Goal: Information Seeking & Learning: Understand process/instructions

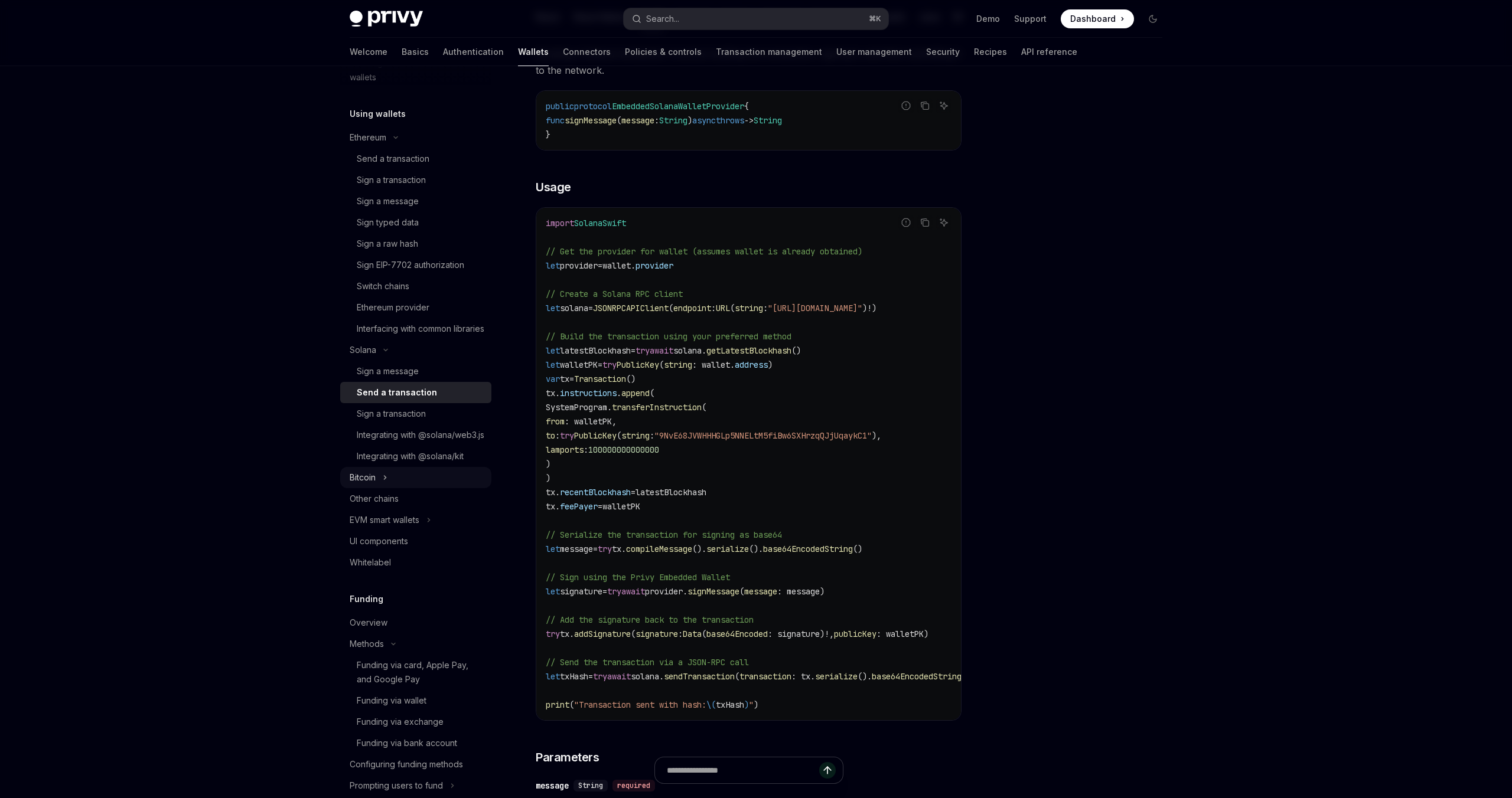
scroll to position [270, 0]
click at [384, 477] on icon "Toggle Bitcoin section" at bounding box center [385, 469] width 5 height 14
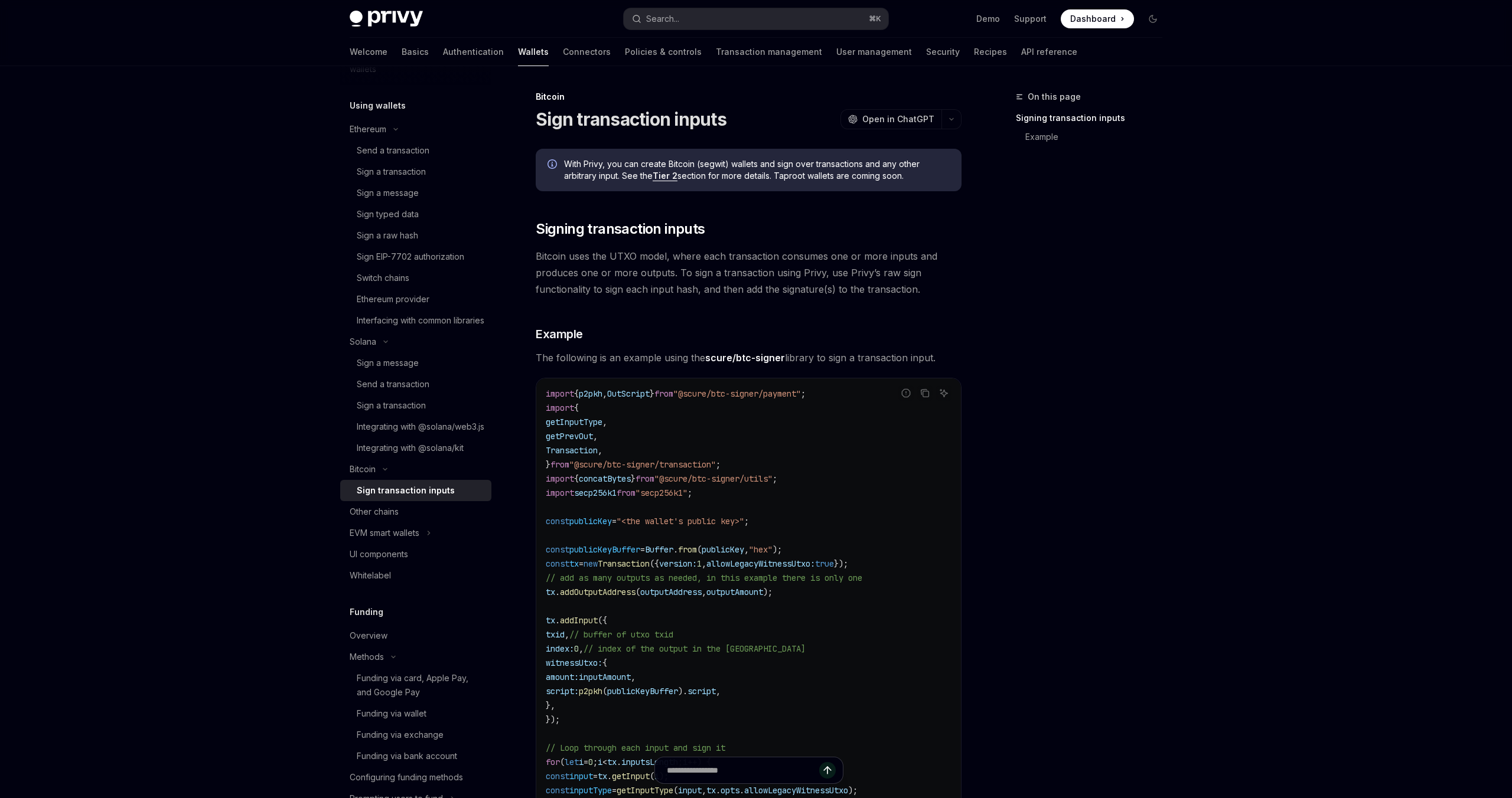
click at [667, 172] on link "Tier 2" at bounding box center [665, 176] width 25 height 11
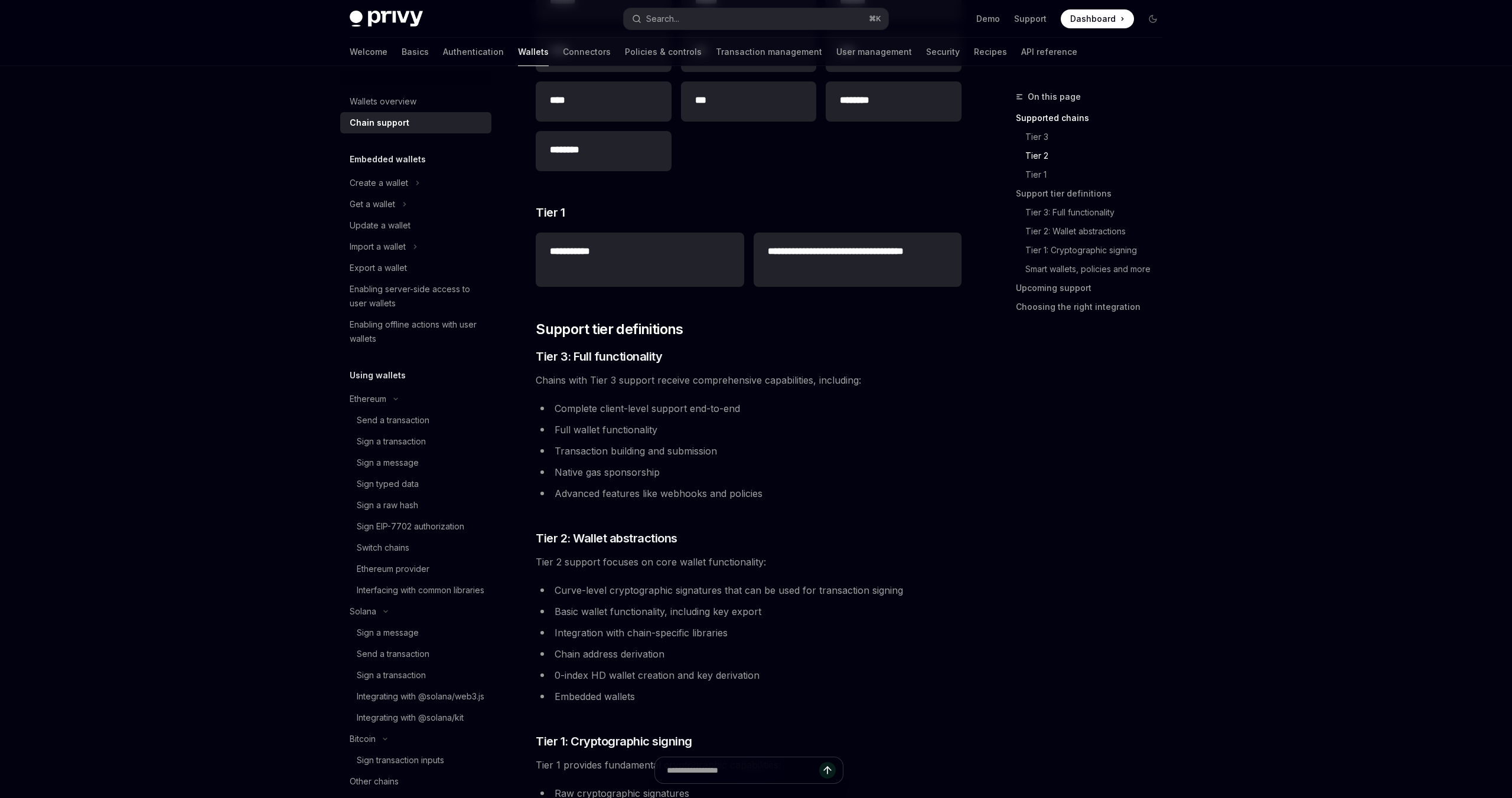
scroll to position [424, 0]
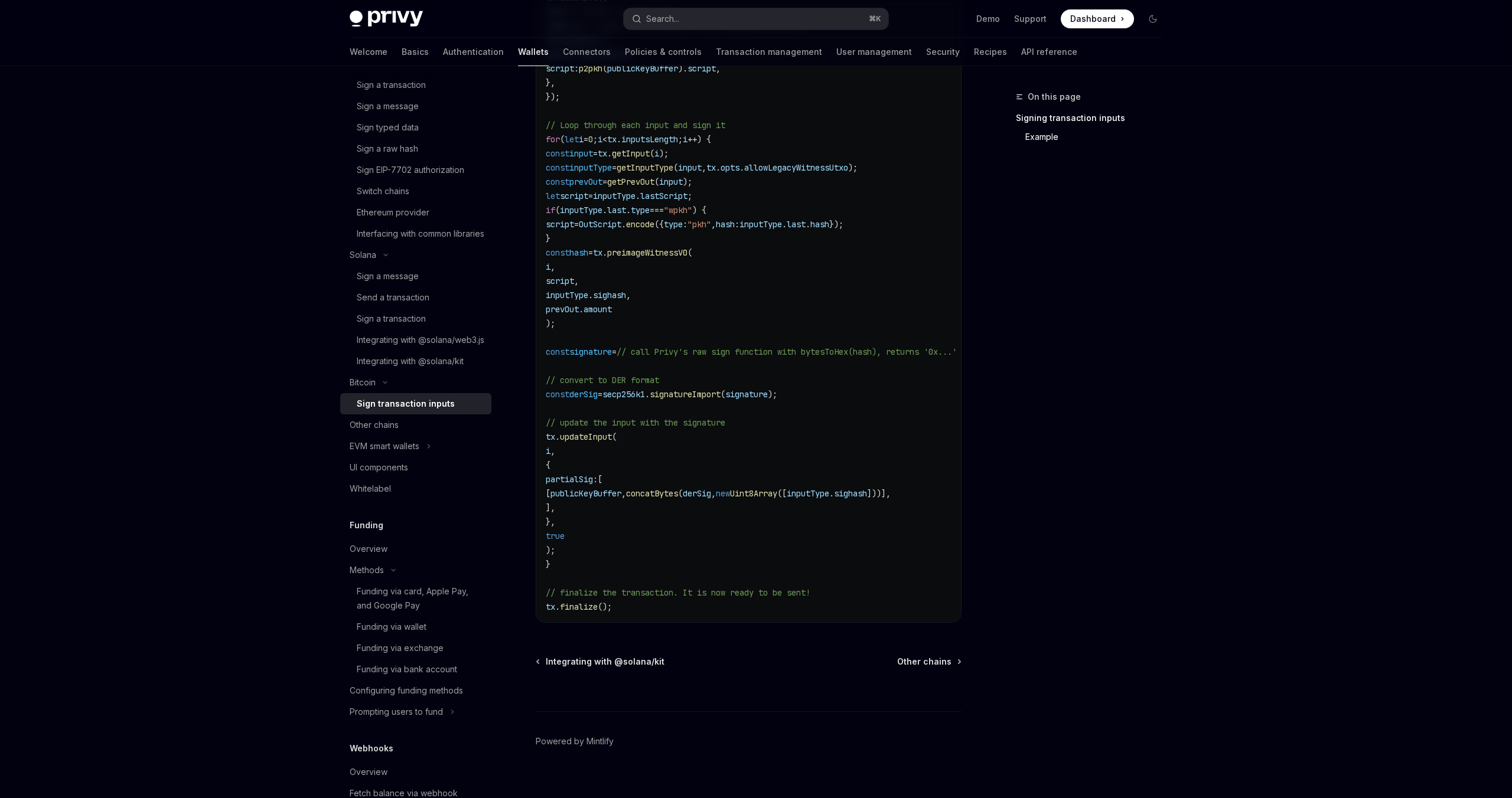
scroll to position [625, 0]
click at [1039, 135] on link "Example" at bounding box center [1093, 136] width 156 height 19
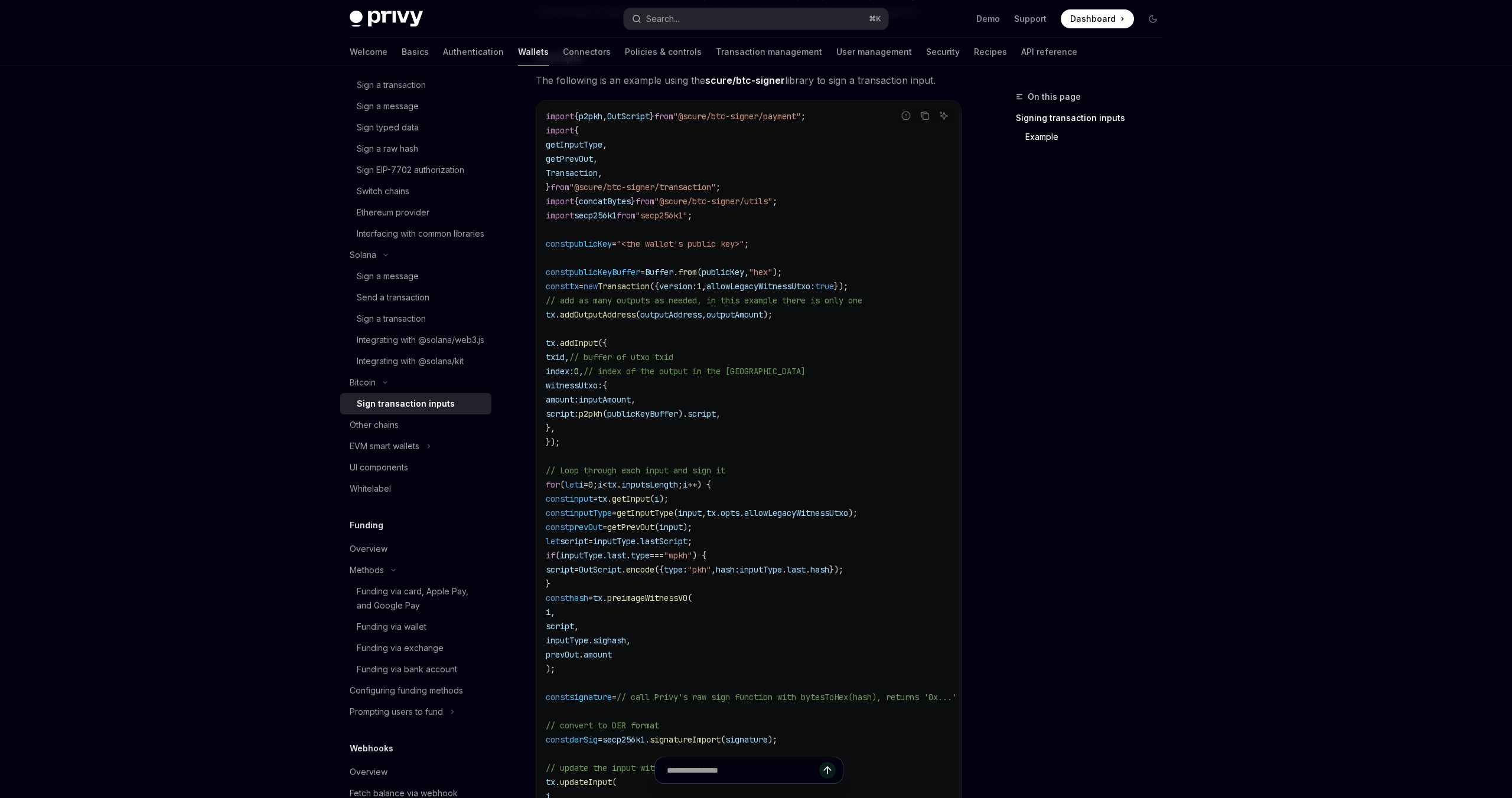
scroll to position [236, 0]
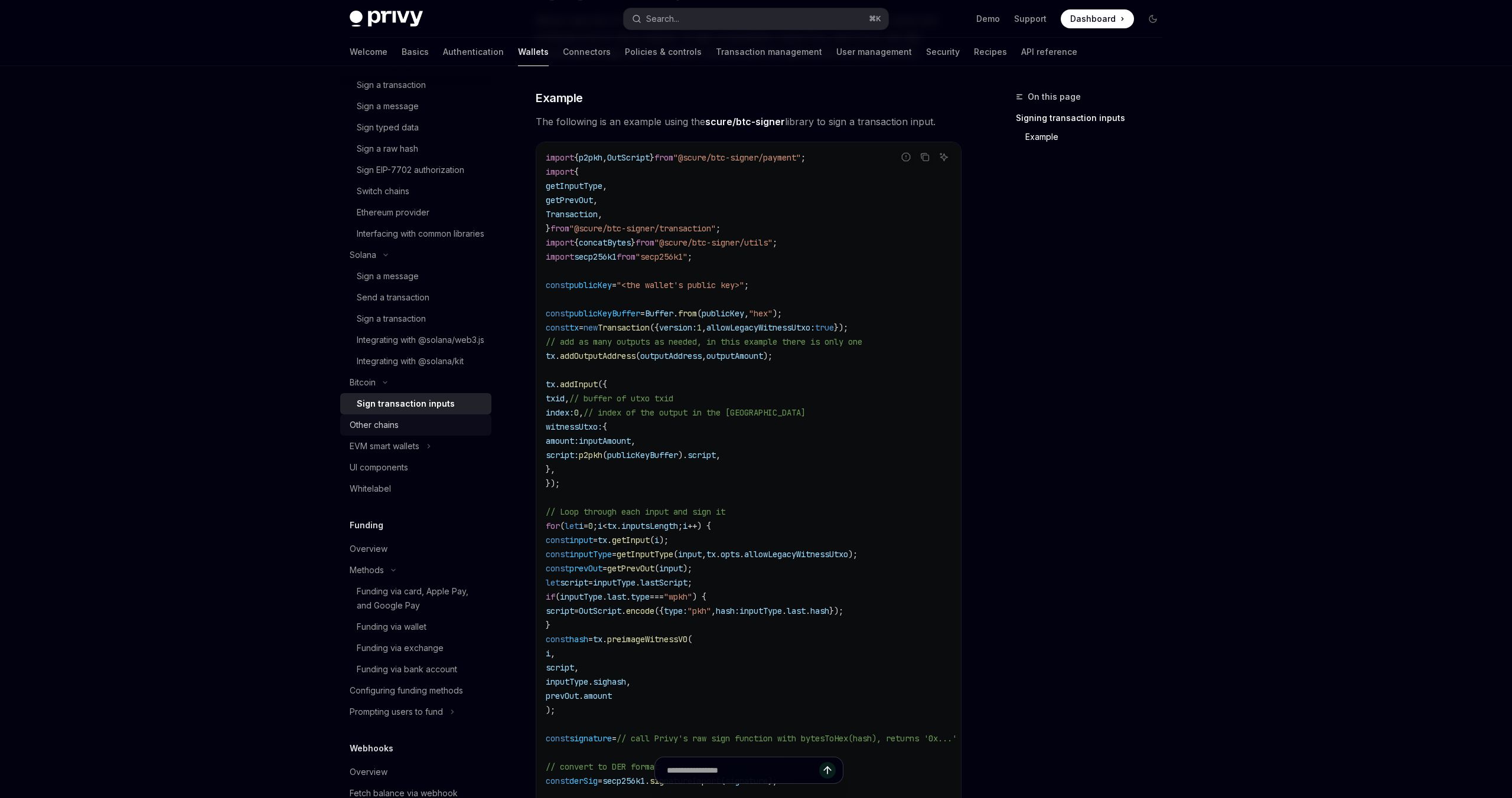
click at [381, 432] on div "Other chains" at bounding box center [373, 425] width 49 height 14
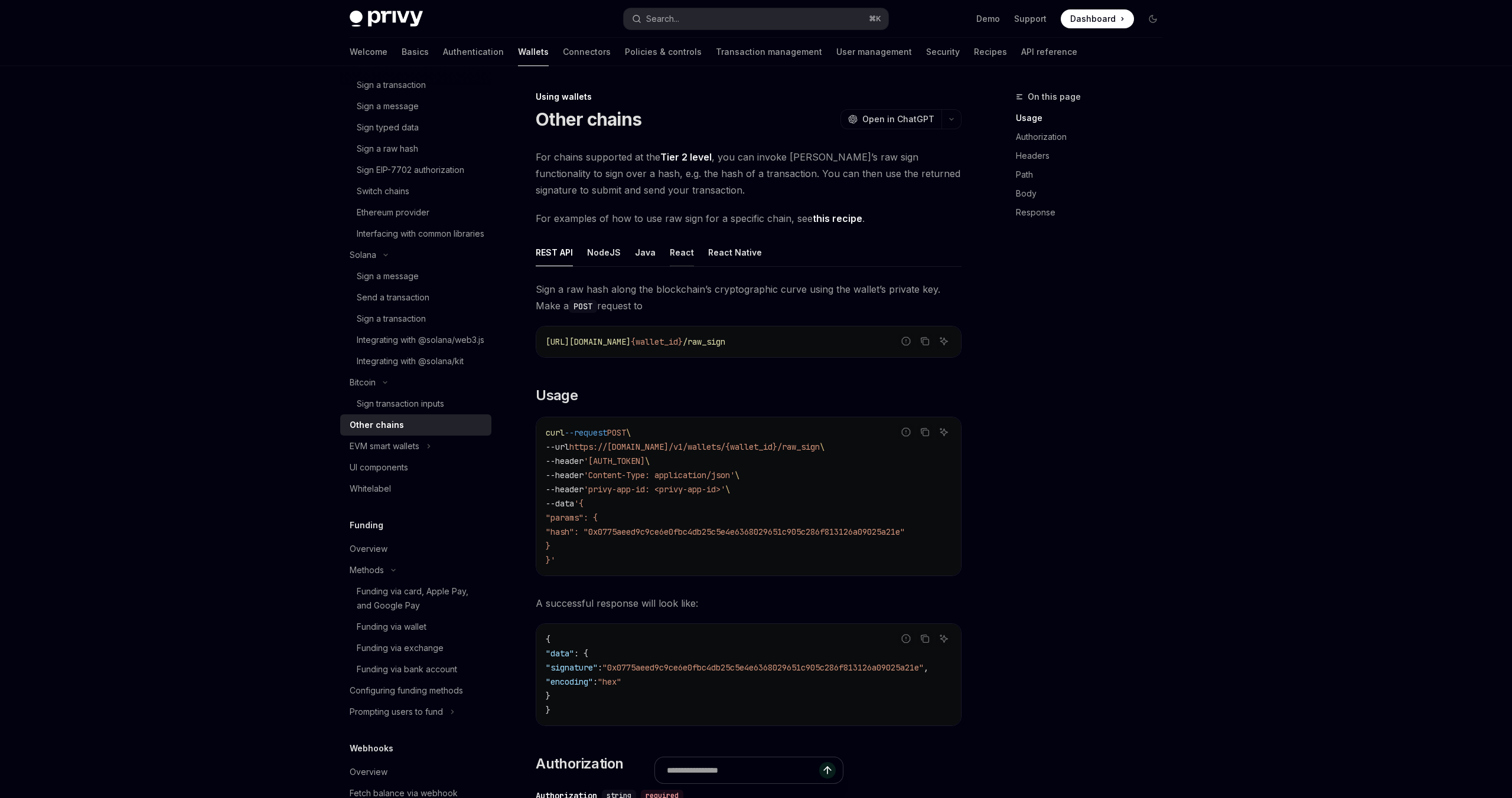
click at [673, 254] on div "React" at bounding box center [682, 253] width 24 height 28
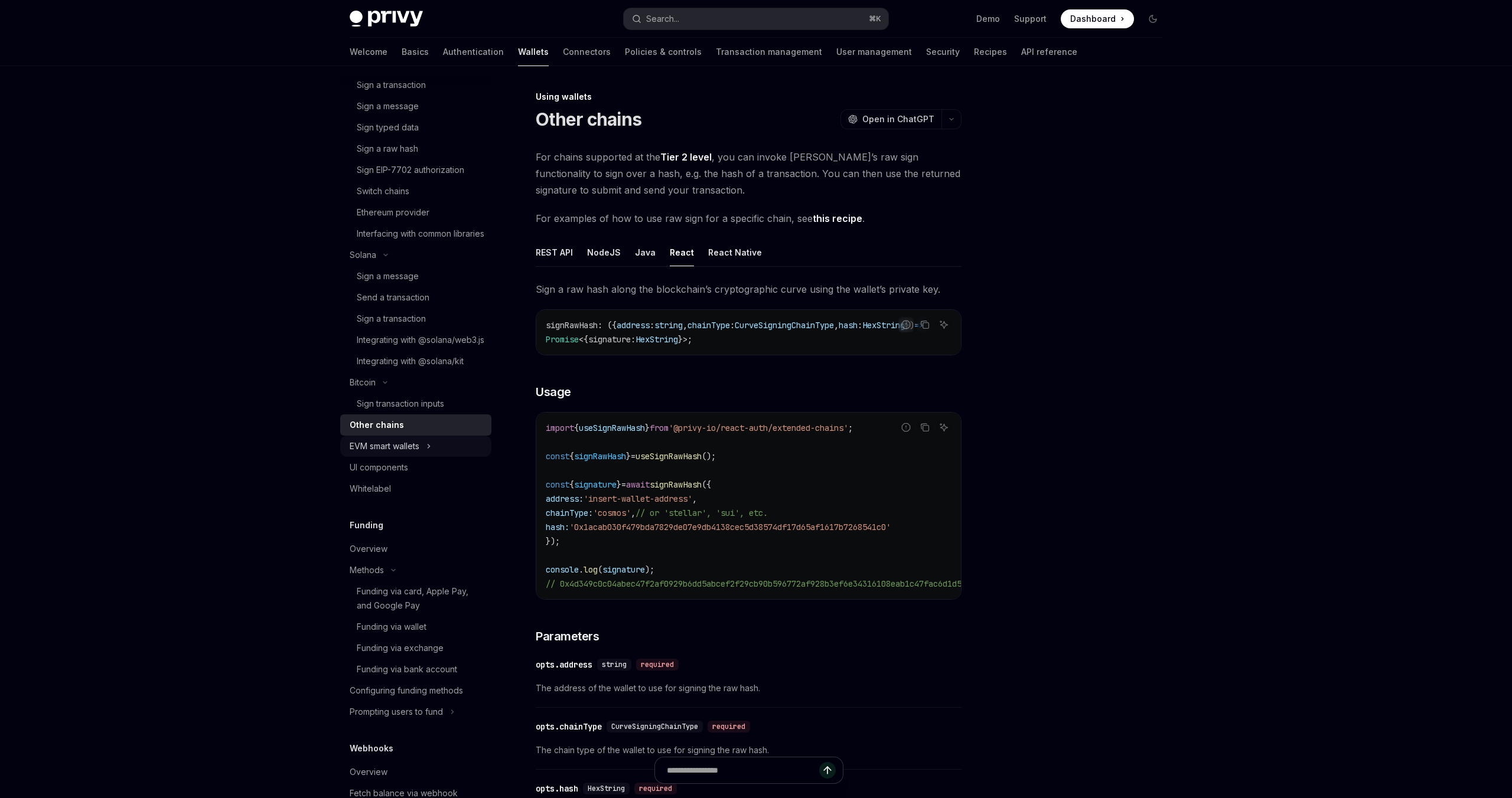
click at [390, 454] on div "EVM smart wallets" at bounding box center [384, 446] width 69 height 14
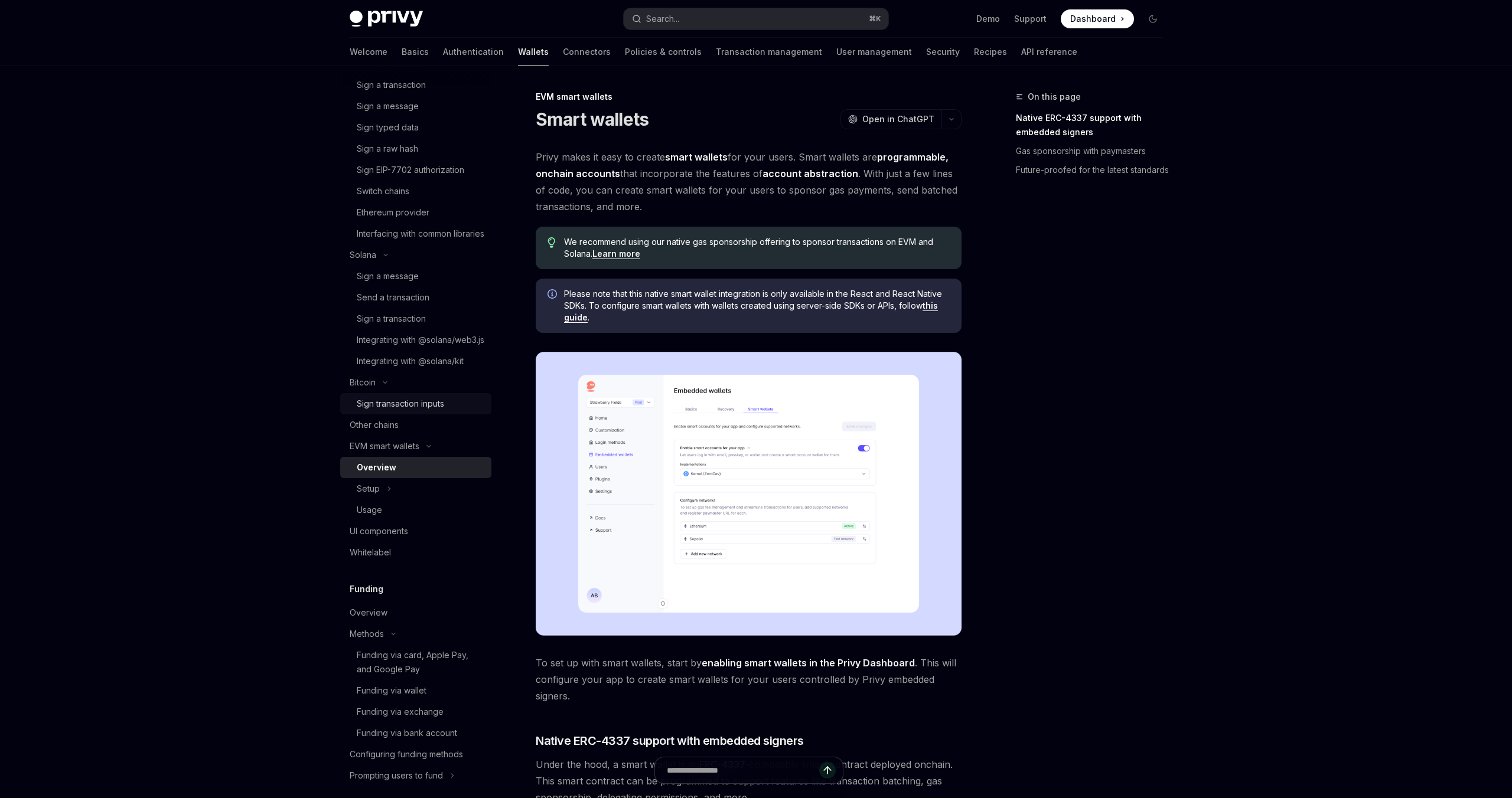
click at [384, 411] on div "Sign transaction inputs" at bounding box center [401, 403] width 88 height 14
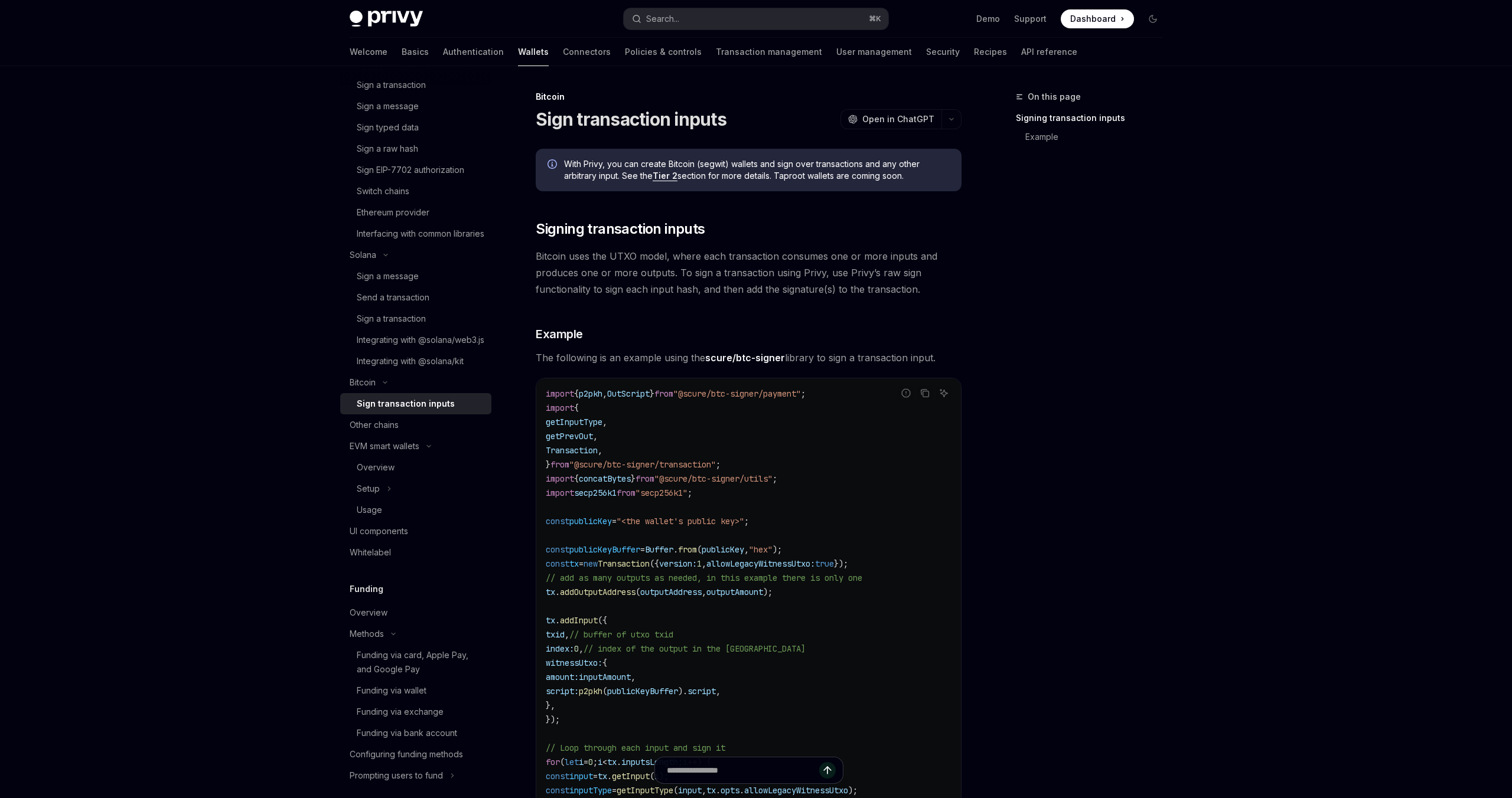
click at [662, 175] on link "Tier 2" at bounding box center [665, 176] width 25 height 11
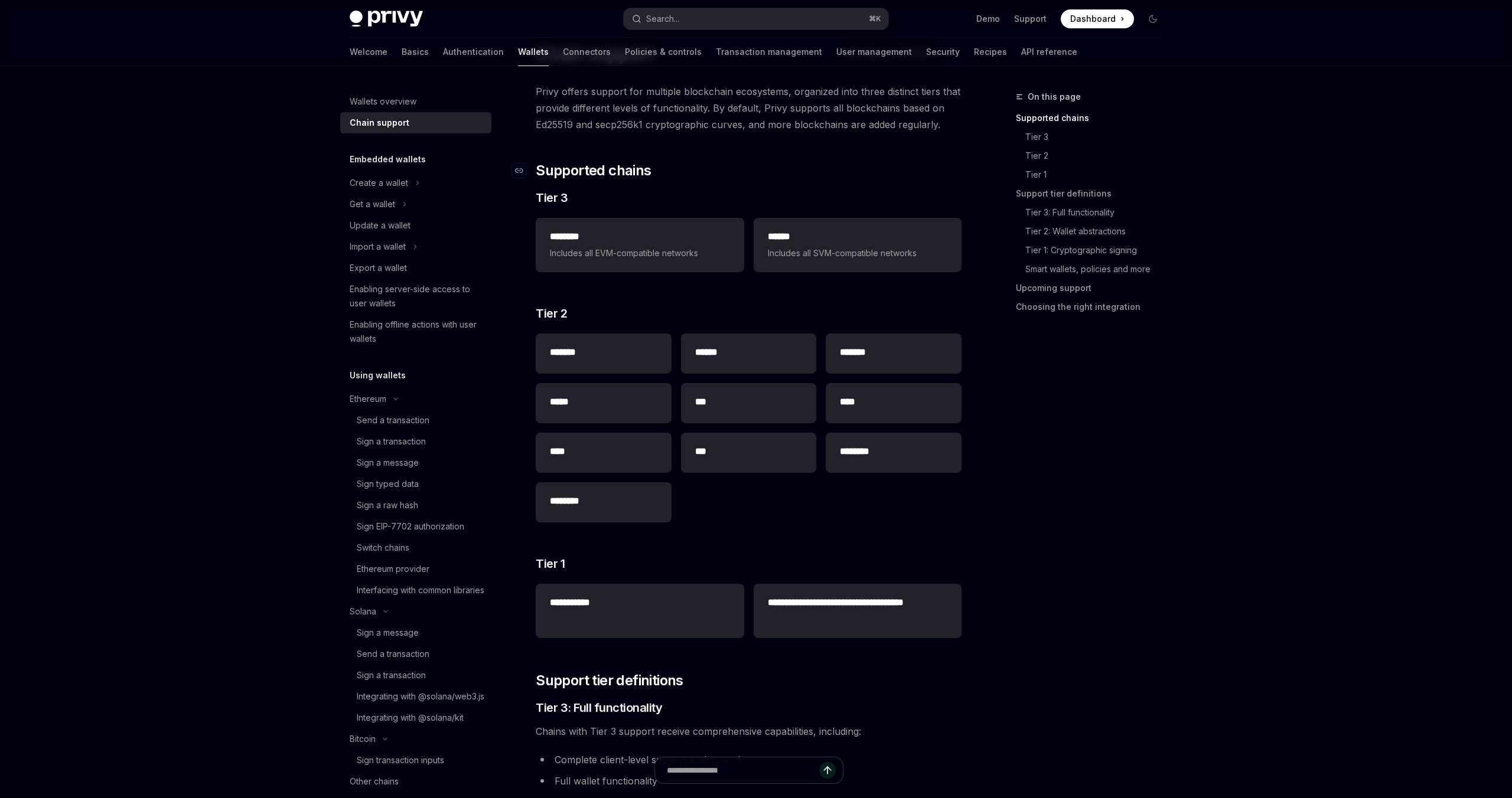
scroll to position [107, 0]
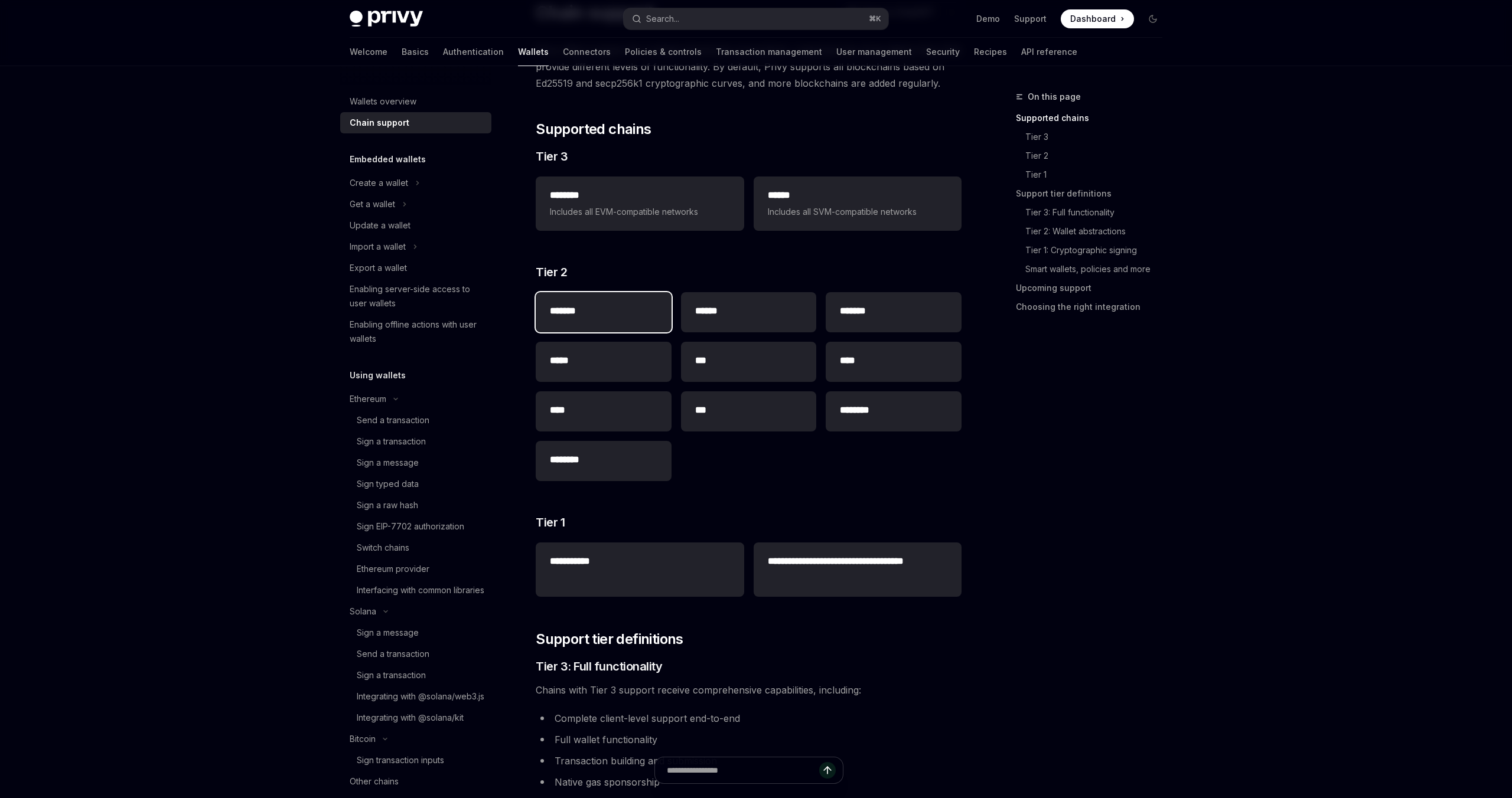
click at [588, 311] on h2 "*******" at bounding box center [603, 311] width 107 height 14
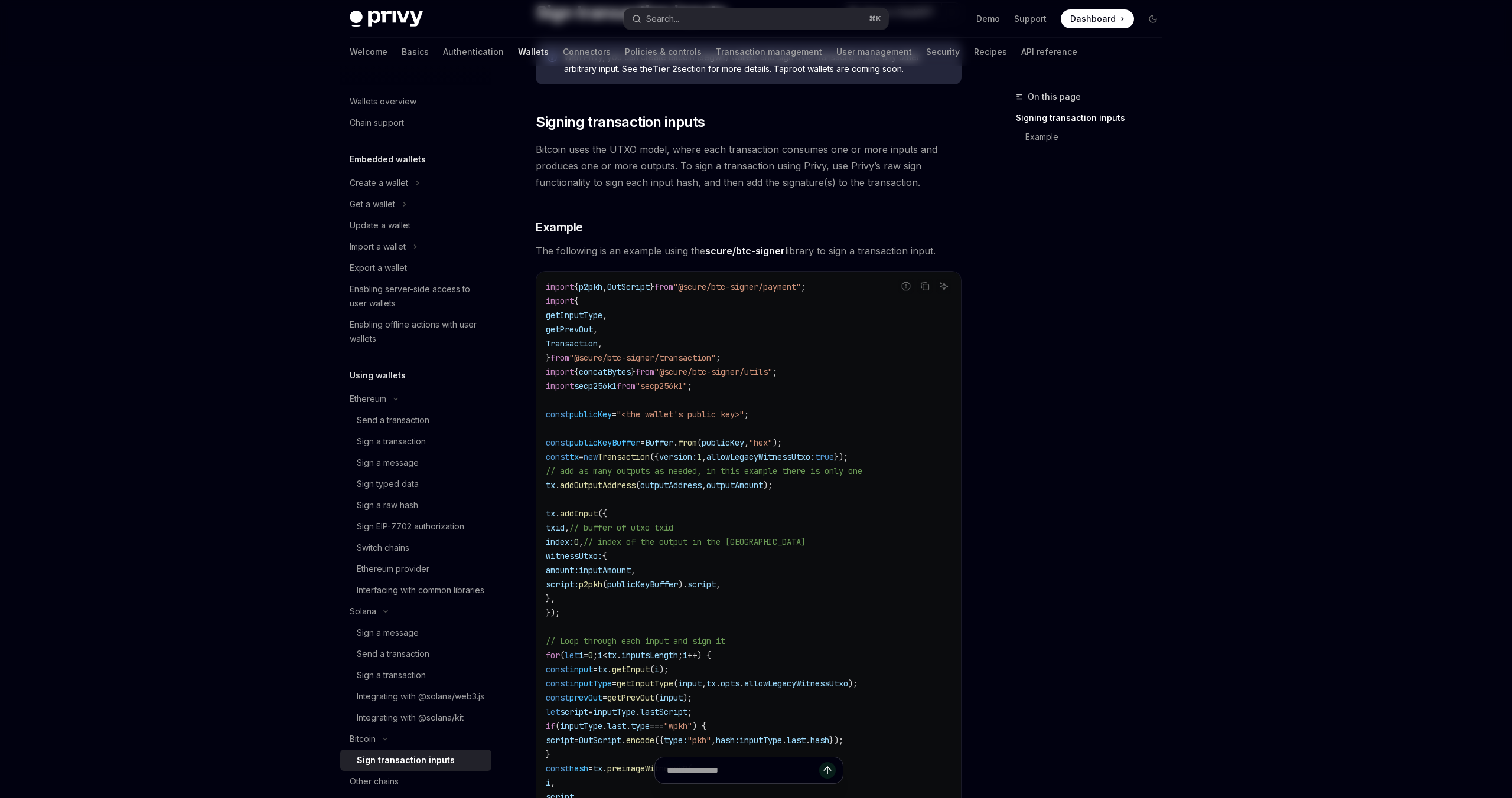
scroll to position [357, 0]
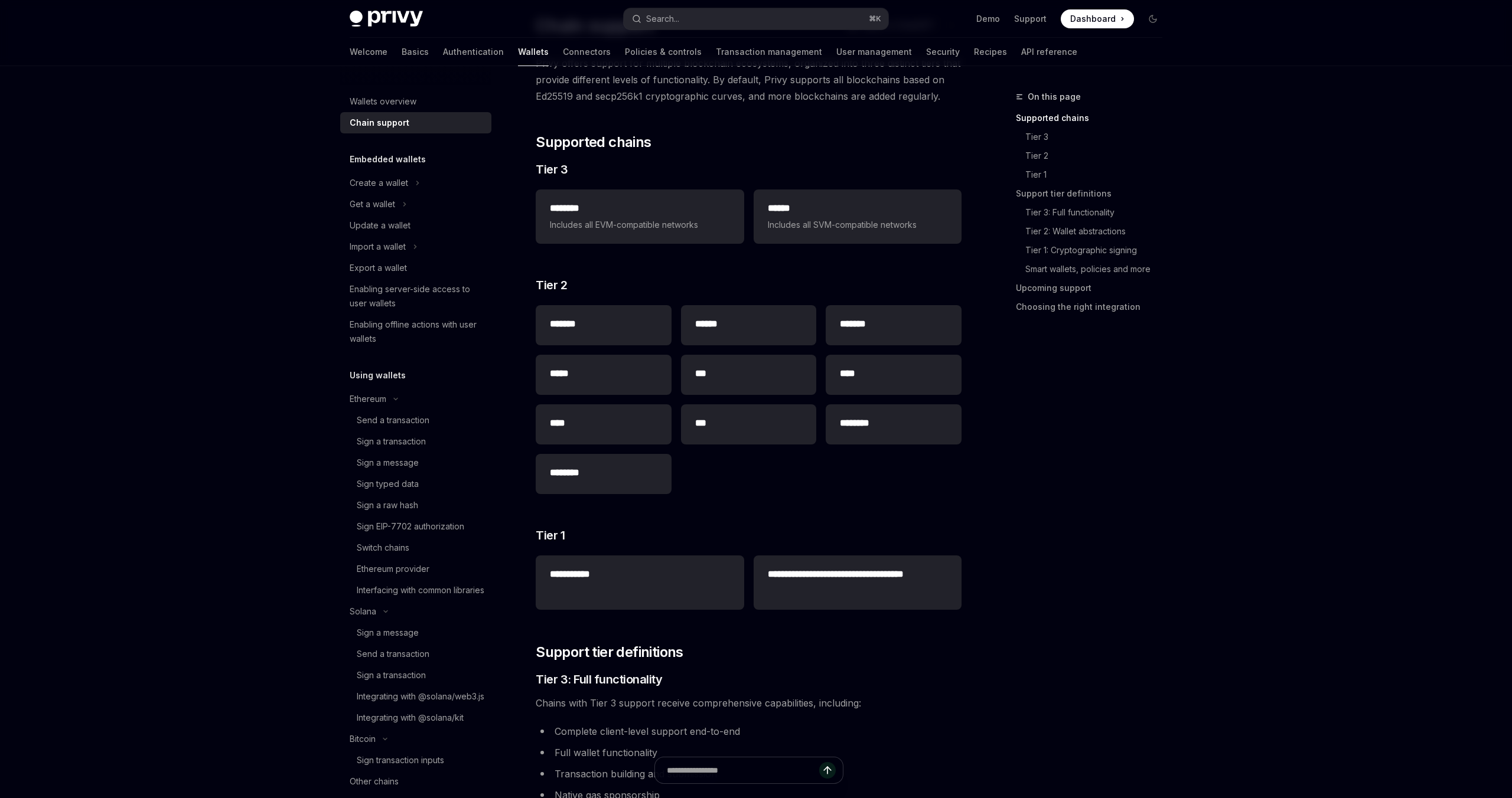
scroll to position [107, 0]
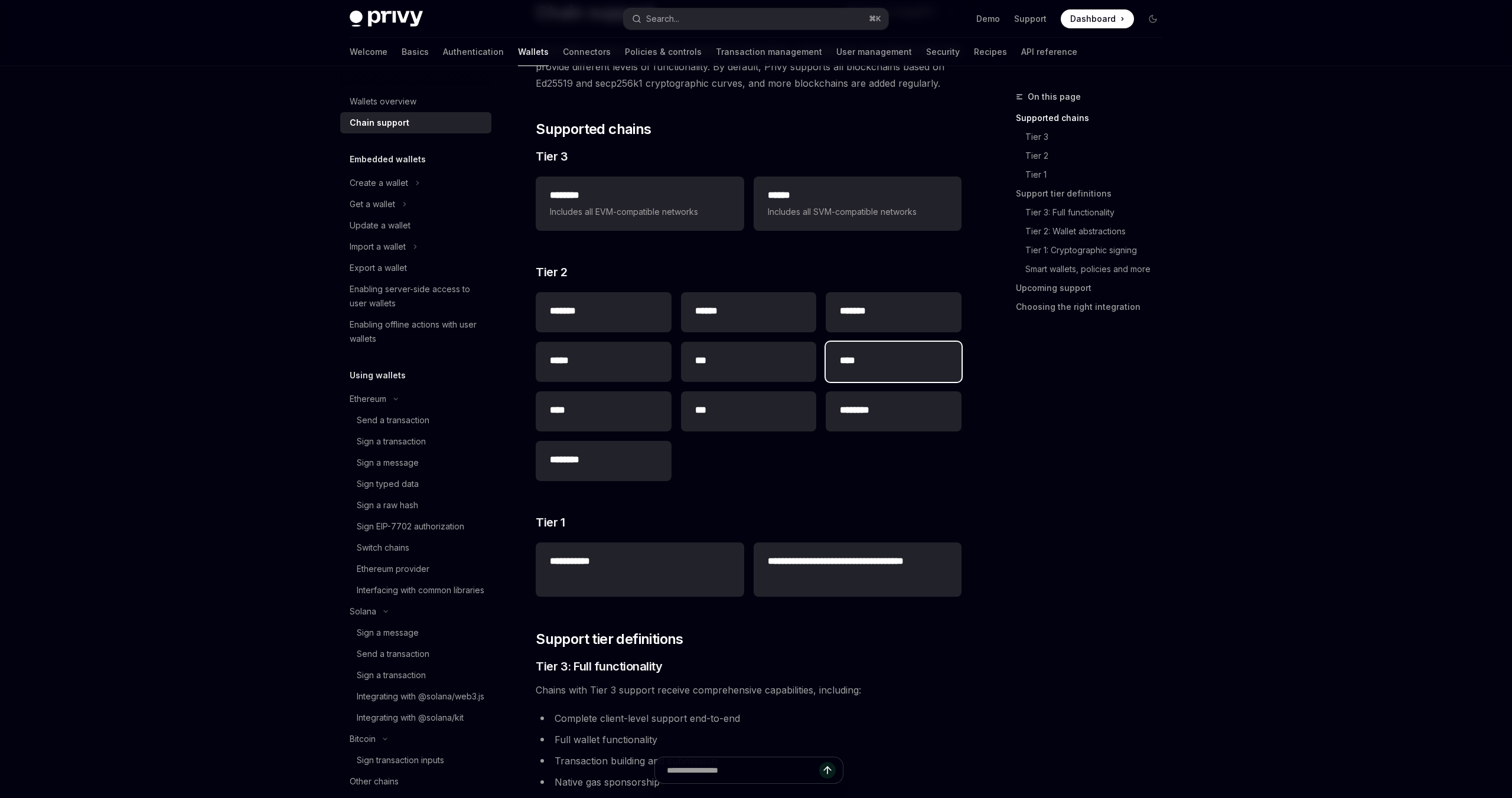
click at [863, 370] on div "****" at bounding box center [893, 362] width 136 height 40
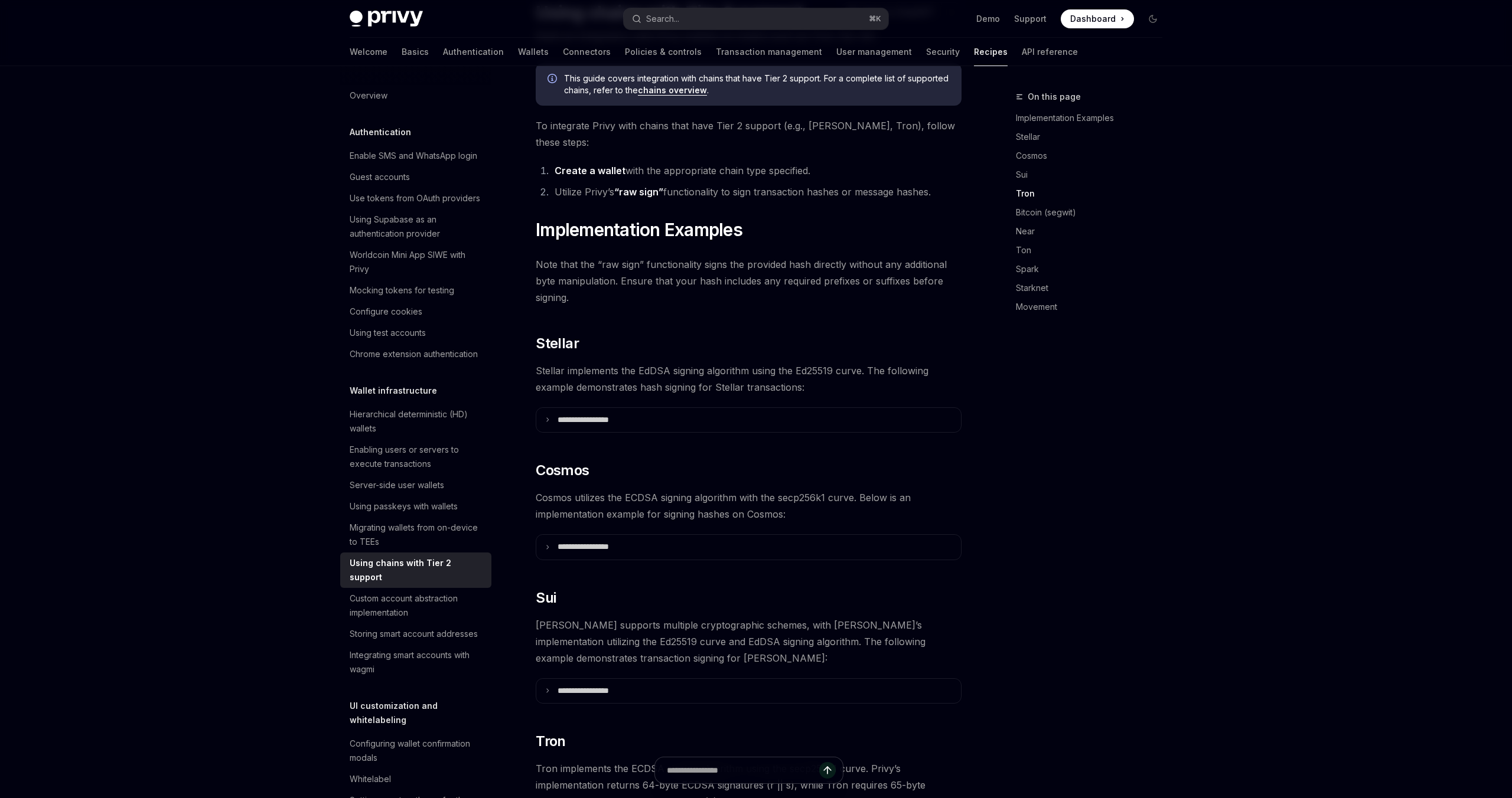
scroll to position [733, 0]
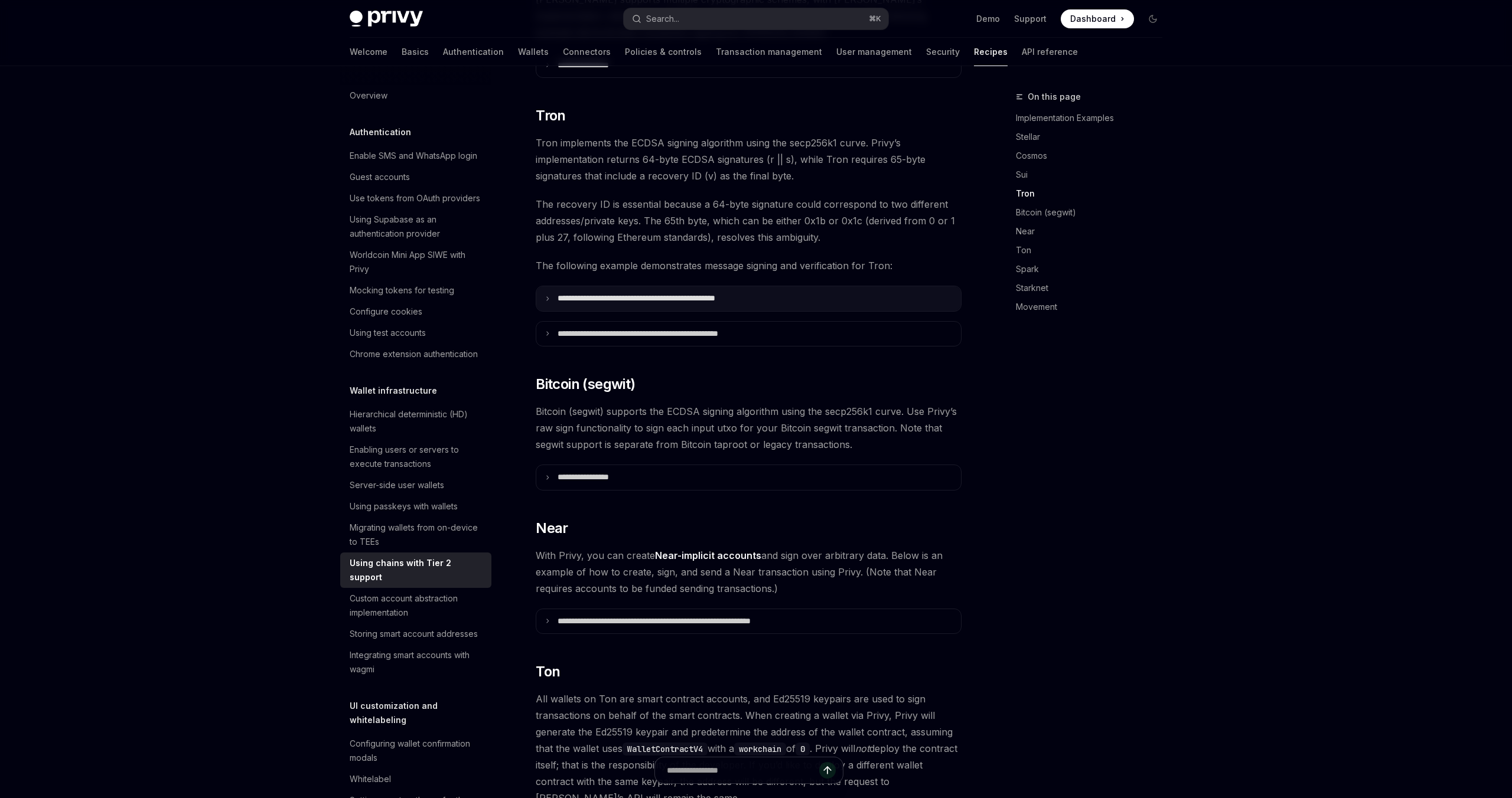
click at [549, 296] on icon at bounding box center [547, 298] width 6 height 6
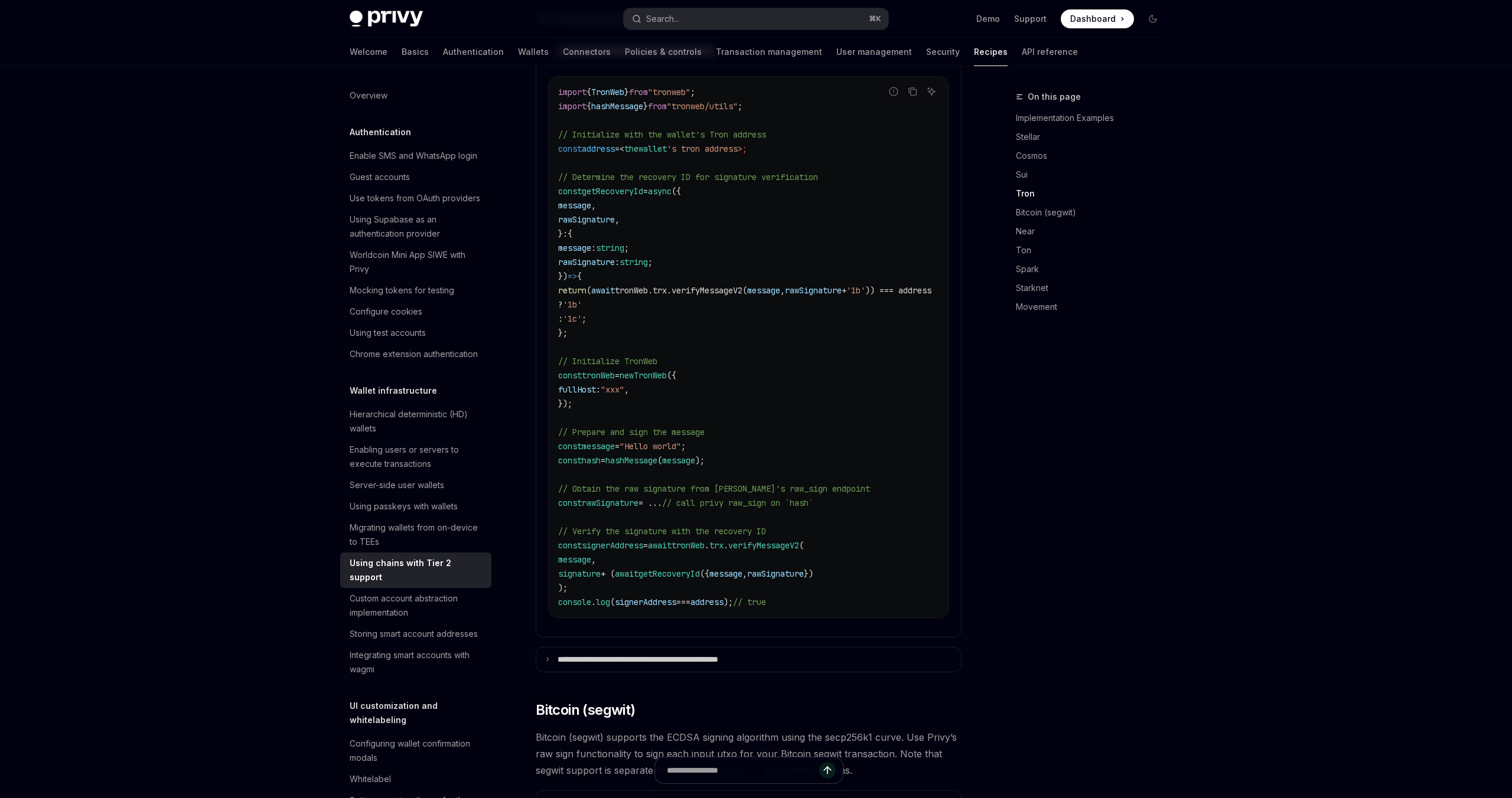
scroll to position [1055, 0]
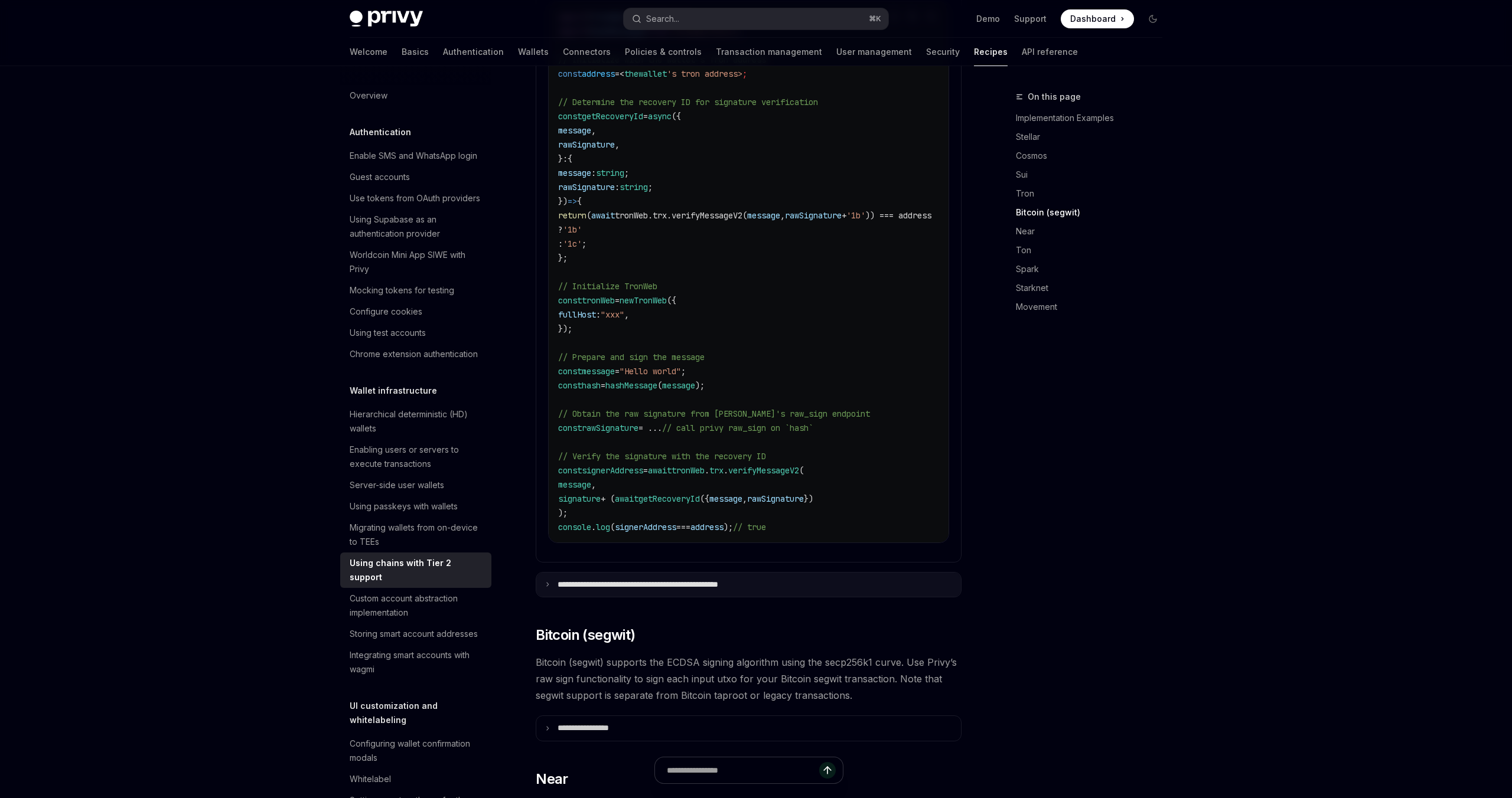
click at [549, 582] on icon at bounding box center [547, 584] width 6 height 6
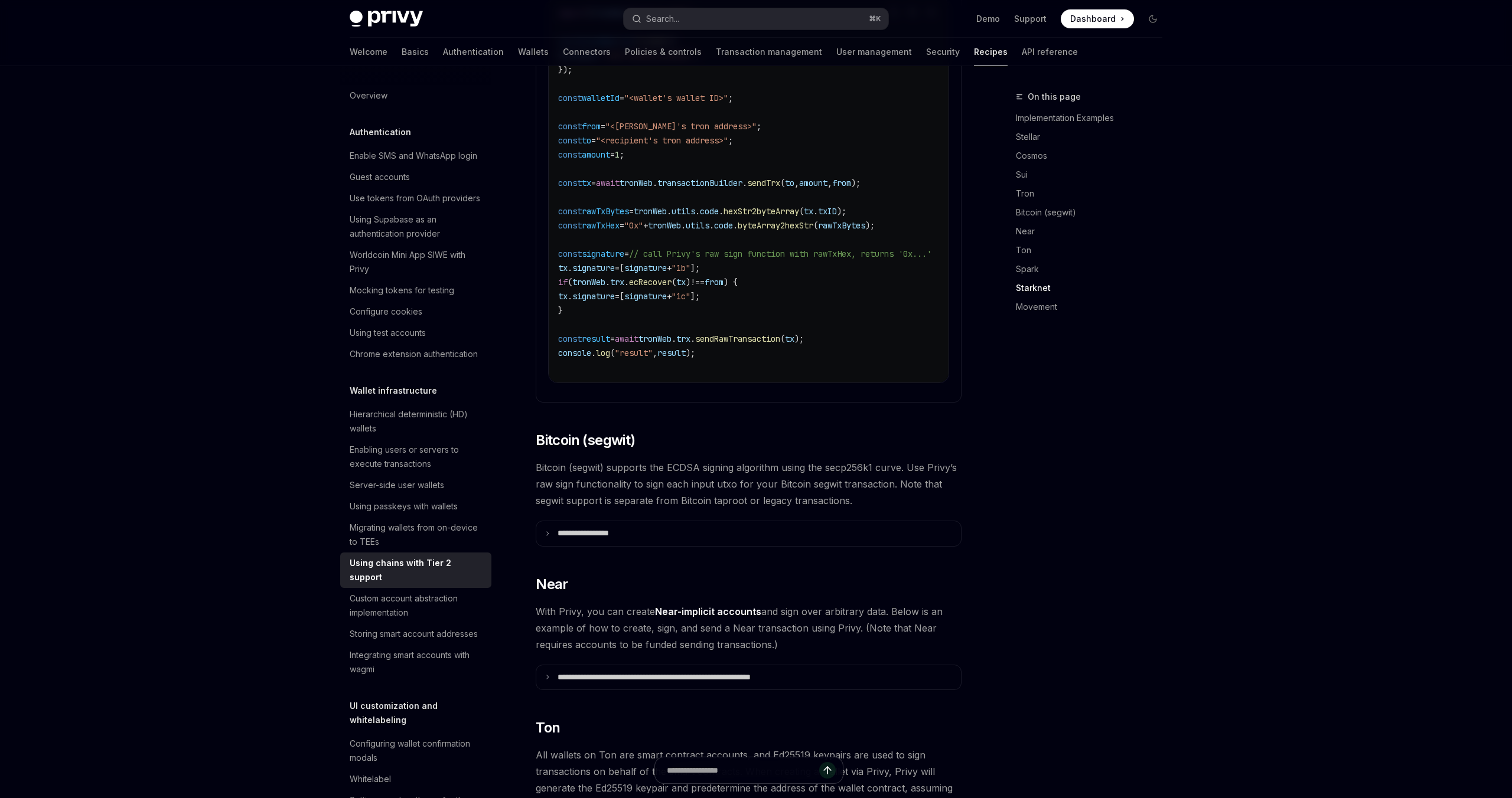
scroll to position [1774, 0]
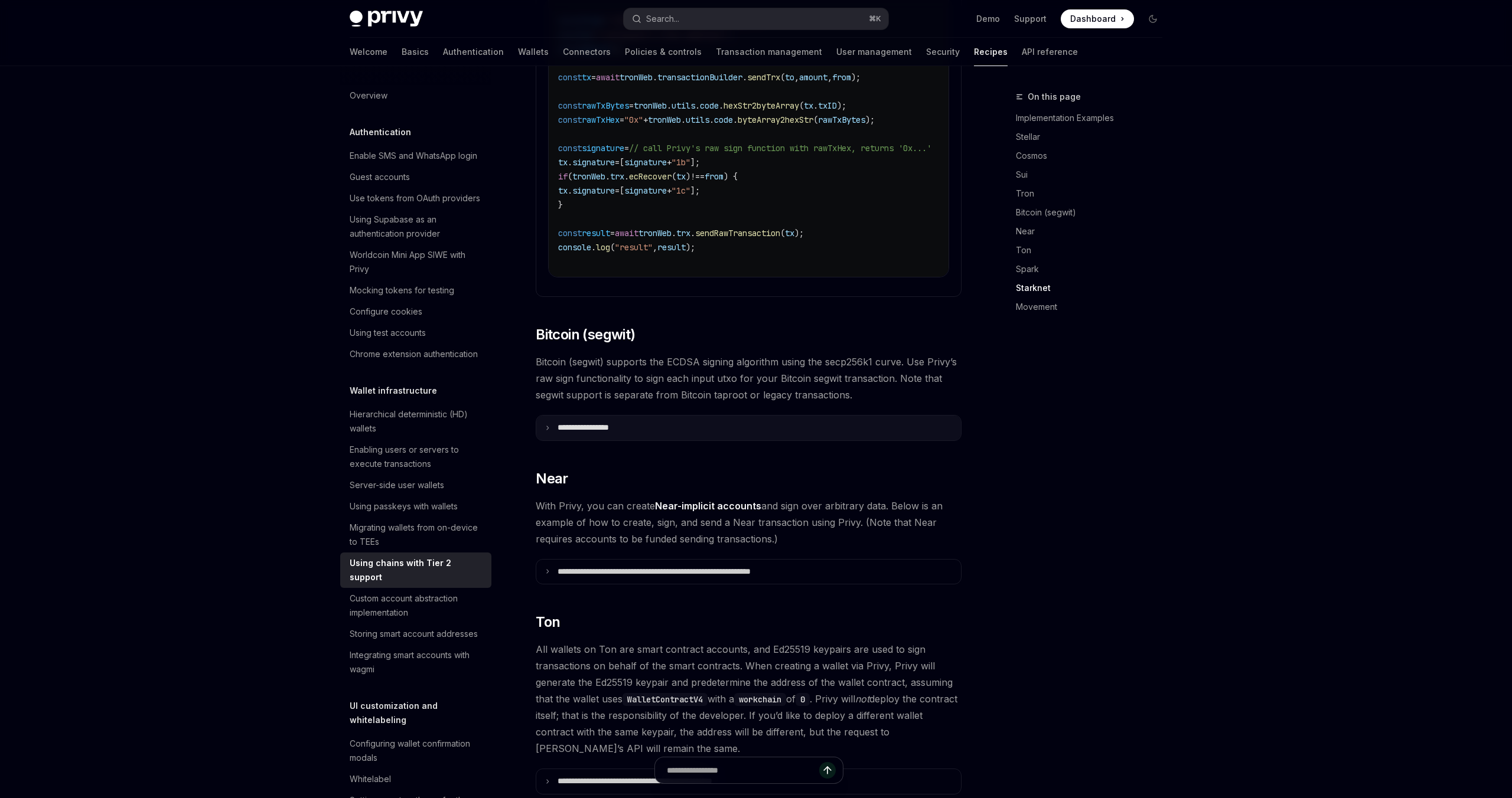
click at [553, 426] on summary "**********" at bounding box center [749, 428] width 425 height 25
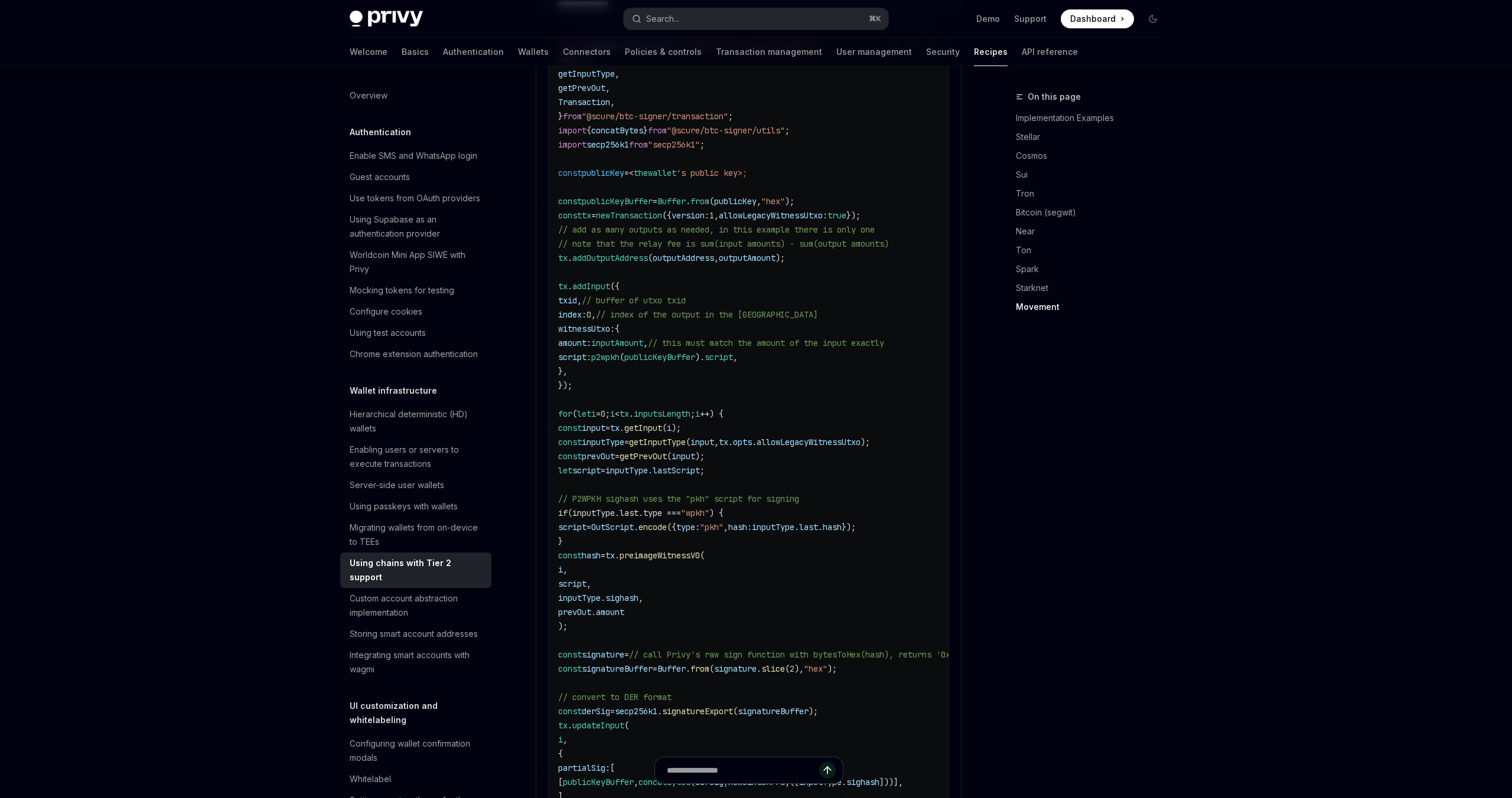
scroll to position [2199, 0]
click at [382, 416] on div "Hierarchical deterministic (HD) wallets" at bounding box center [416, 421] width 135 height 28
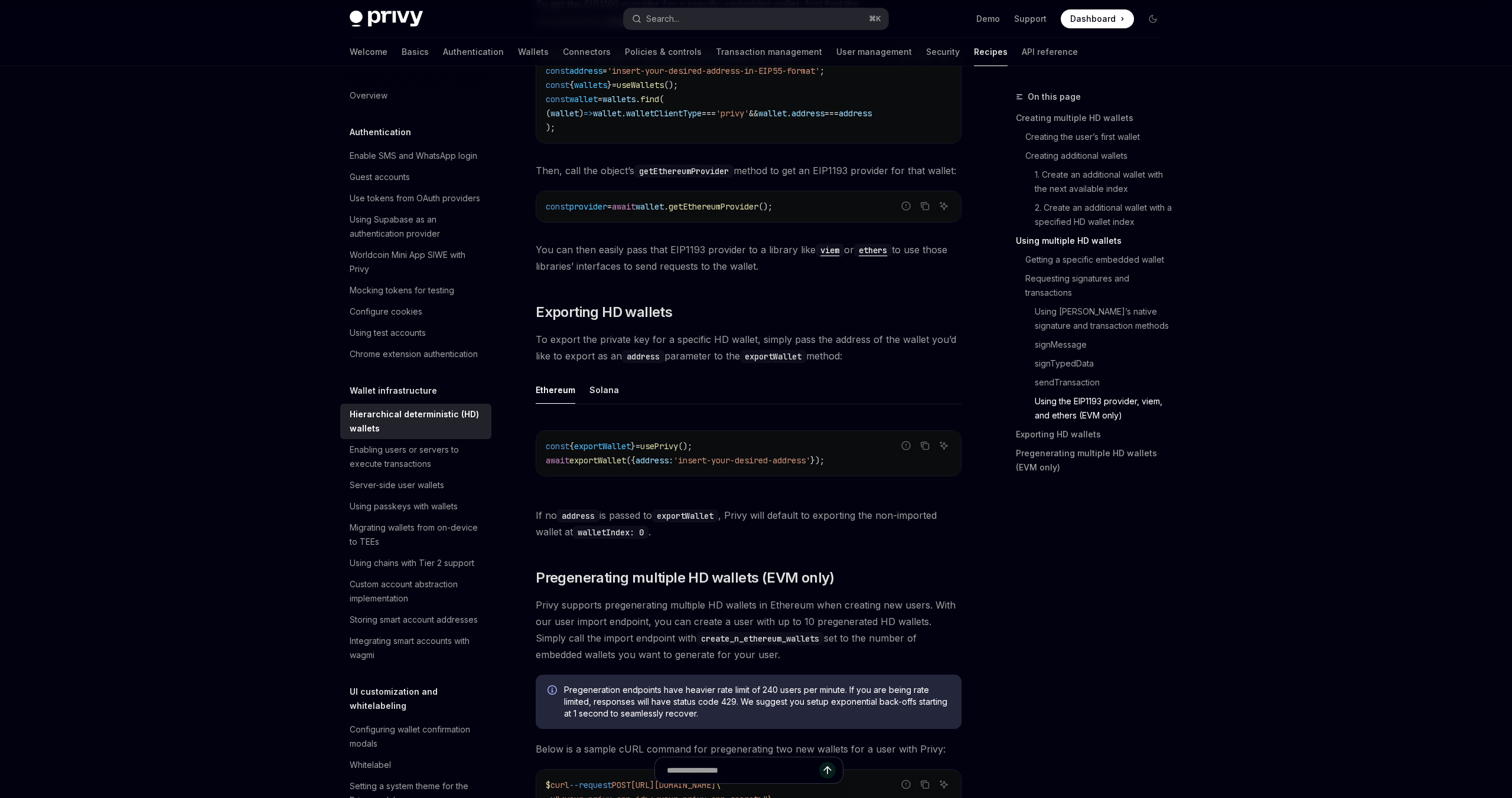
scroll to position [2746, 0]
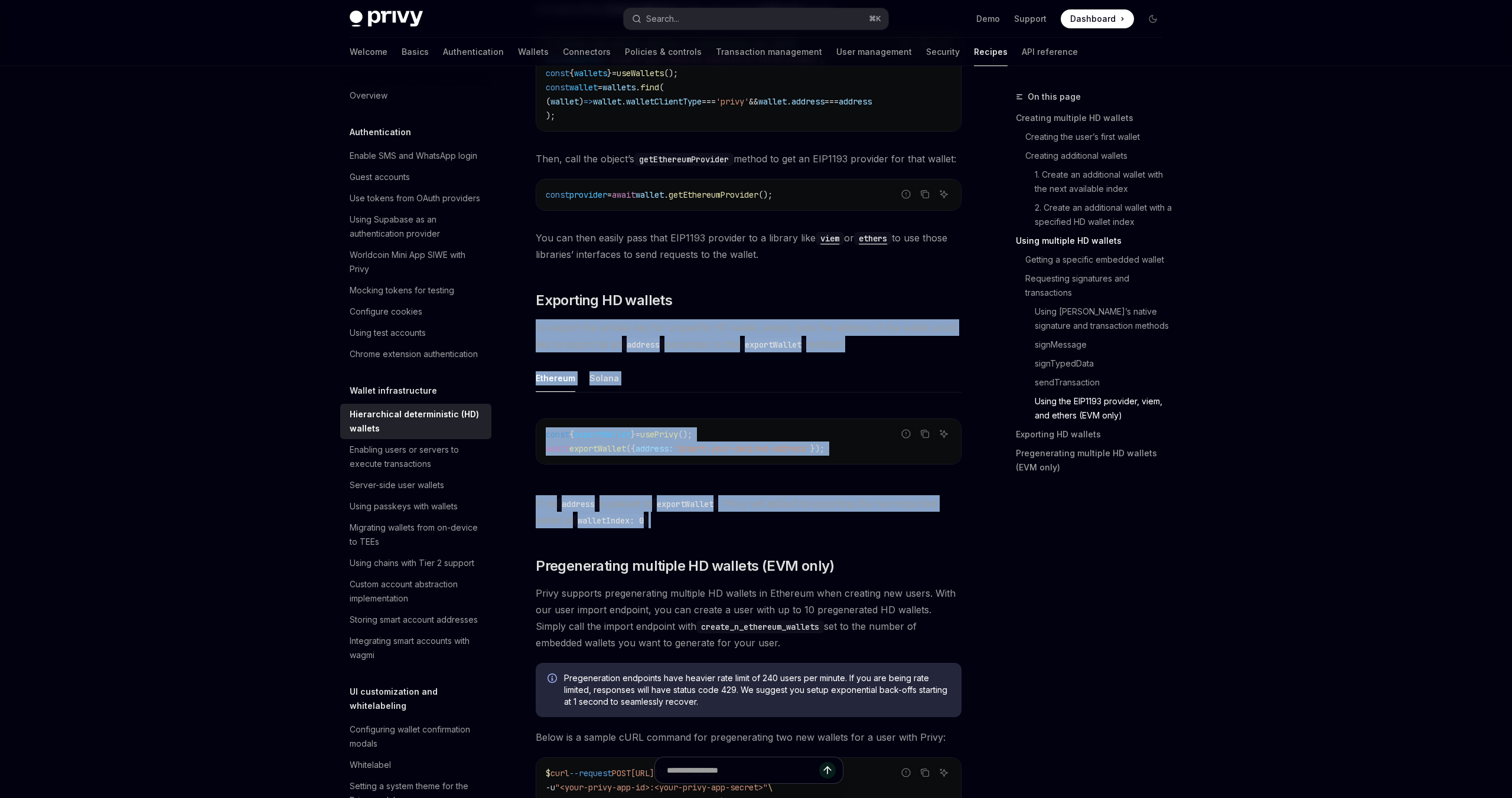
drag, startPoint x: 658, startPoint y: 535, endPoint x: 534, endPoint y: 345, distance: 226.9
copy div "To export the private key for a specific HD wallet, simply pass the address of …"
click at [844, 444] on code "const { exportWallet } = usePrivy (); await exportWallet ({ address: 'insert-yo…" at bounding box center [748, 442] width 406 height 28
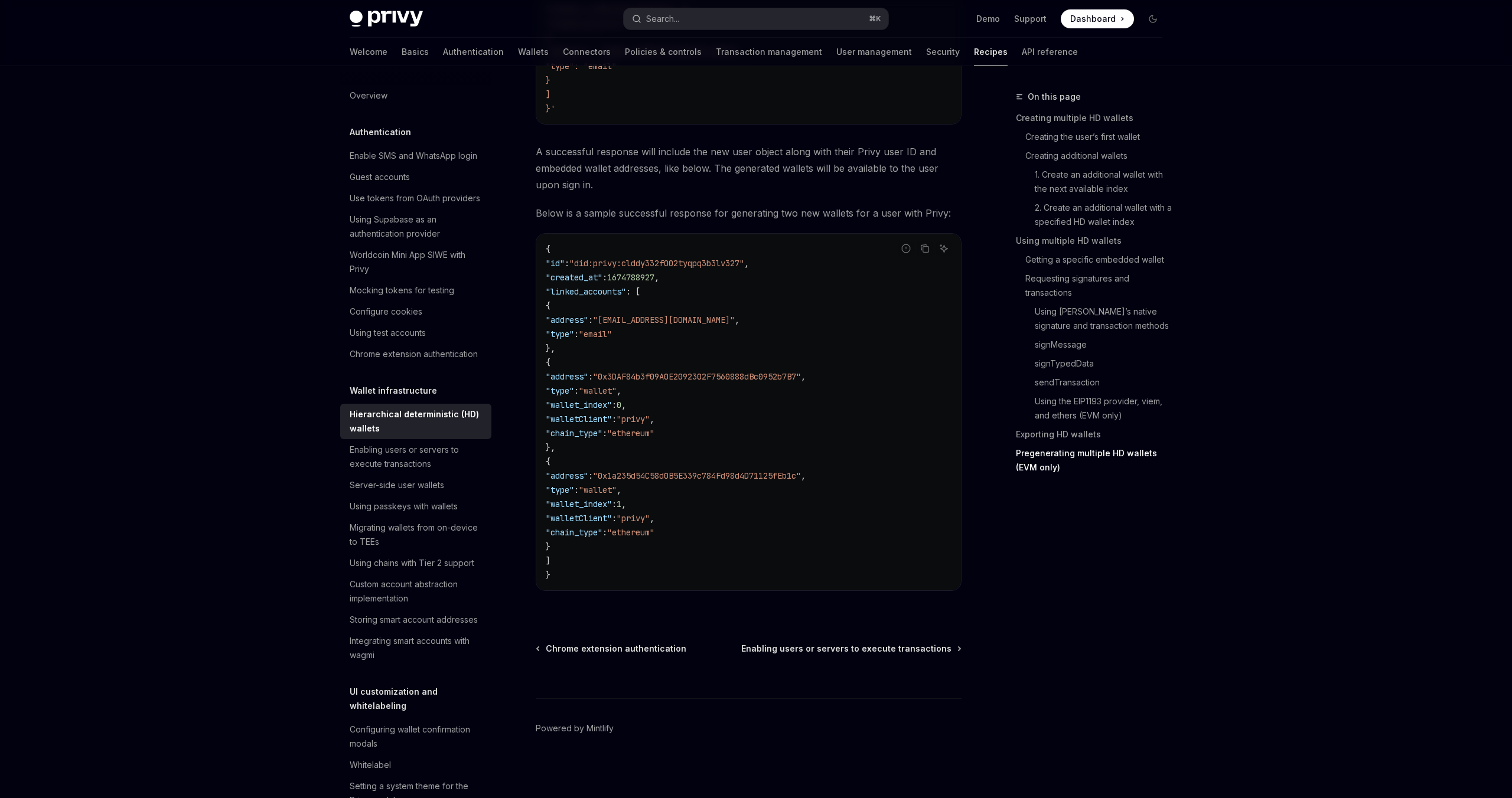
scroll to position [3595, 0]
click at [421, 490] on div "Server-side user wallets" at bounding box center [397, 485] width 94 height 14
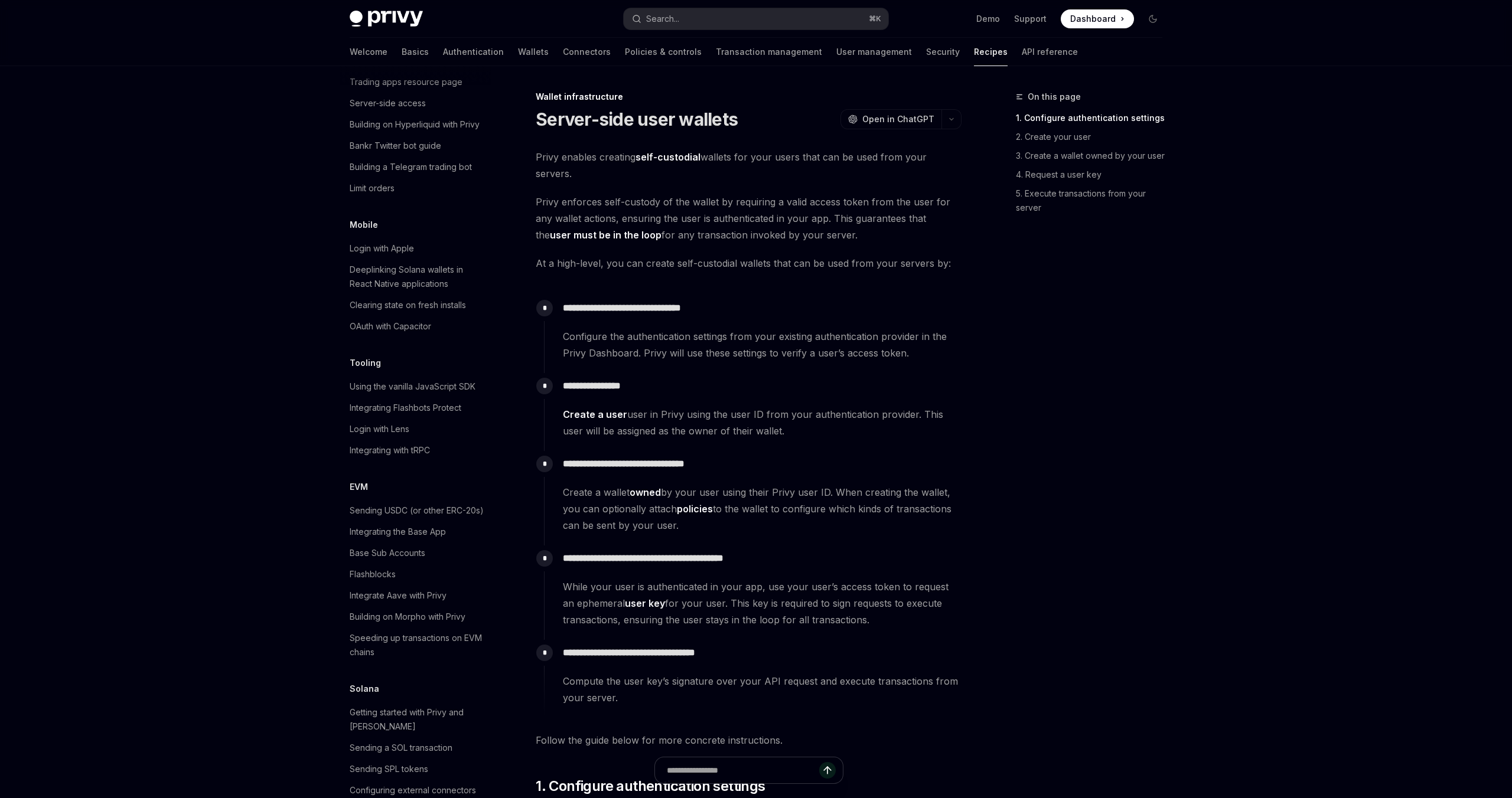
scroll to position [1475, 0]
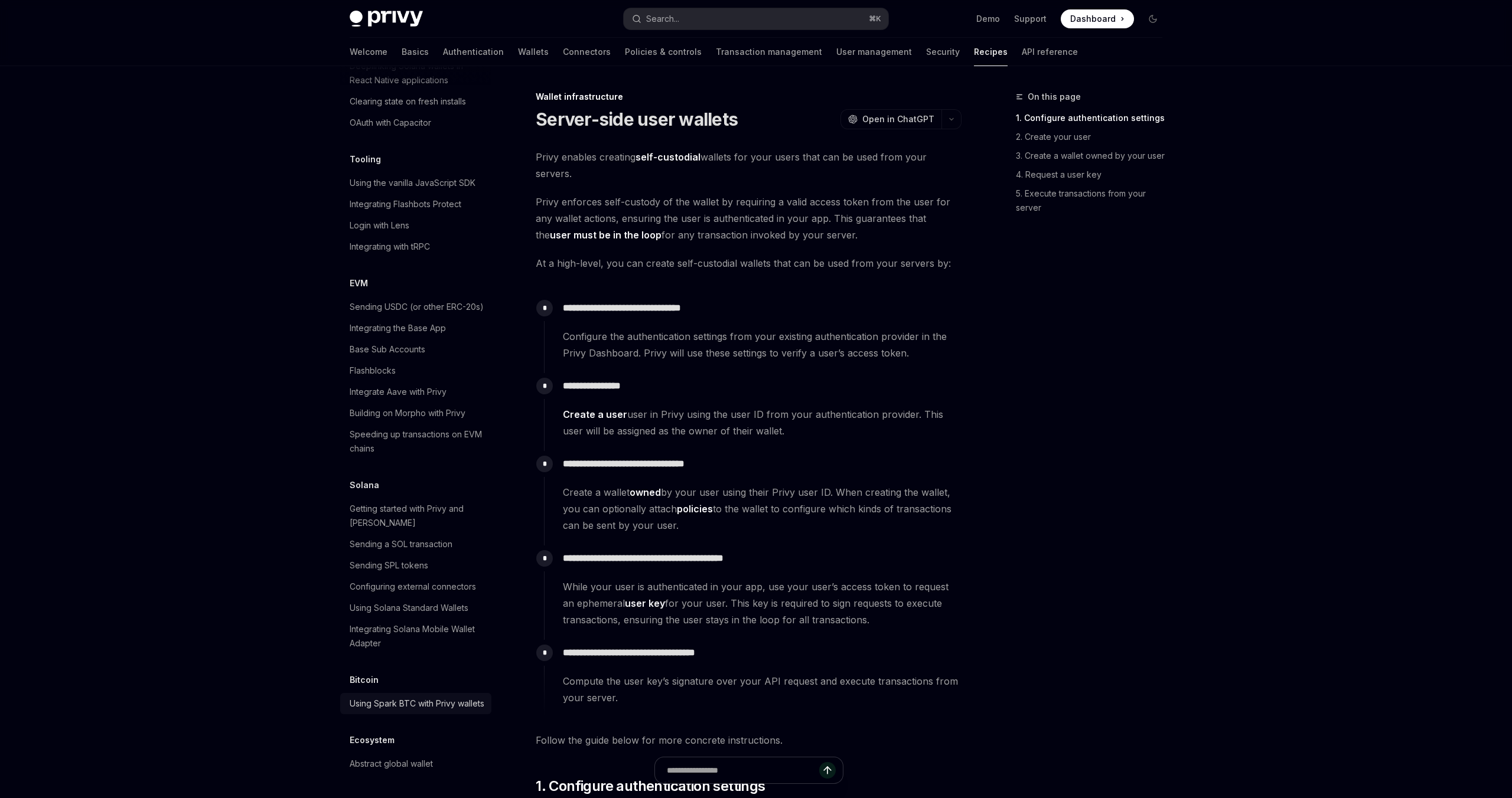
click at [392, 696] on div "Using Spark BTC with Privy wallets" at bounding box center [416, 703] width 135 height 14
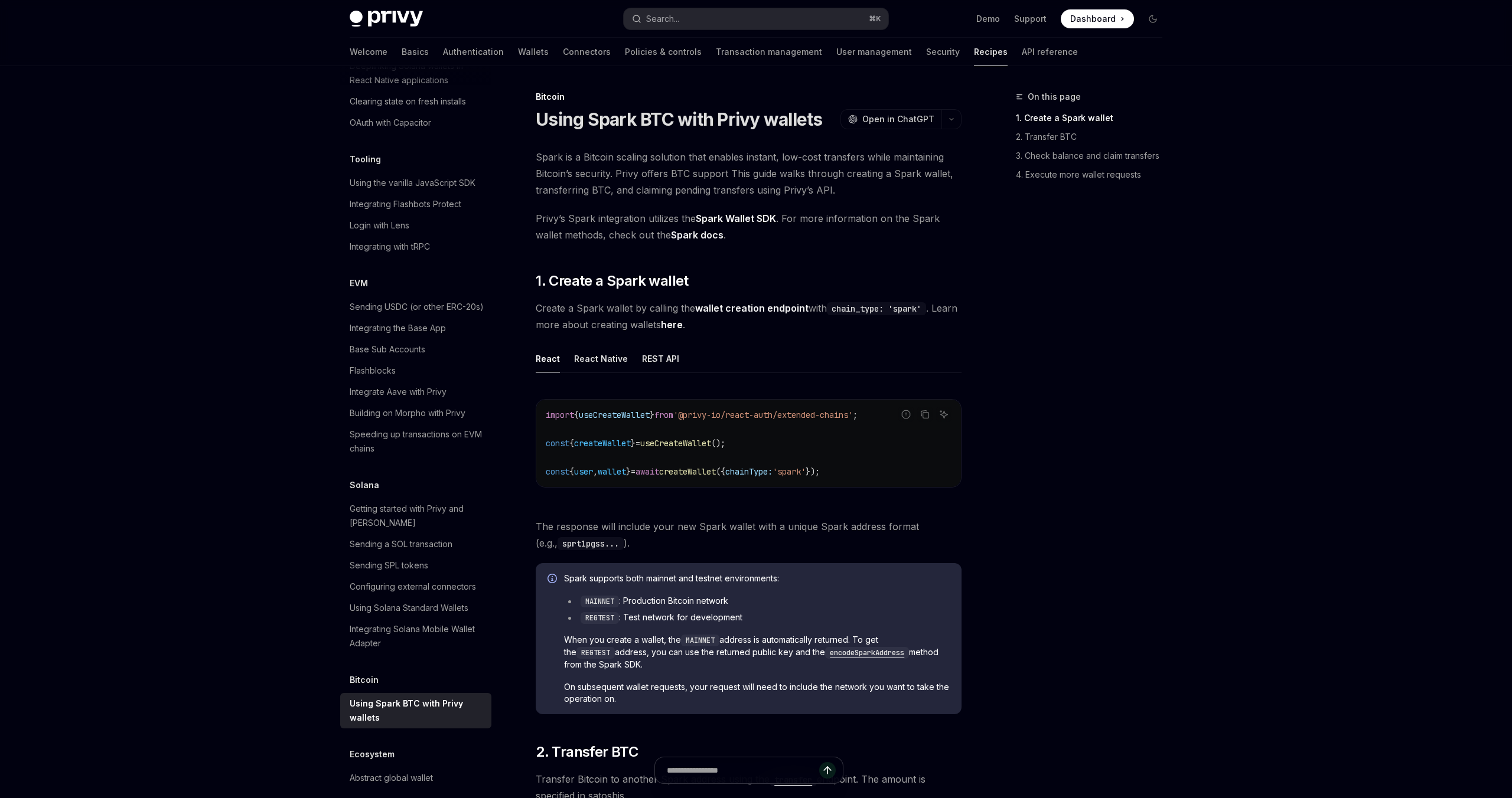
click at [631, 357] on ul "React React Native REST API" at bounding box center [748, 359] width 426 height 28
click at [655, 359] on div "REST API" at bounding box center [660, 359] width 37 height 28
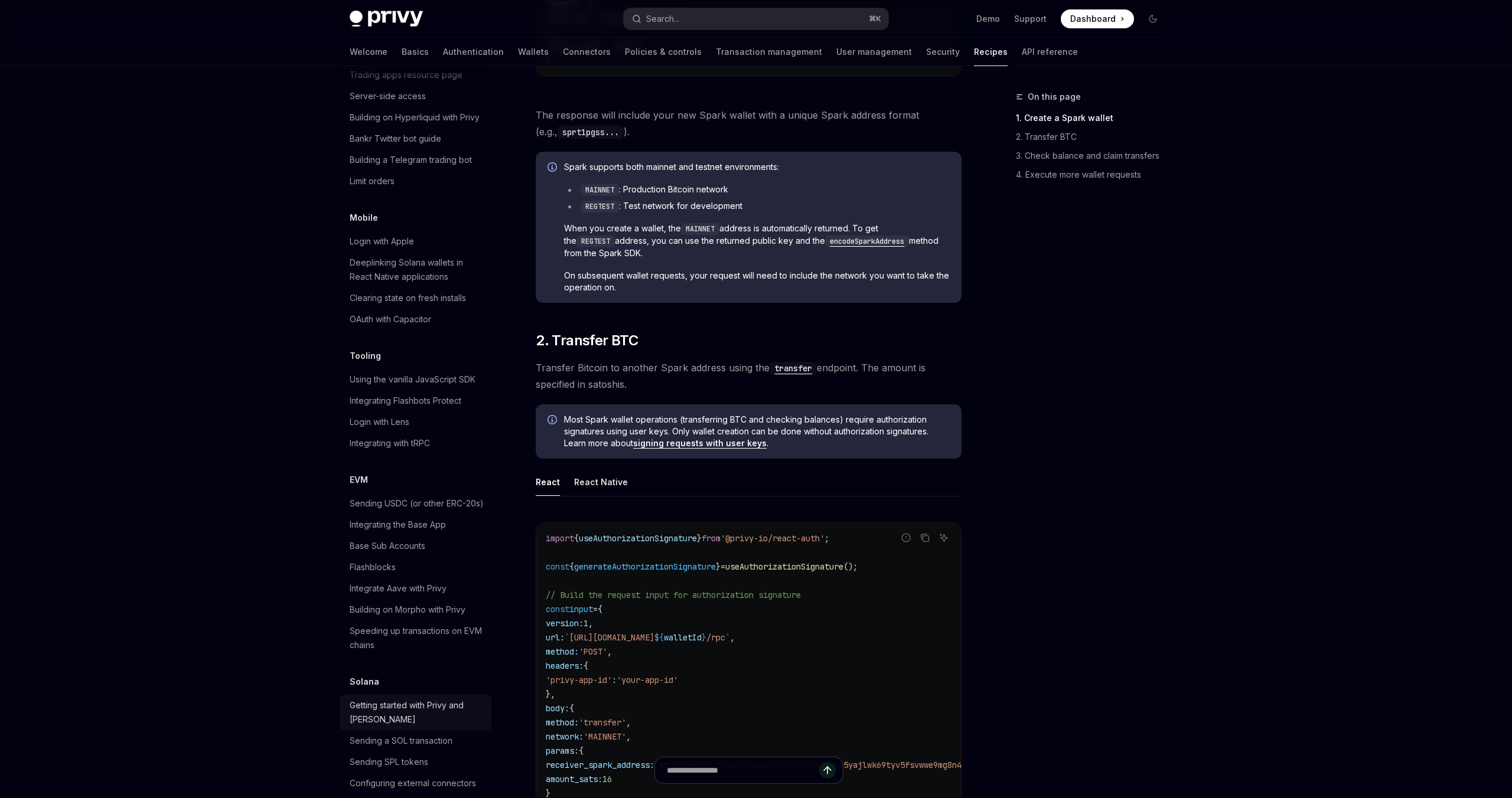
scroll to position [1475, 0]
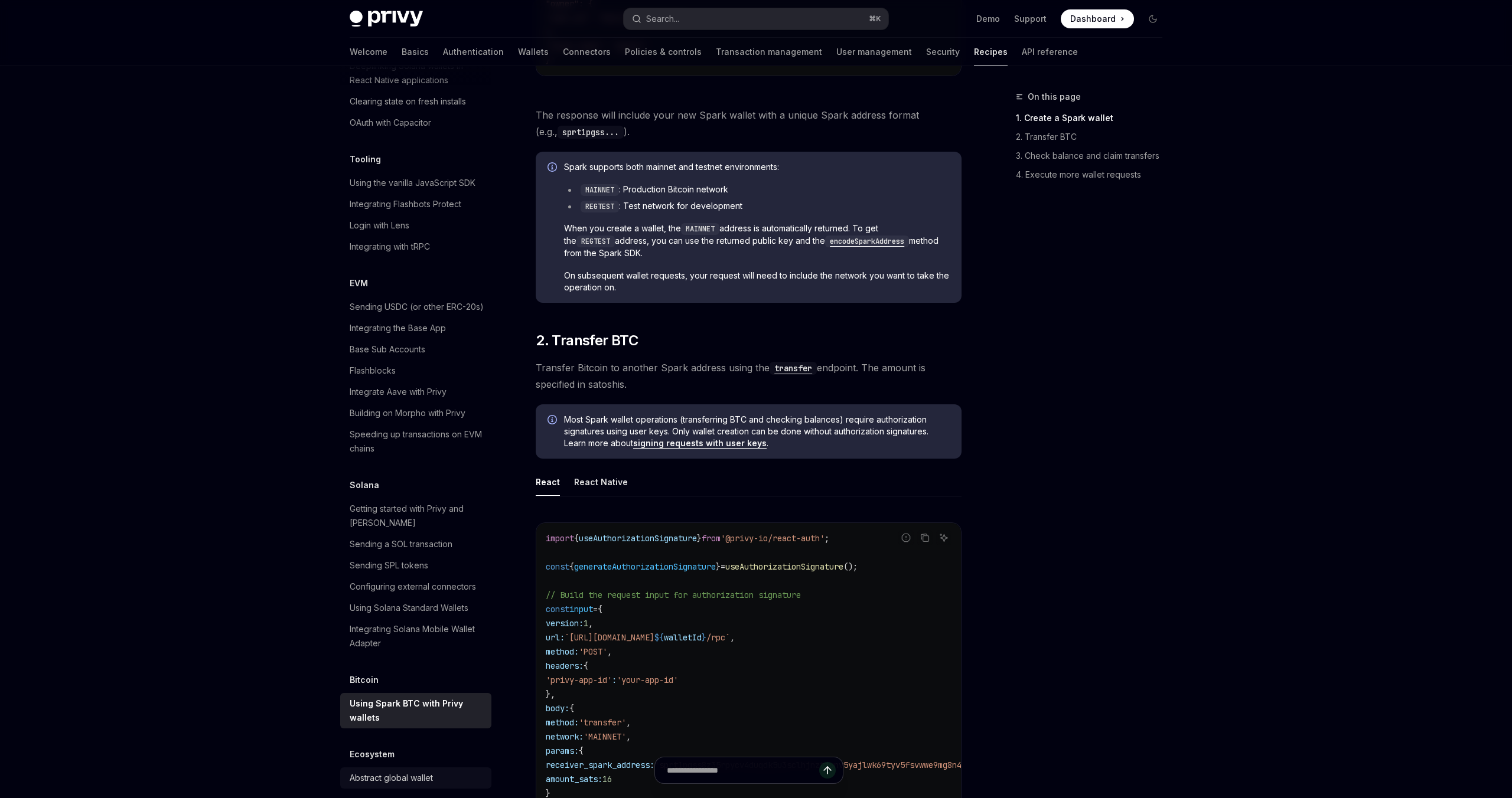
click at [384, 772] on div "Abstract global wallet" at bounding box center [391, 778] width 83 height 14
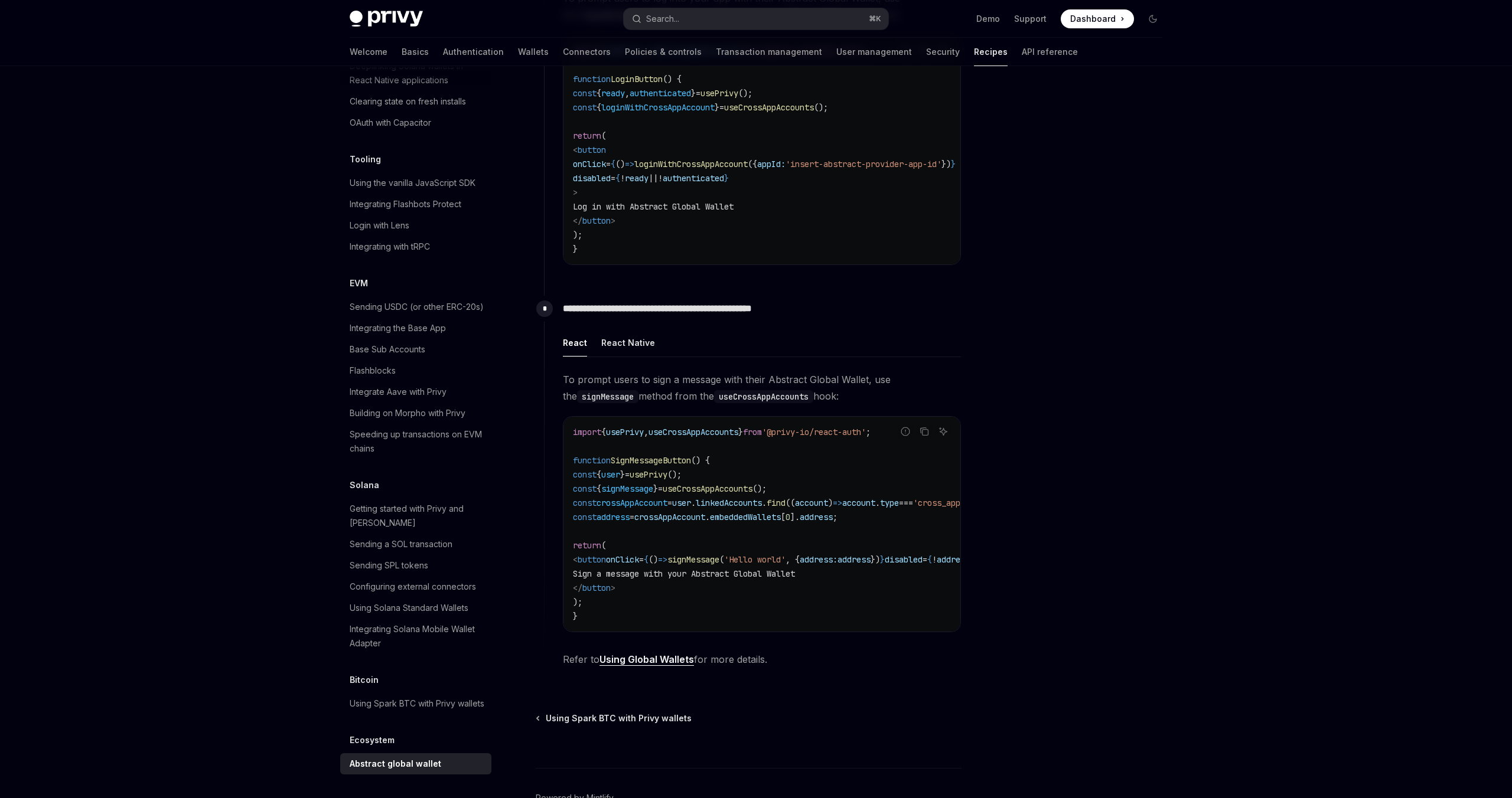
scroll to position [449, 0]
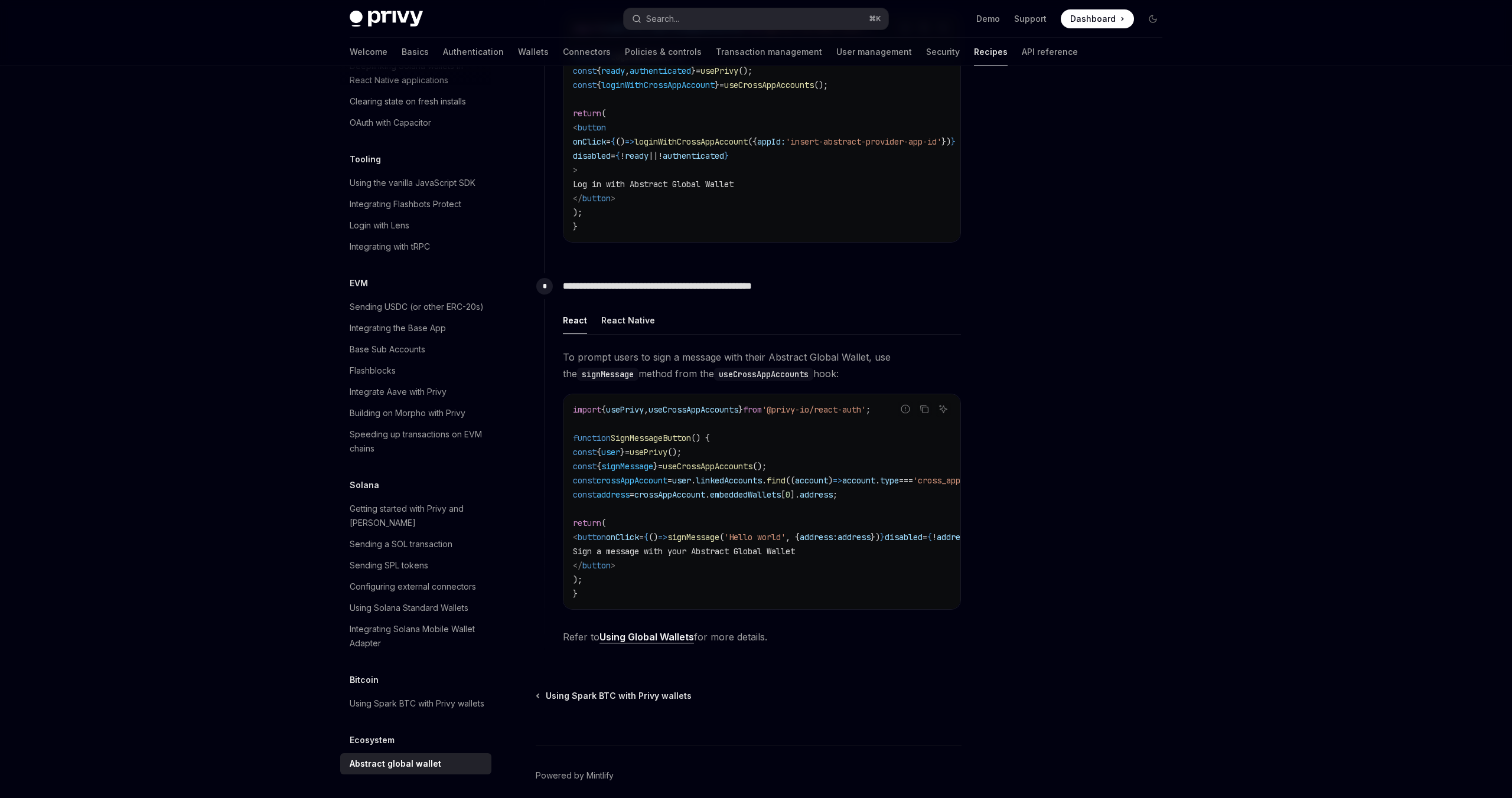
click at [652, 644] on link "Using Global Wallets" at bounding box center [647, 637] width 94 height 12
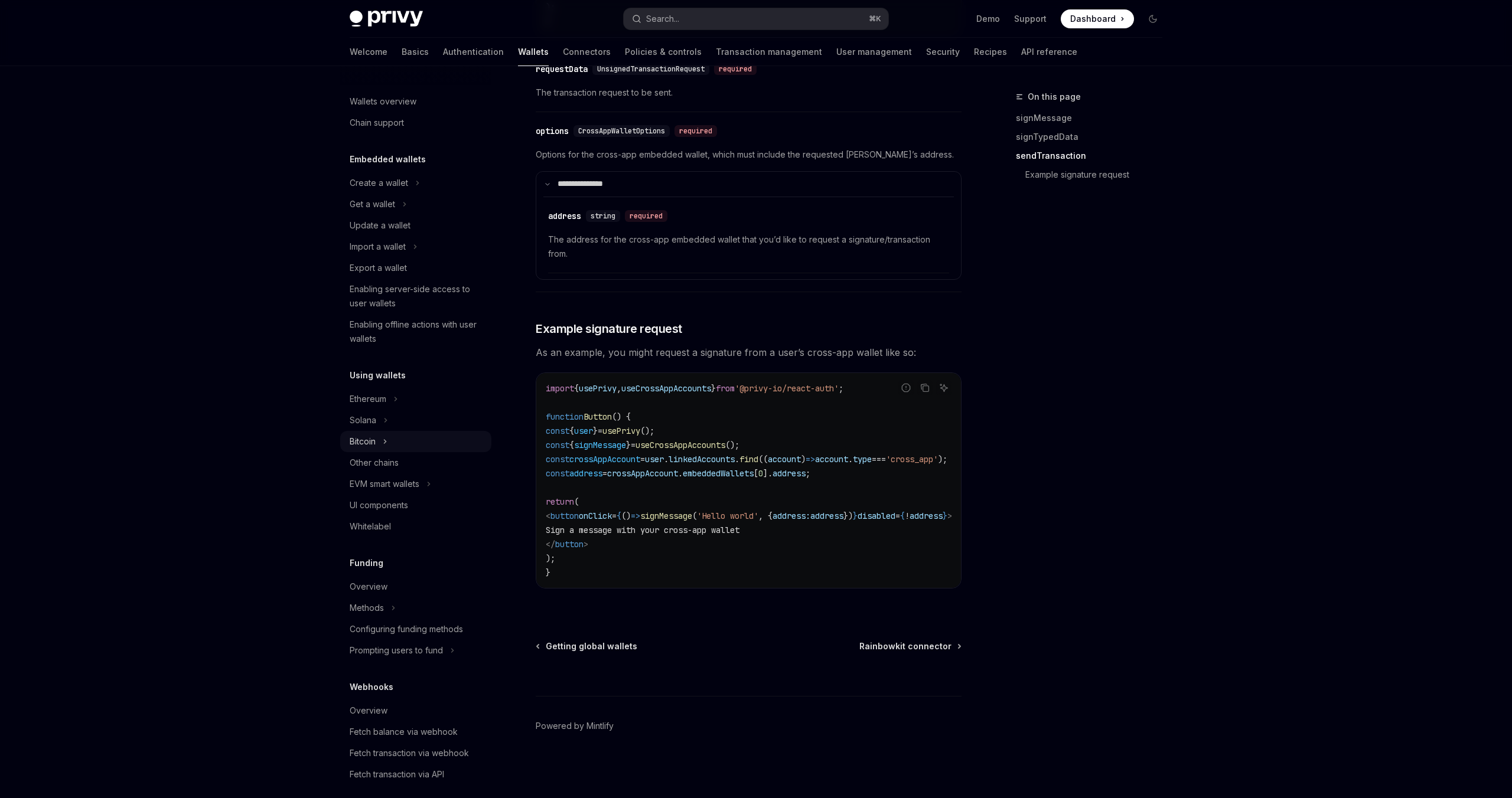
click at [372, 446] on div "Bitcoin" at bounding box center [362, 441] width 26 height 14
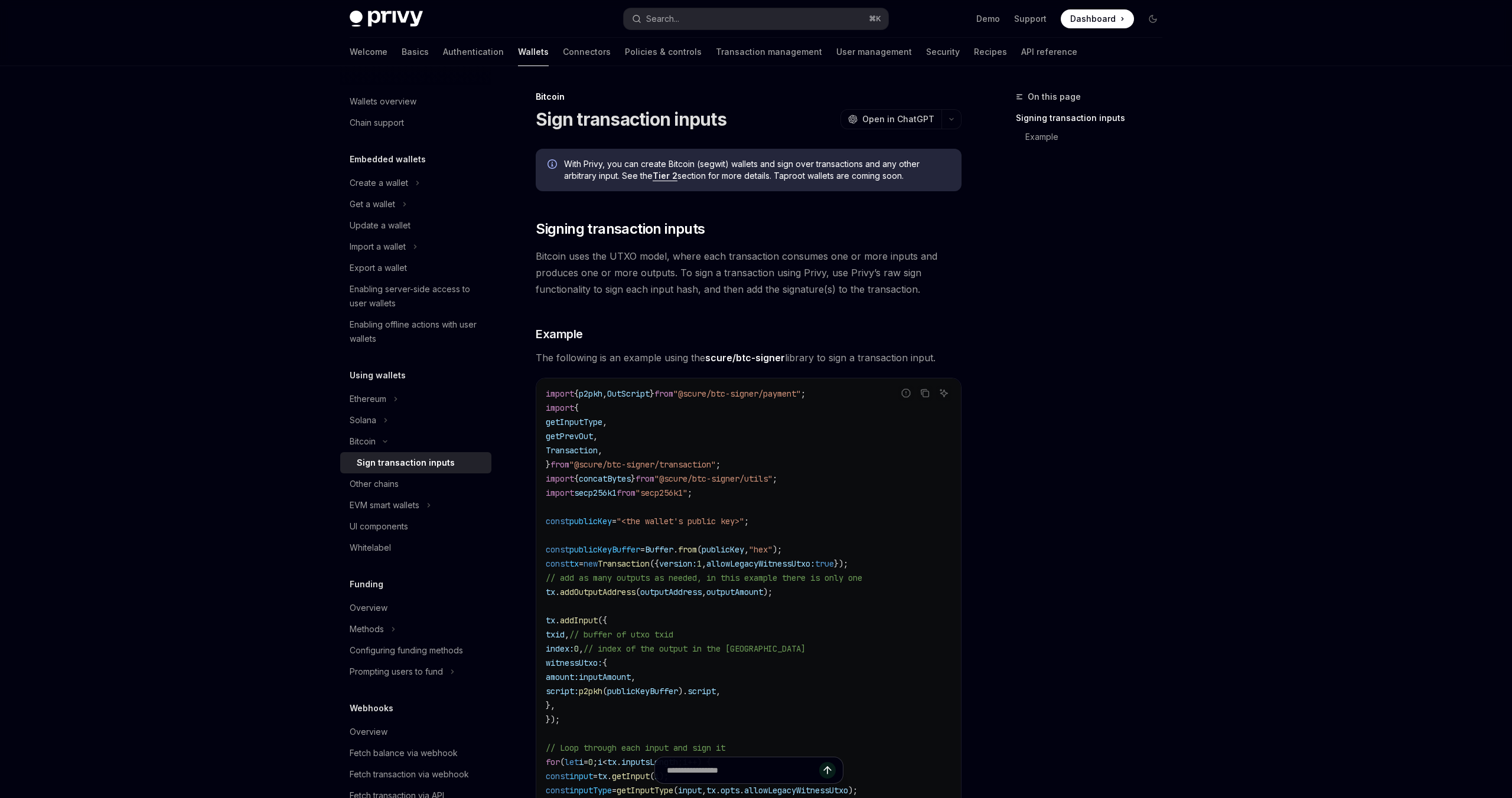
click at [740, 361] on link "scure/btc-signer" at bounding box center [744, 358] width 79 height 12
click at [392, 632] on icon "Toggle Methods section" at bounding box center [393, 629] width 5 height 14
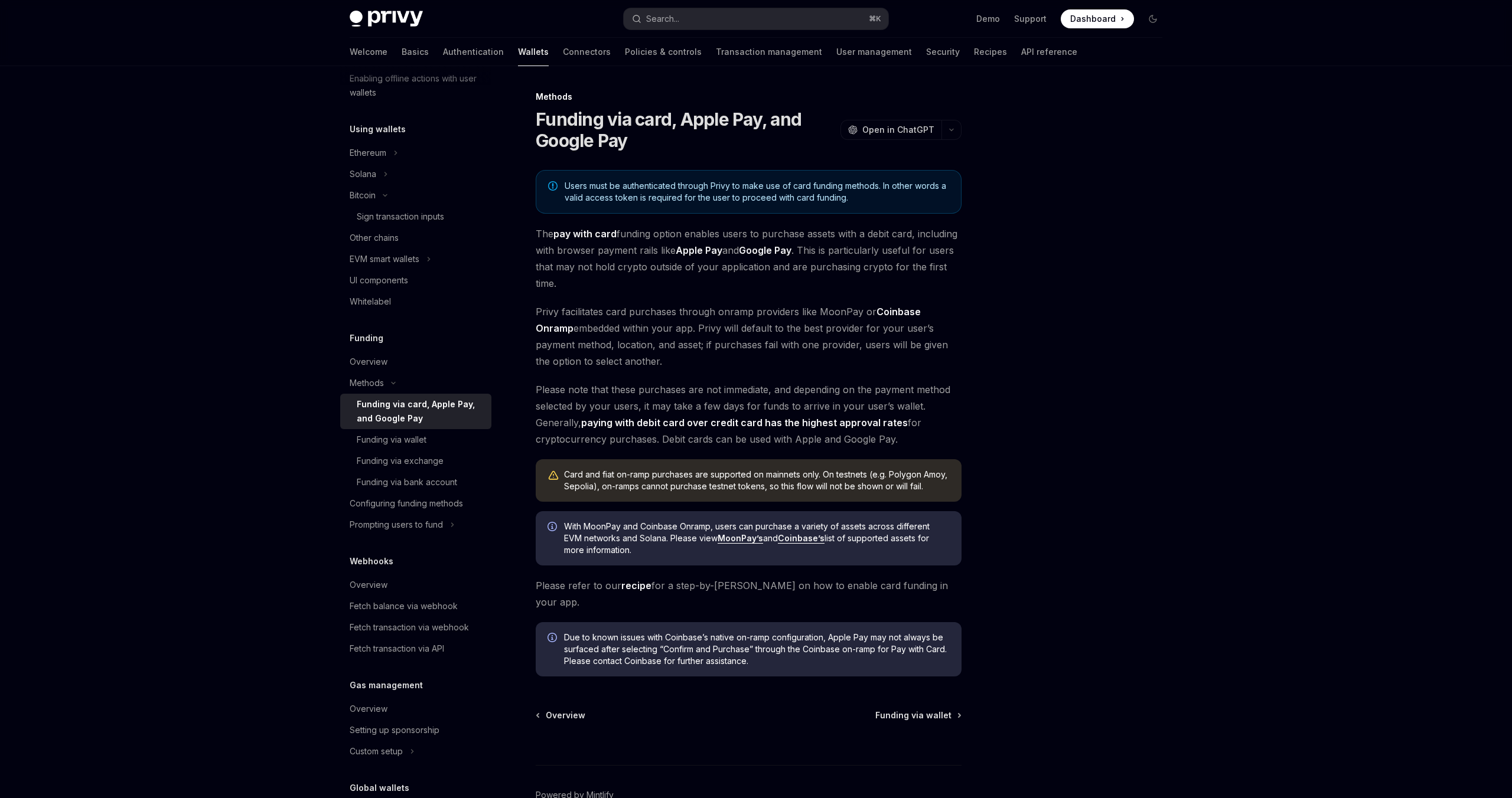
scroll to position [316, 0]
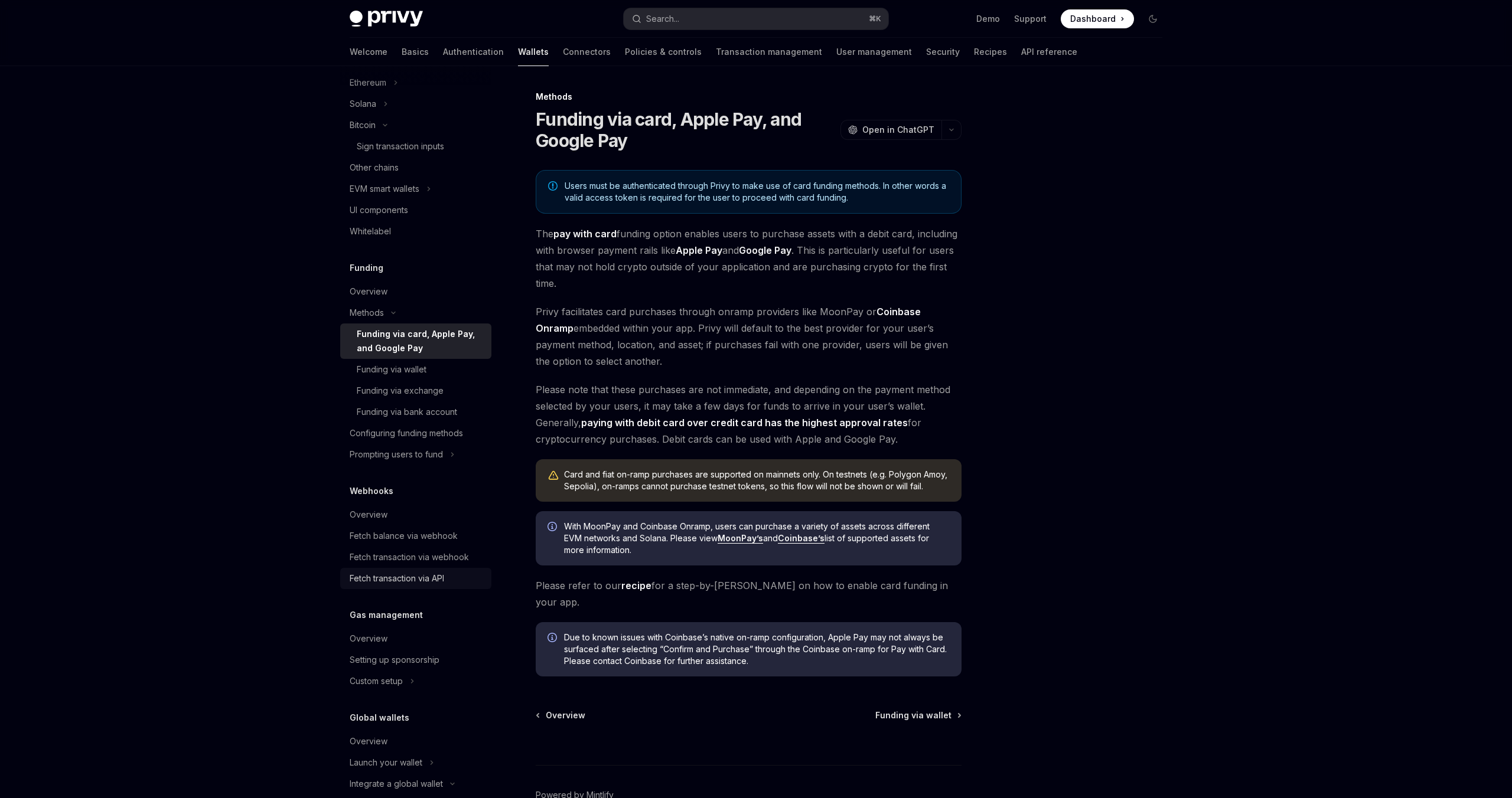
click at [397, 581] on div "Fetch transaction via API" at bounding box center [397, 578] width 94 height 14
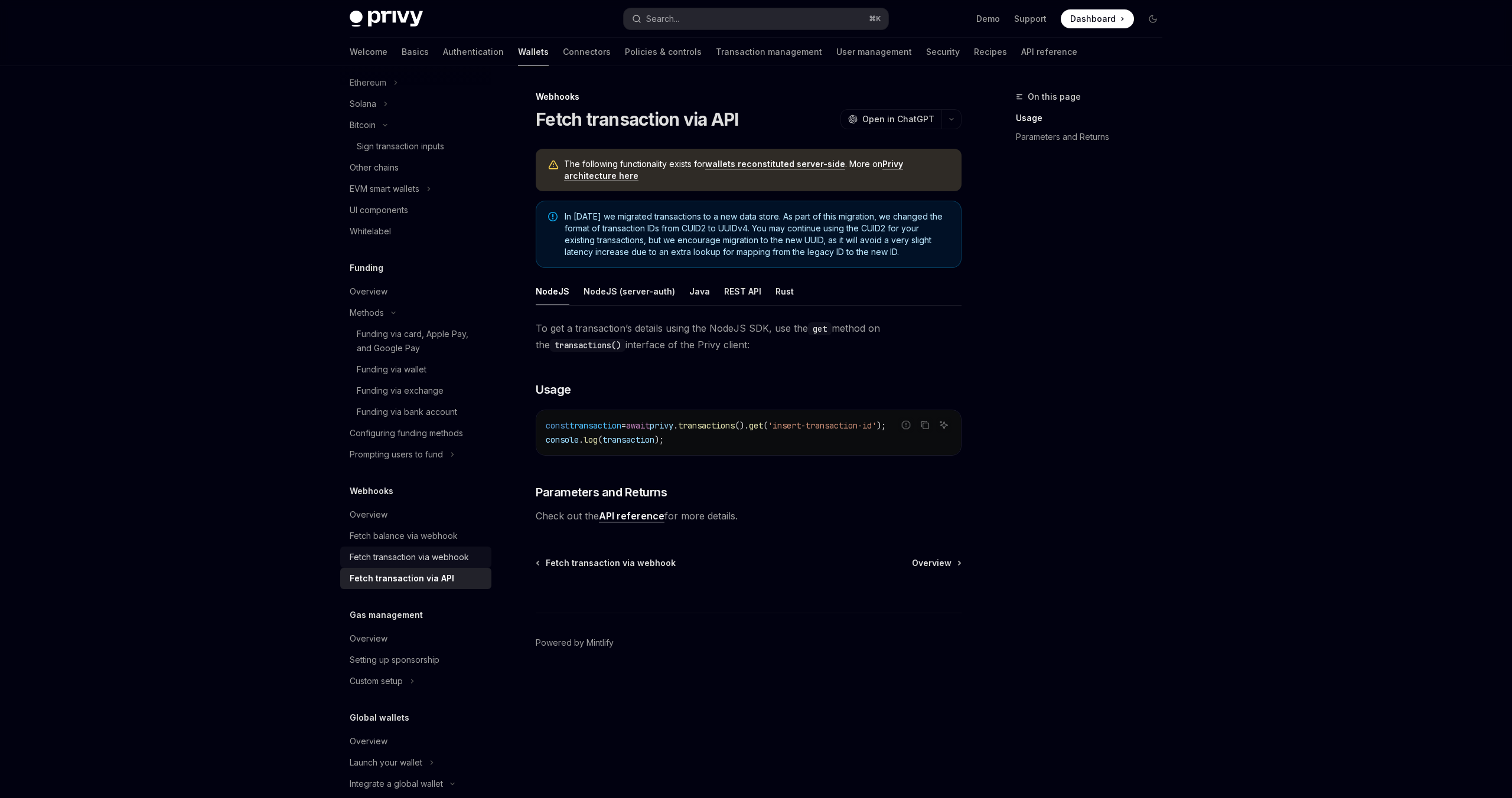
click at [403, 556] on div "Fetch transaction via webhook" at bounding box center [409, 557] width 119 height 14
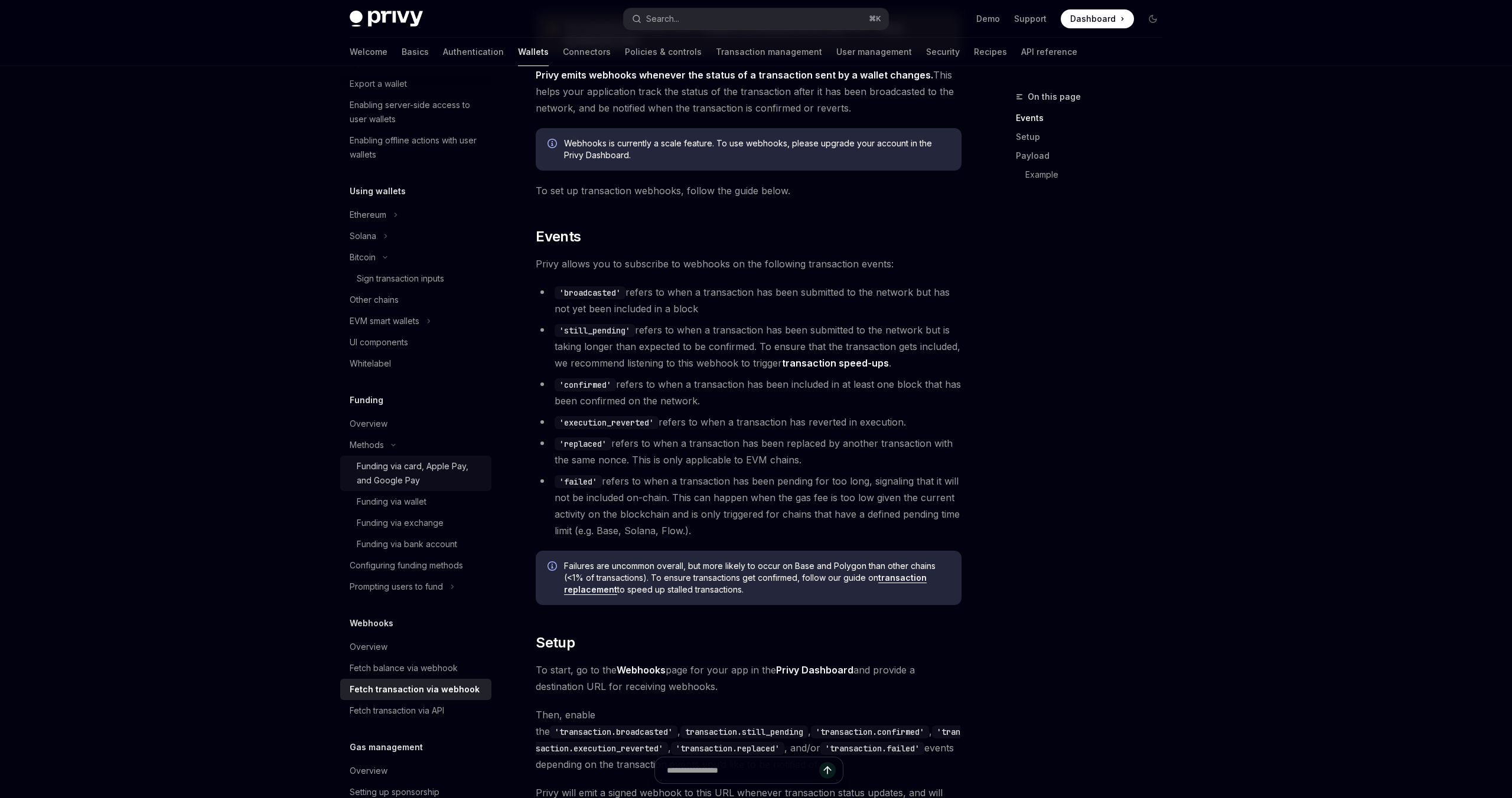
scroll to position [177, 0]
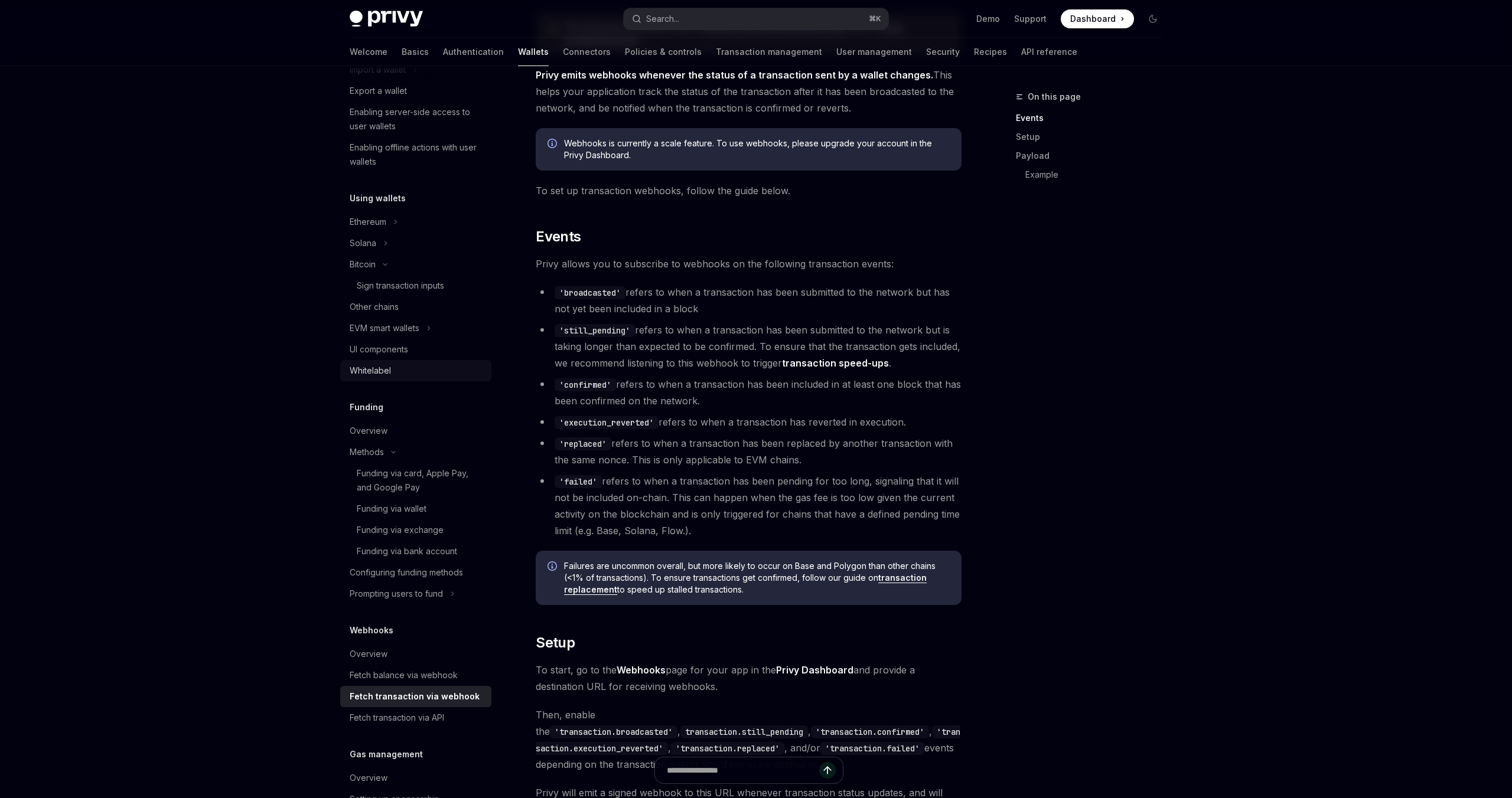
click at [384, 364] on div "Whitelabel" at bounding box center [370, 370] width 41 height 14
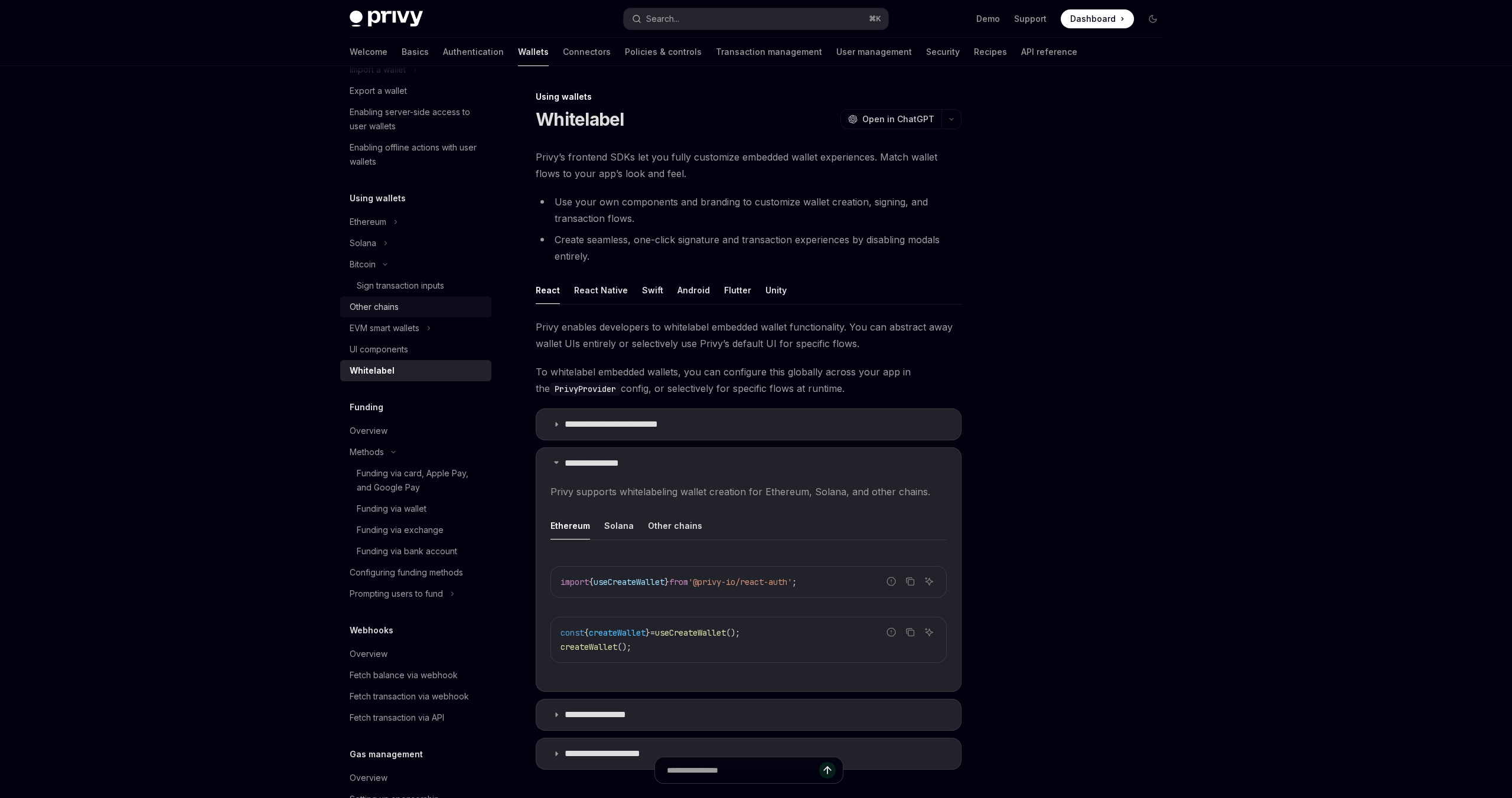
click at [395, 316] on link "Other chains" at bounding box center [416, 307] width 151 height 21
type textarea "*"
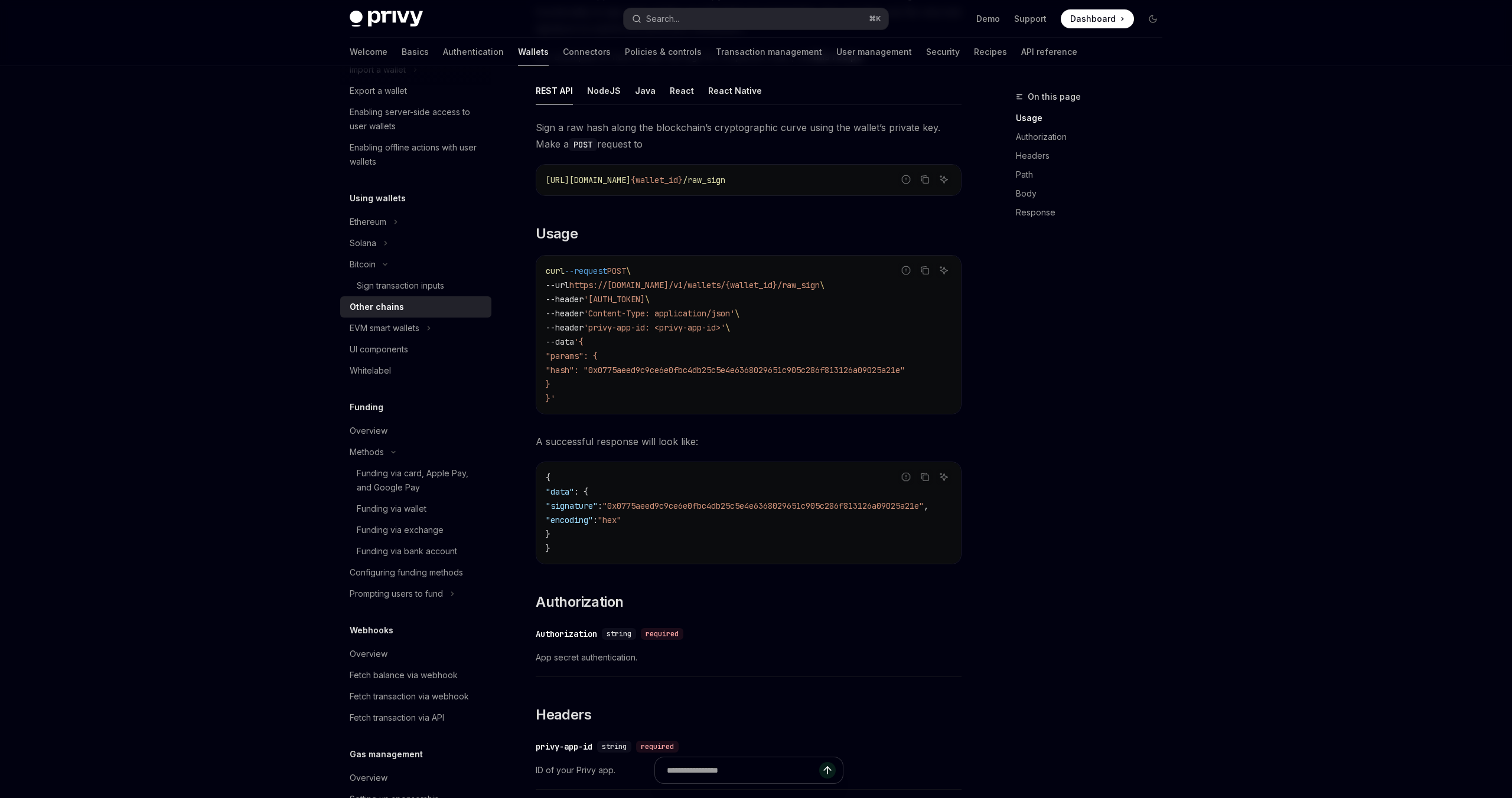
scroll to position [173, 0]
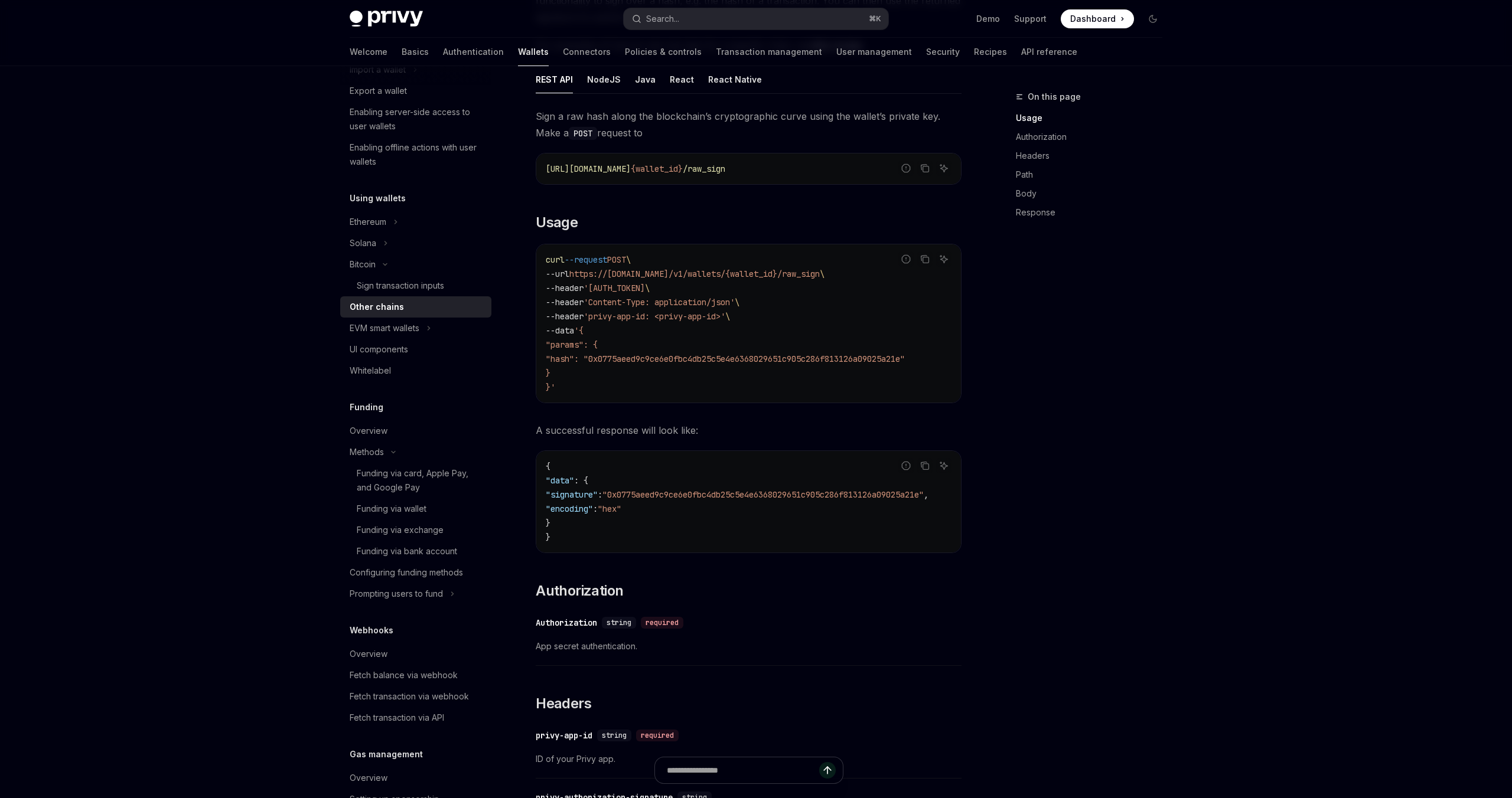
click at [630, 171] on span "https://api.privy.io/v1/wallets/" at bounding box center [587, 169] width 85 height 11
click at [725, 169] on span "/raw_sign" at bounding box center [703, 169] width 42 height 11
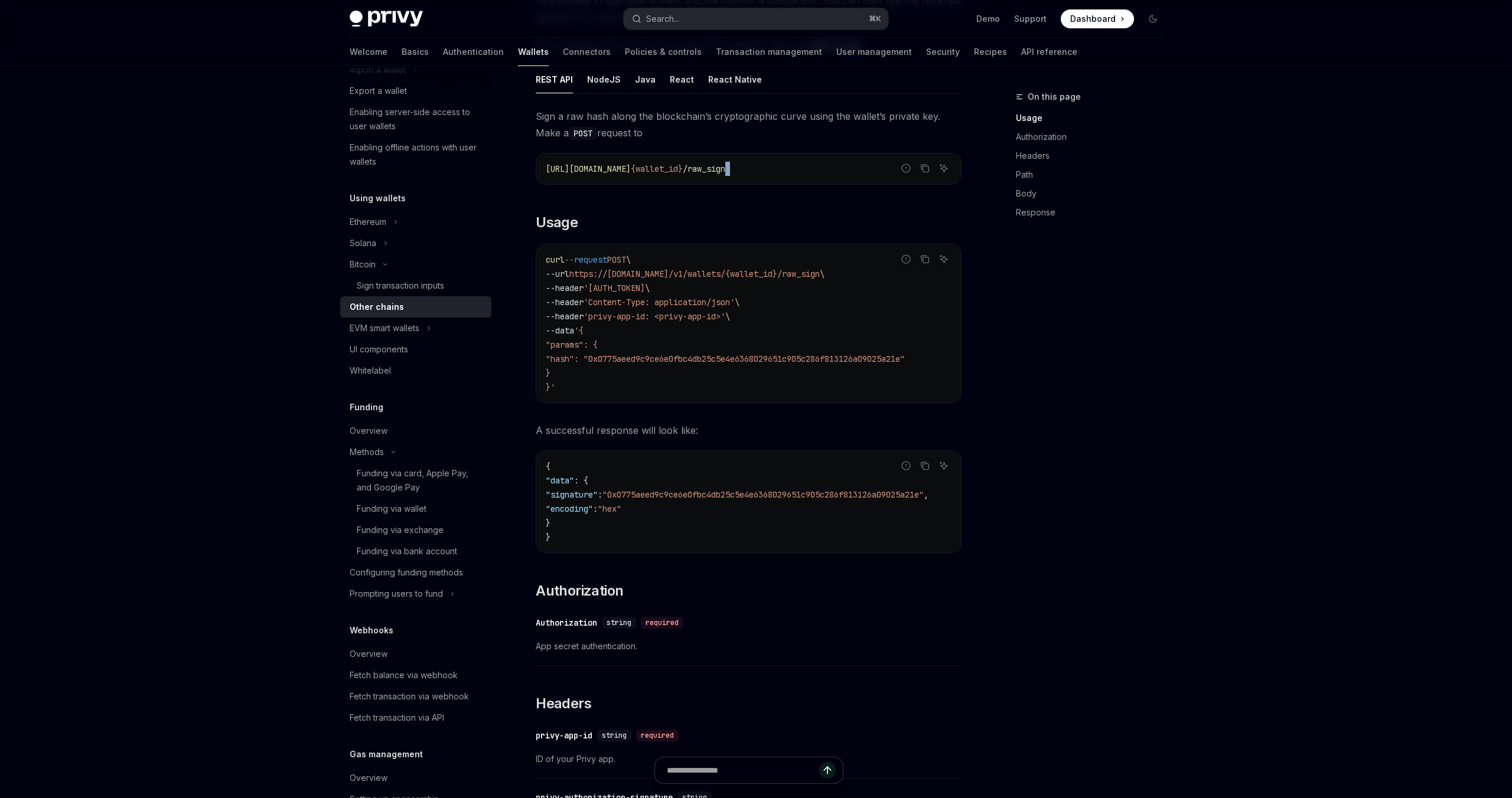
click at [705, 316] on span "'privy-app-id: <privy-app-id>'" at bounding box center [654, 316] width 142 height 11
click at [645, 289] on span "'Authorization: Basic Y20xNWh4eDUyMDVlNWx2NHVkdmE3enBqejoybWhVOWhhVTFQYjhYNXV1c…" at bounding box center [614, 287] width 61 height 11
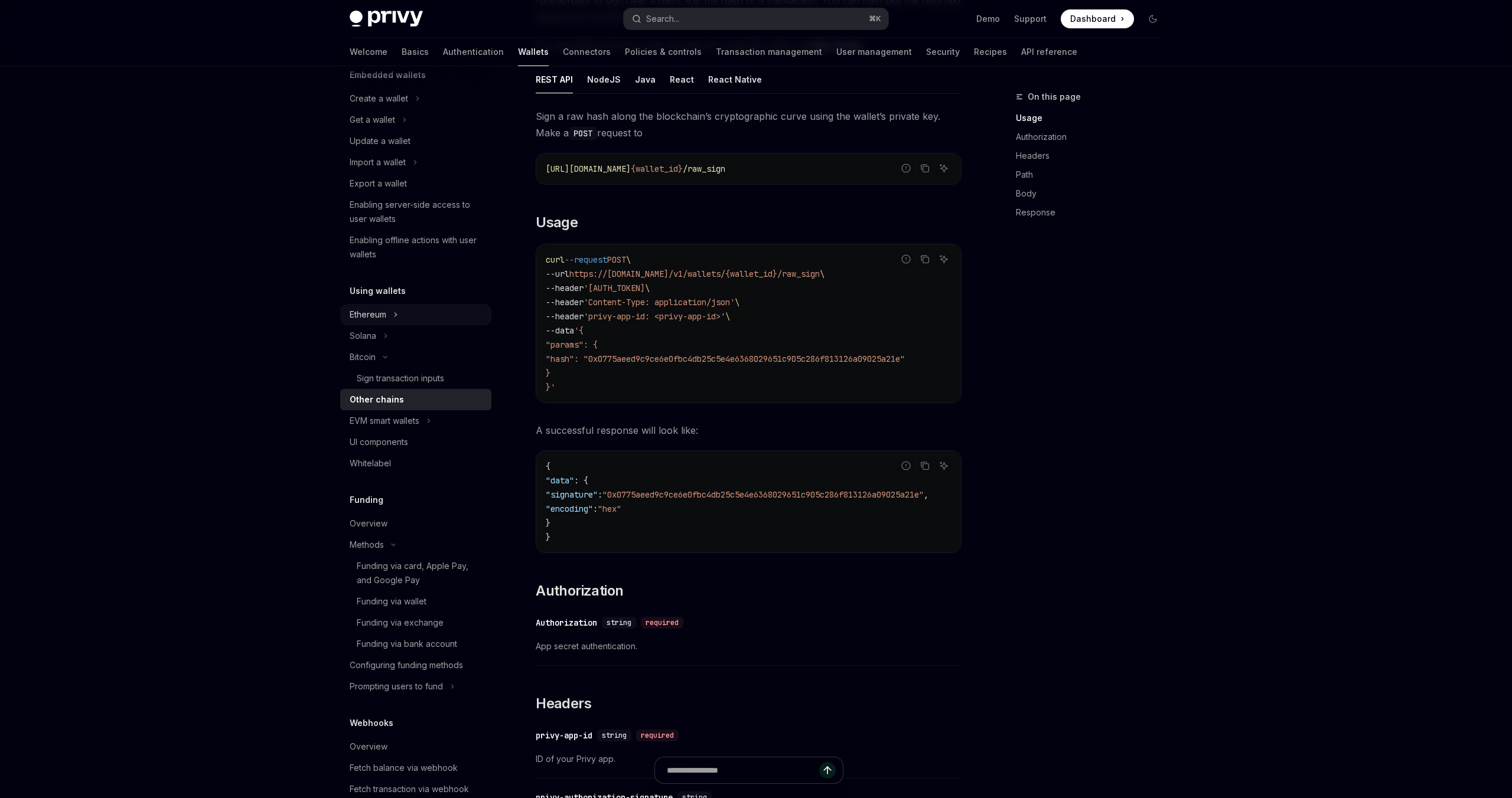
scroll to position [84, 0]
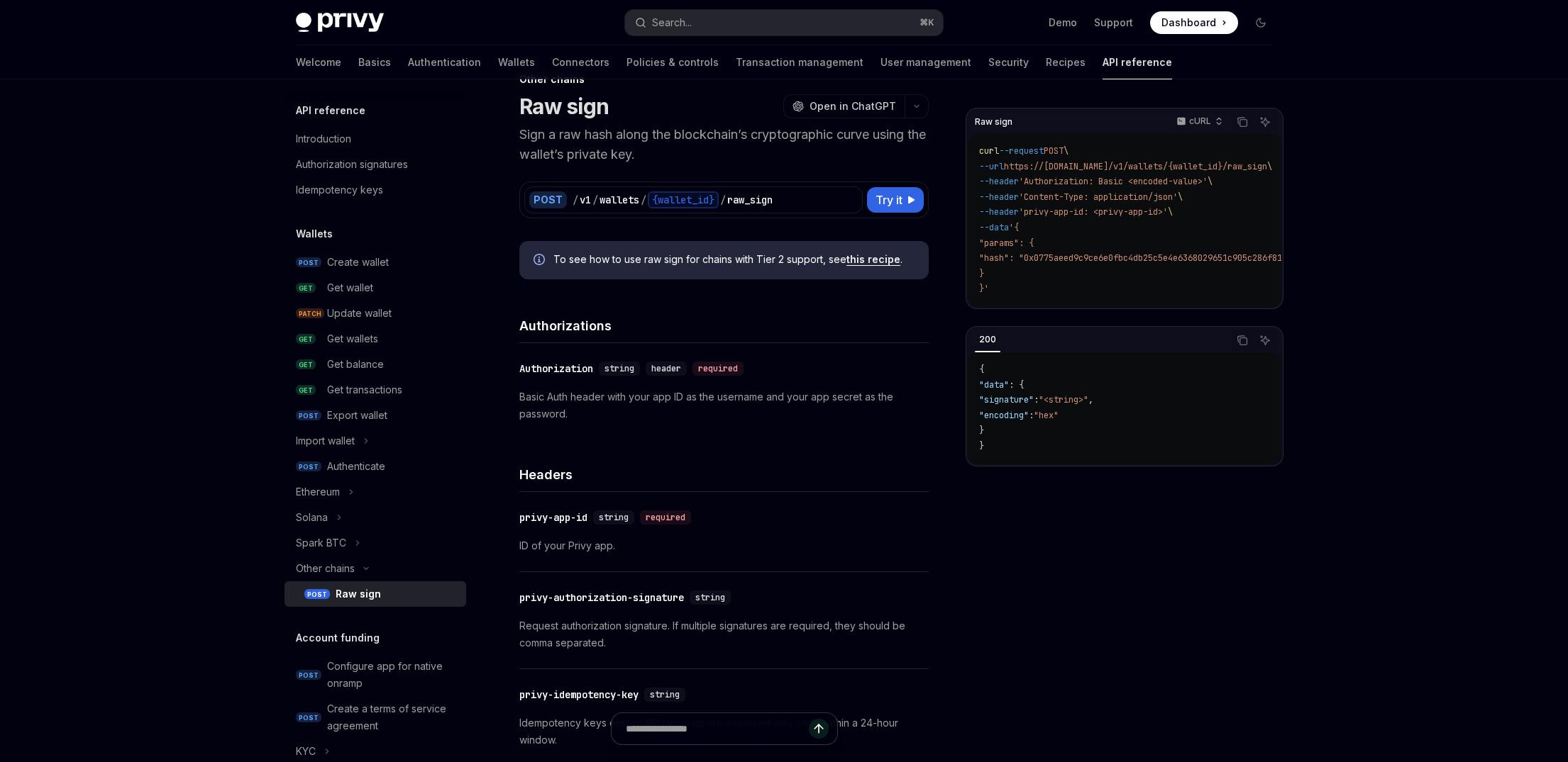
scroll to position [54, 0]
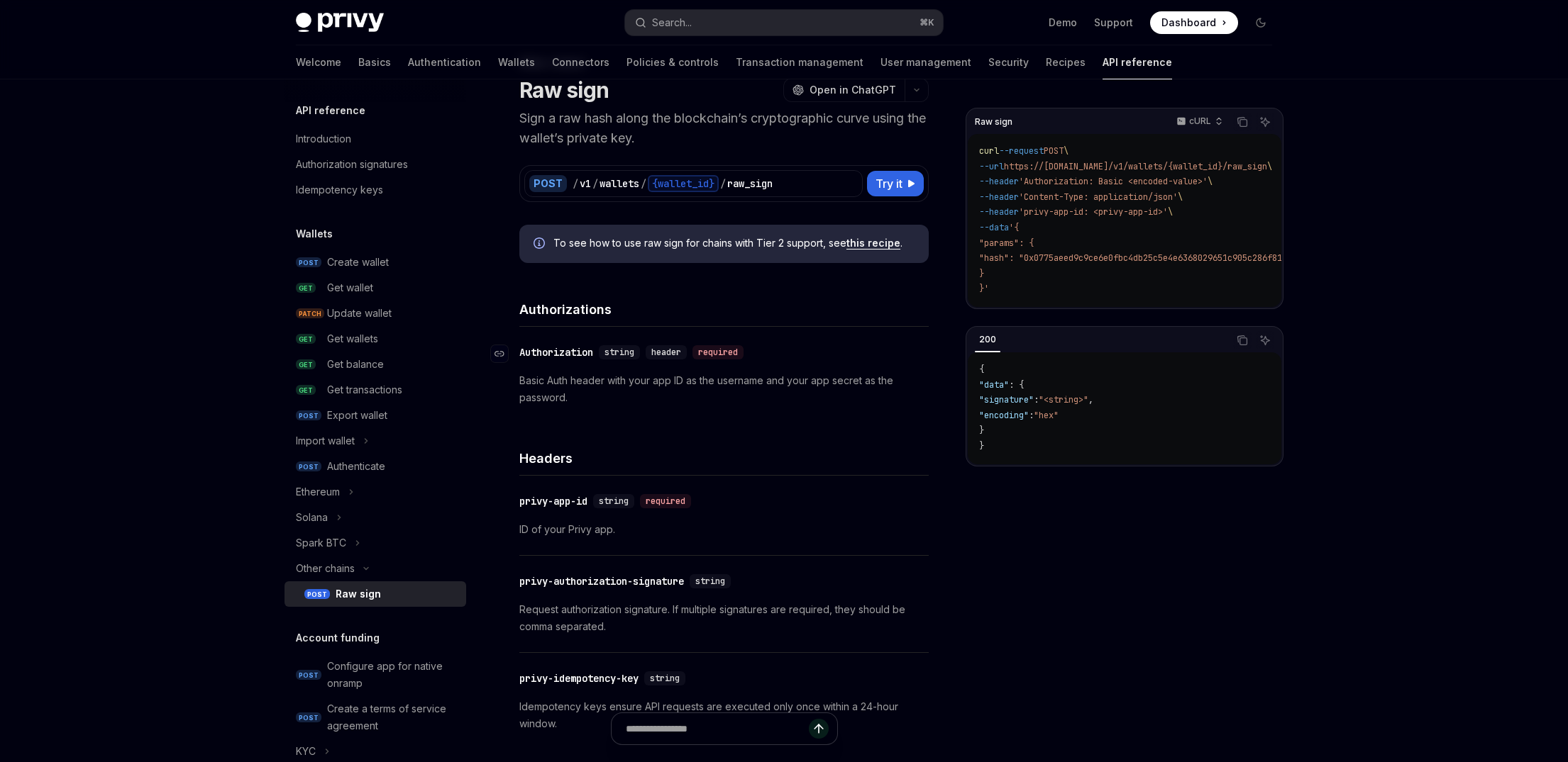
click at [573, 350] on div "Authorization" at bounding box center [556, 352] width 73 height 14
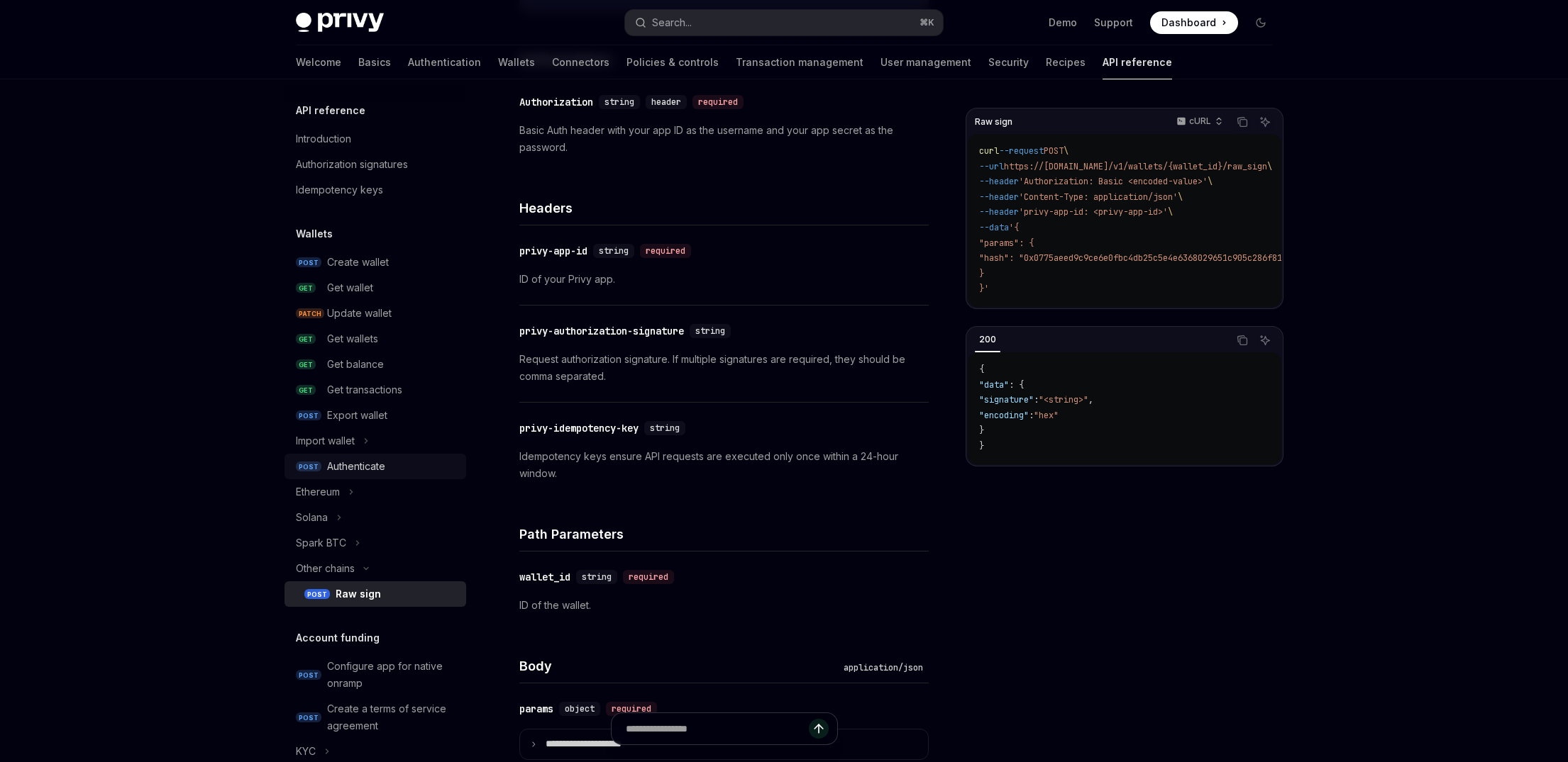
click at [357, 464] on div "Authenticate" at bounding box center [356, 466] width 59 height 17
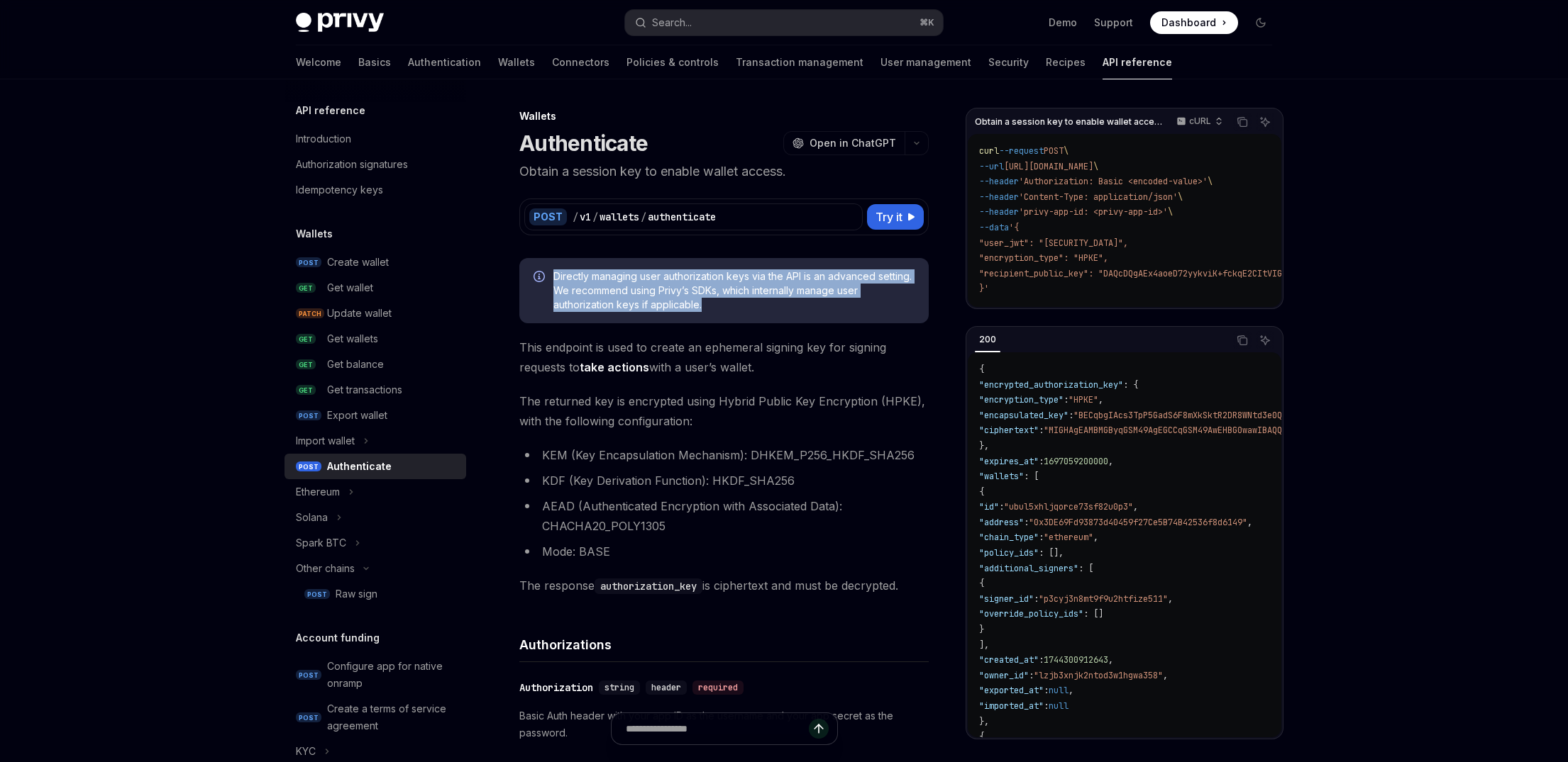
drag, startPoint x: 705, startPoint y: 306, endPoint x: 540, endPoint y: 277, distance: 167.5
click at [540, 277] on div "Directly managing user authorization keys via the API is an advanced setting. W…" at bounding box center [723, 291] width 409 height 65
copy span "Directly managing user authorization keys via the API is an advanced setting. W…"
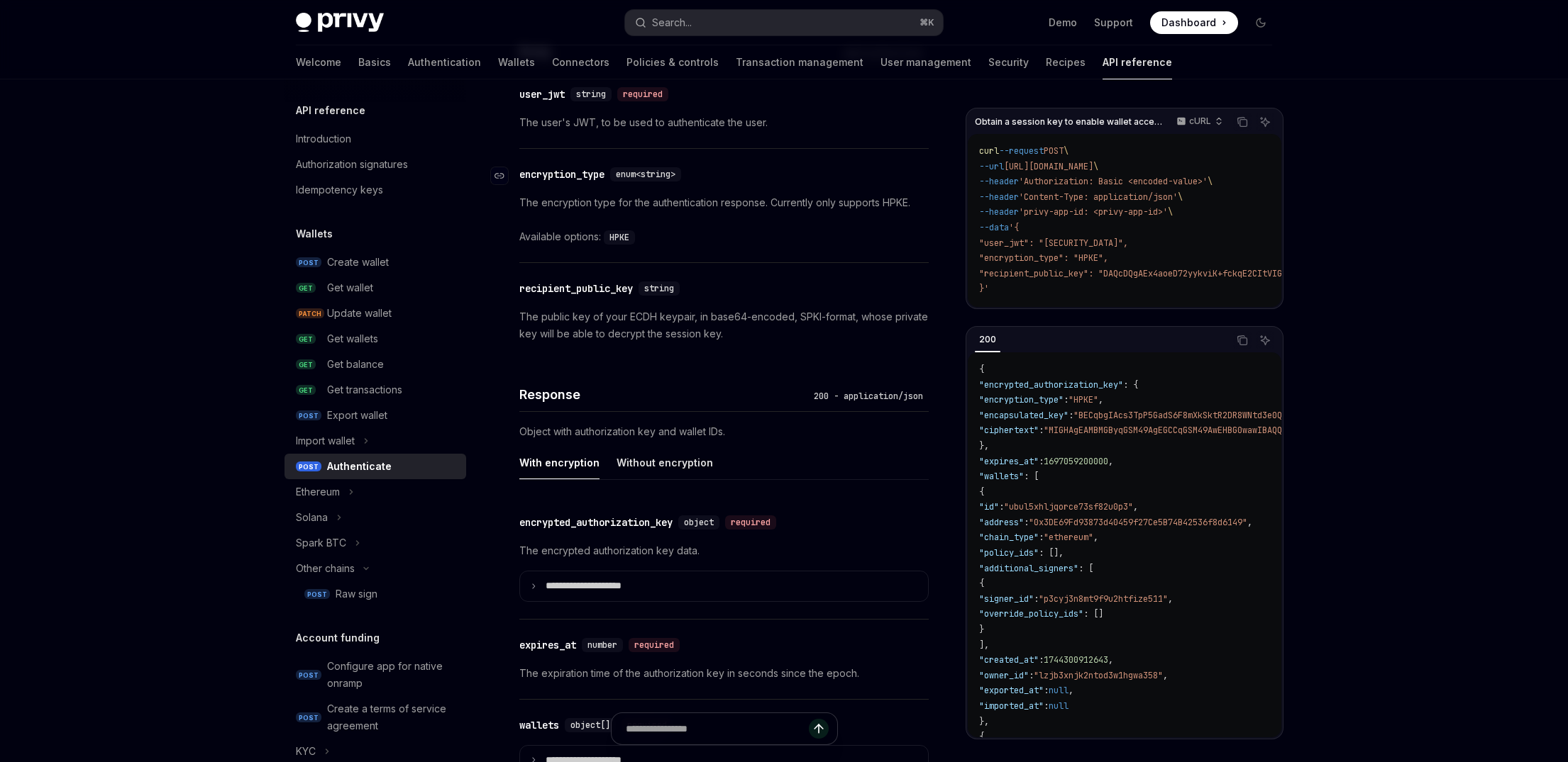
scroll to position [897, 0]
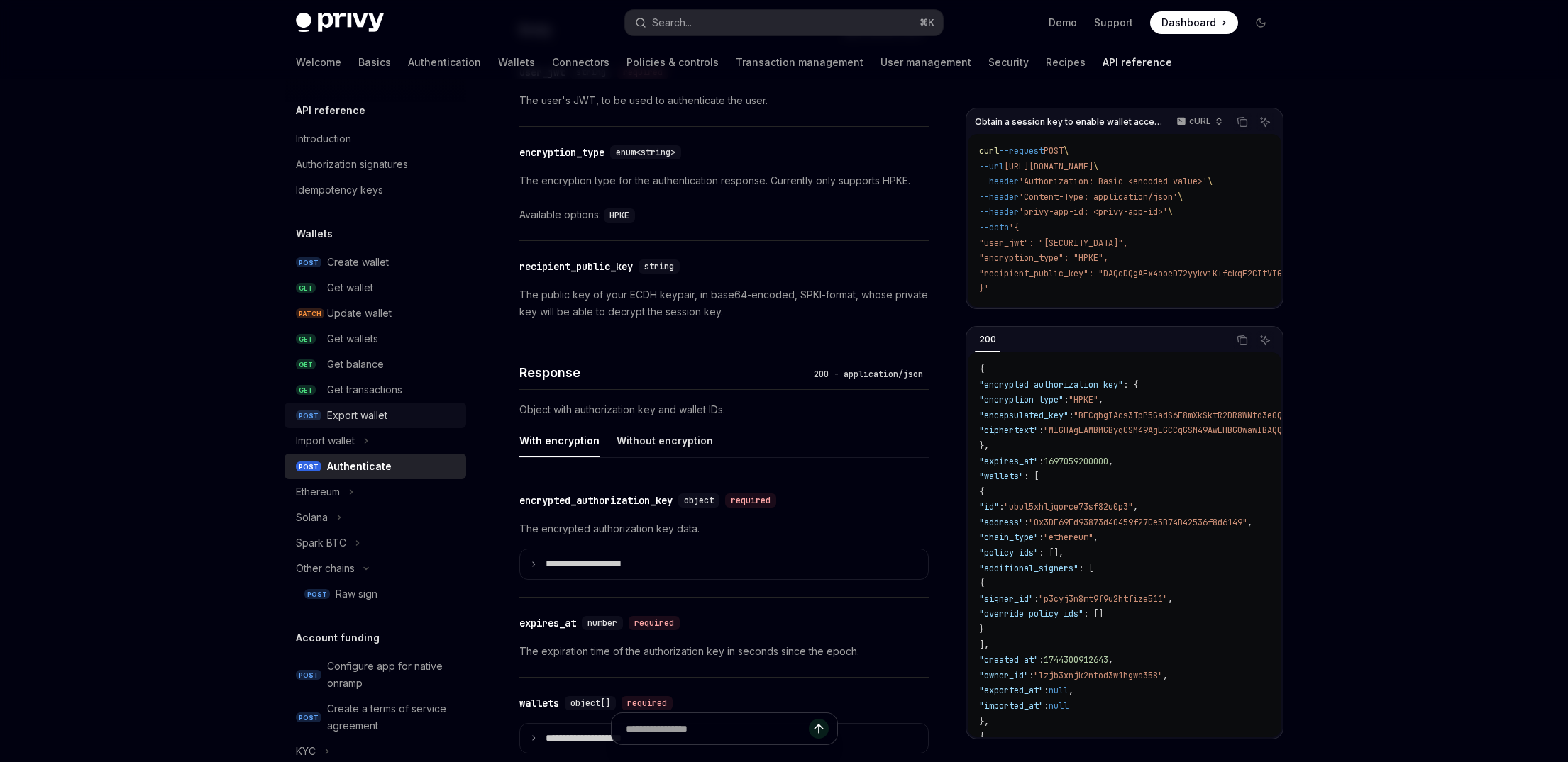
click at [357, 415] on div "Export wallet" at bounding box center [357, 415] width 61 height 17
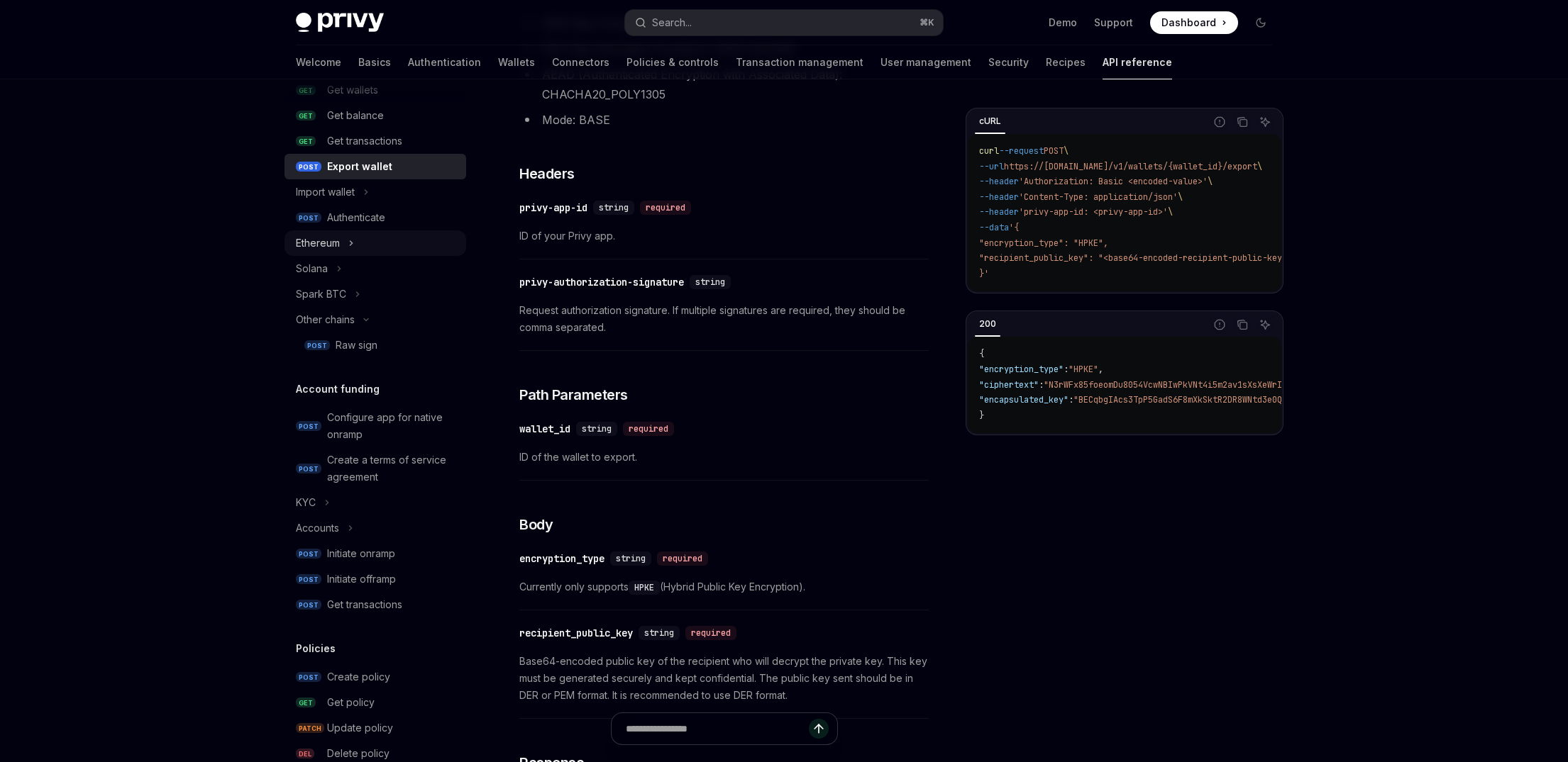
scroll to position [232, 0]
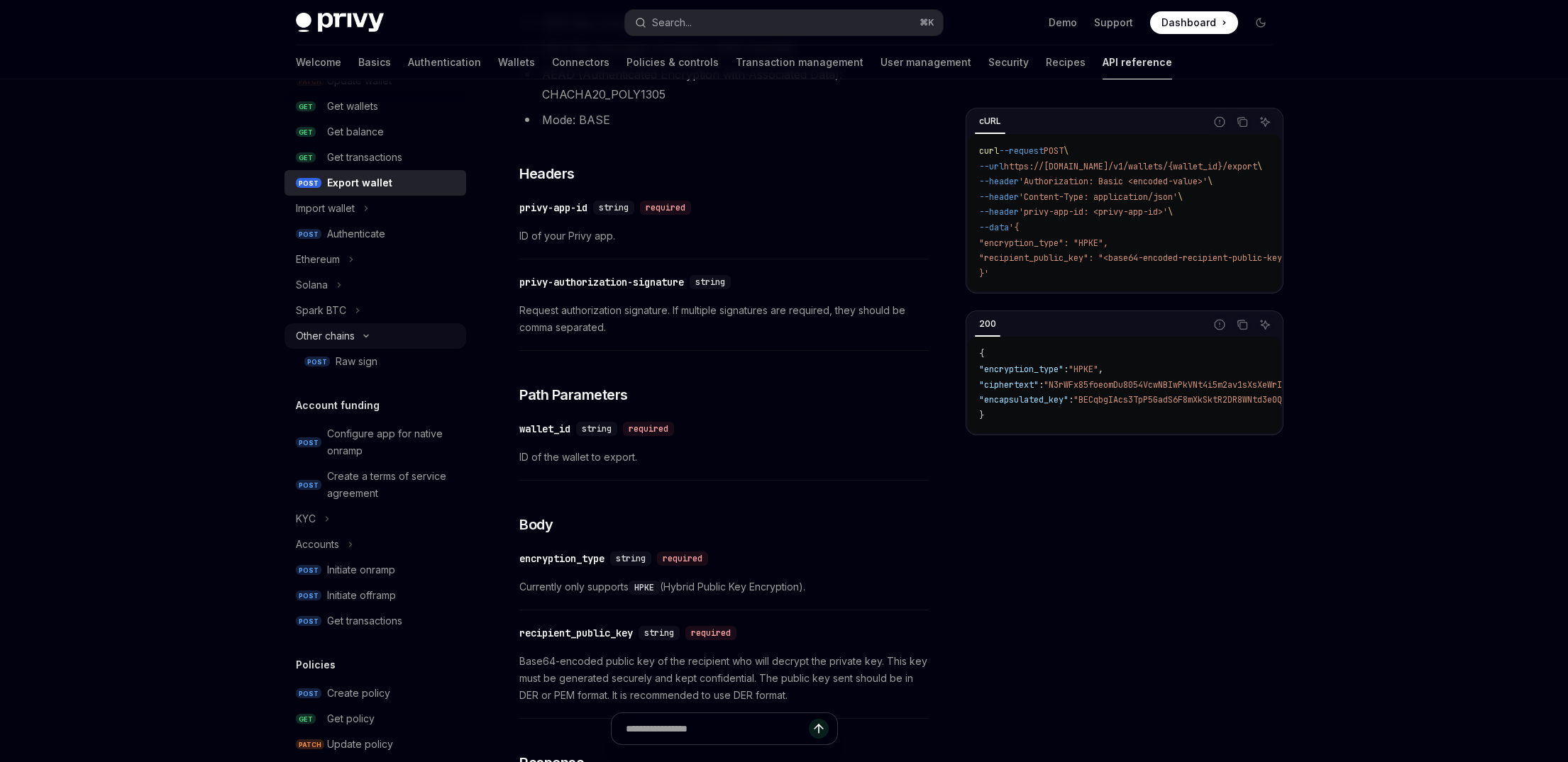
click at [363, 331] on button "Other chains" at bounding box center [375, 336] width 182 height 26
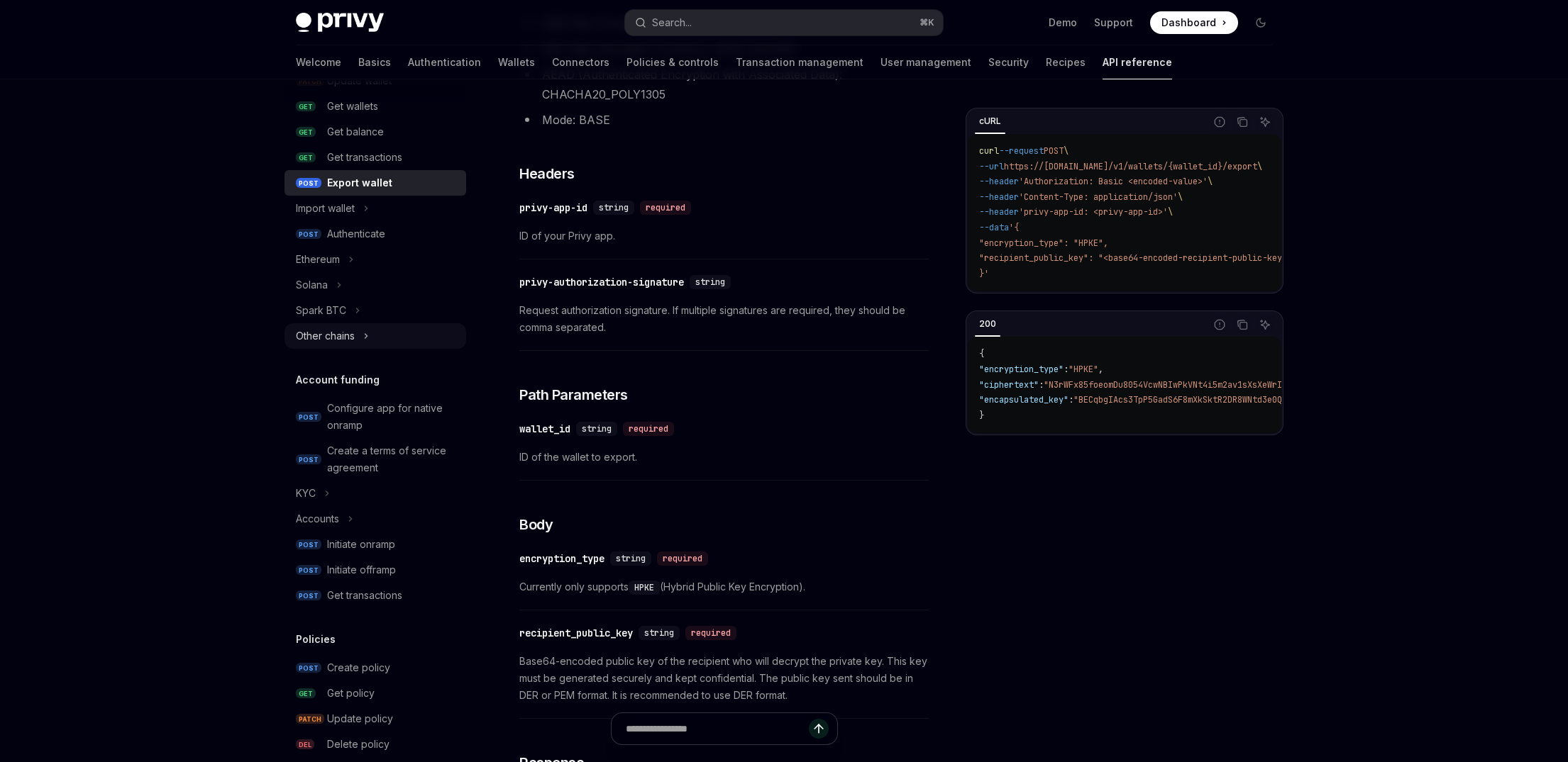
click at [363, 331] on icon "Toggle Other chains section" at bounding box center [366, 335] width 6 height 17
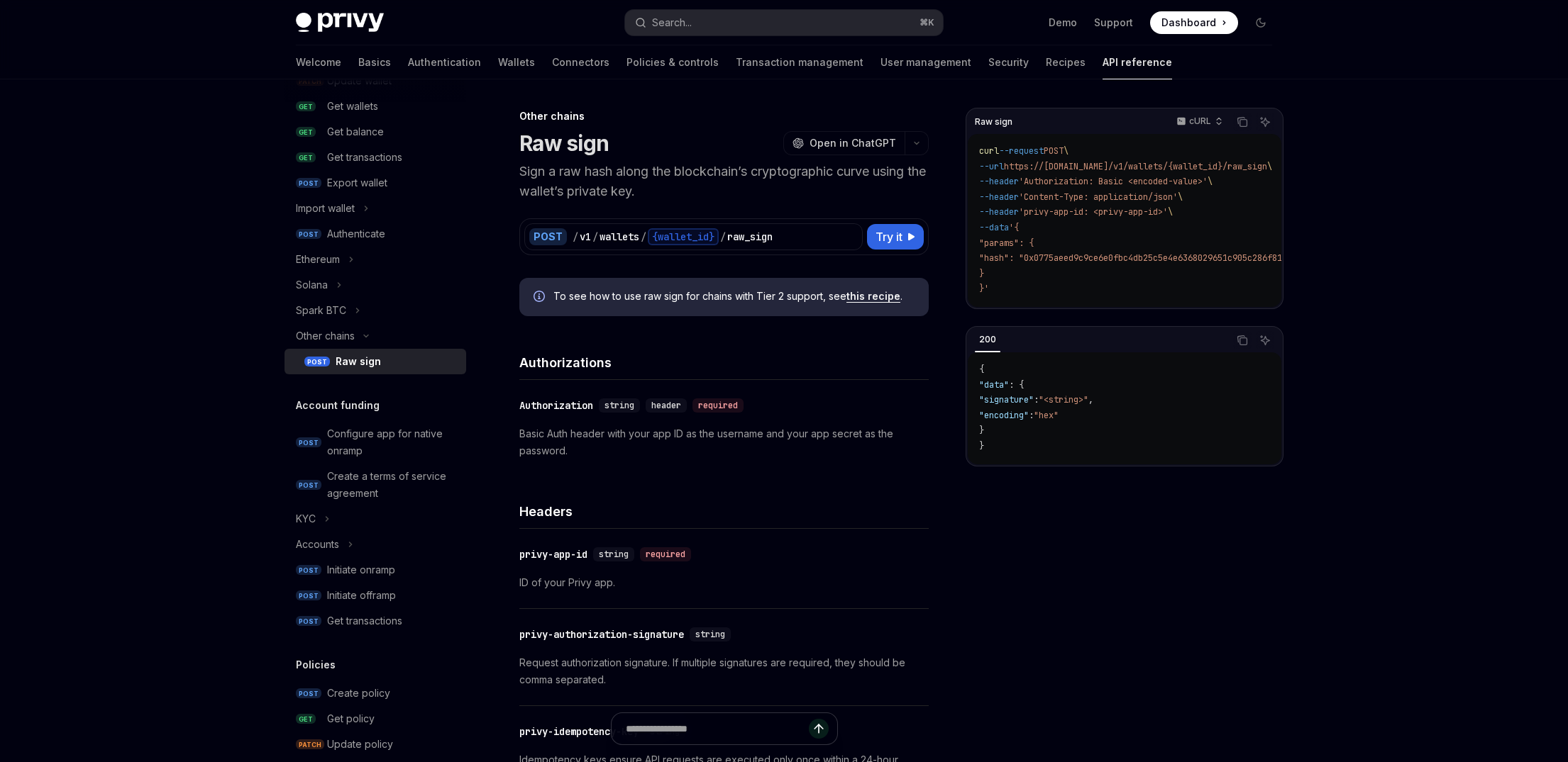
click at [355, 361] on div "Raw sign" at bounding box center [358, 361] width 46 height 17
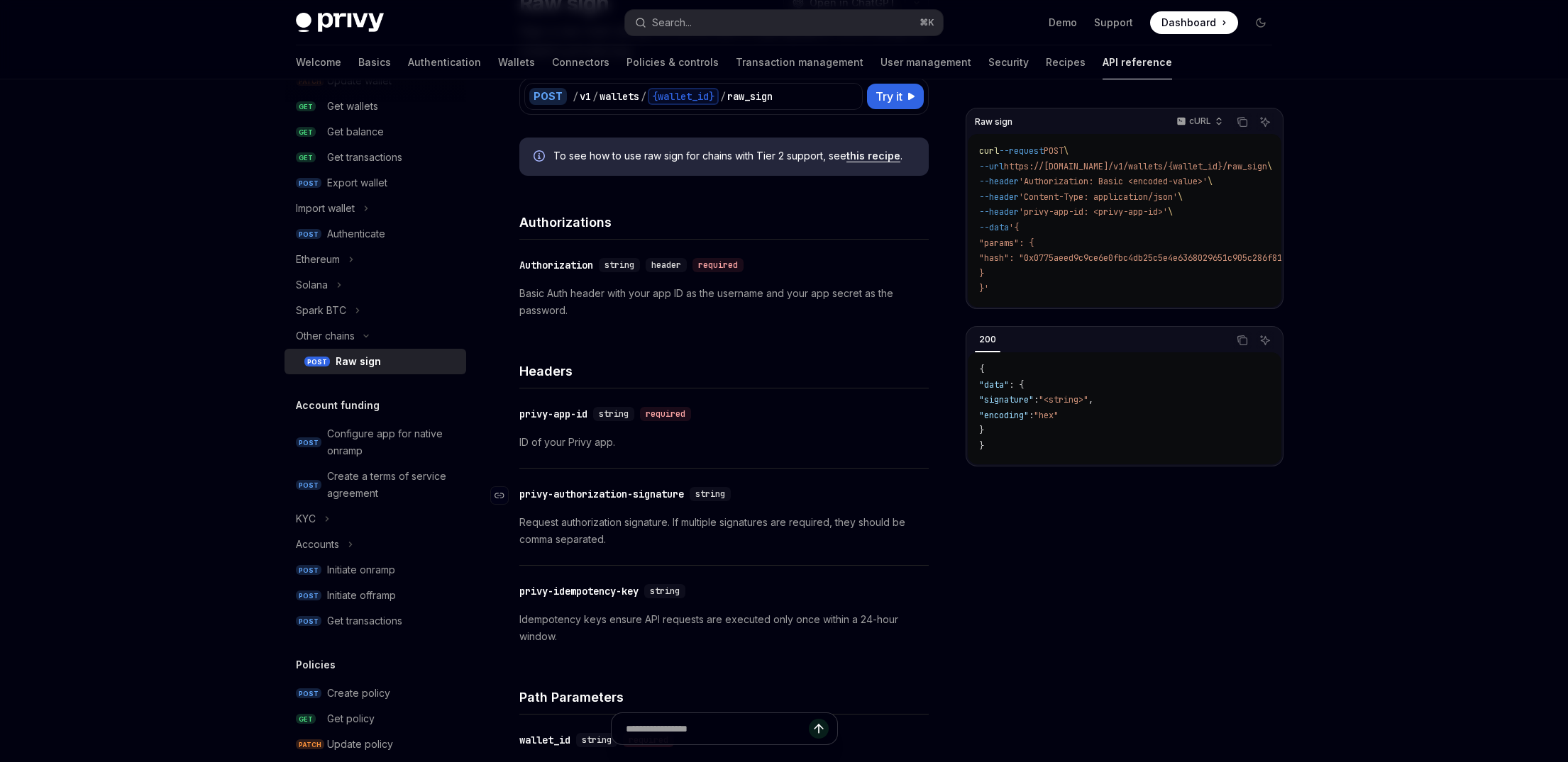
scroll to position [139, 0]
click at [625, 267] on span "string" at bounding box center [619, 266] width 30 height 11
click at [615, 282] on div "​ Authorization string header required Basic Auth header with your app ID as th…" at bounding box center [723, 289] width 409 height 96
click at [374, 230] on div "Authenticate" at bounding box center [356, 233] width 59 height 17
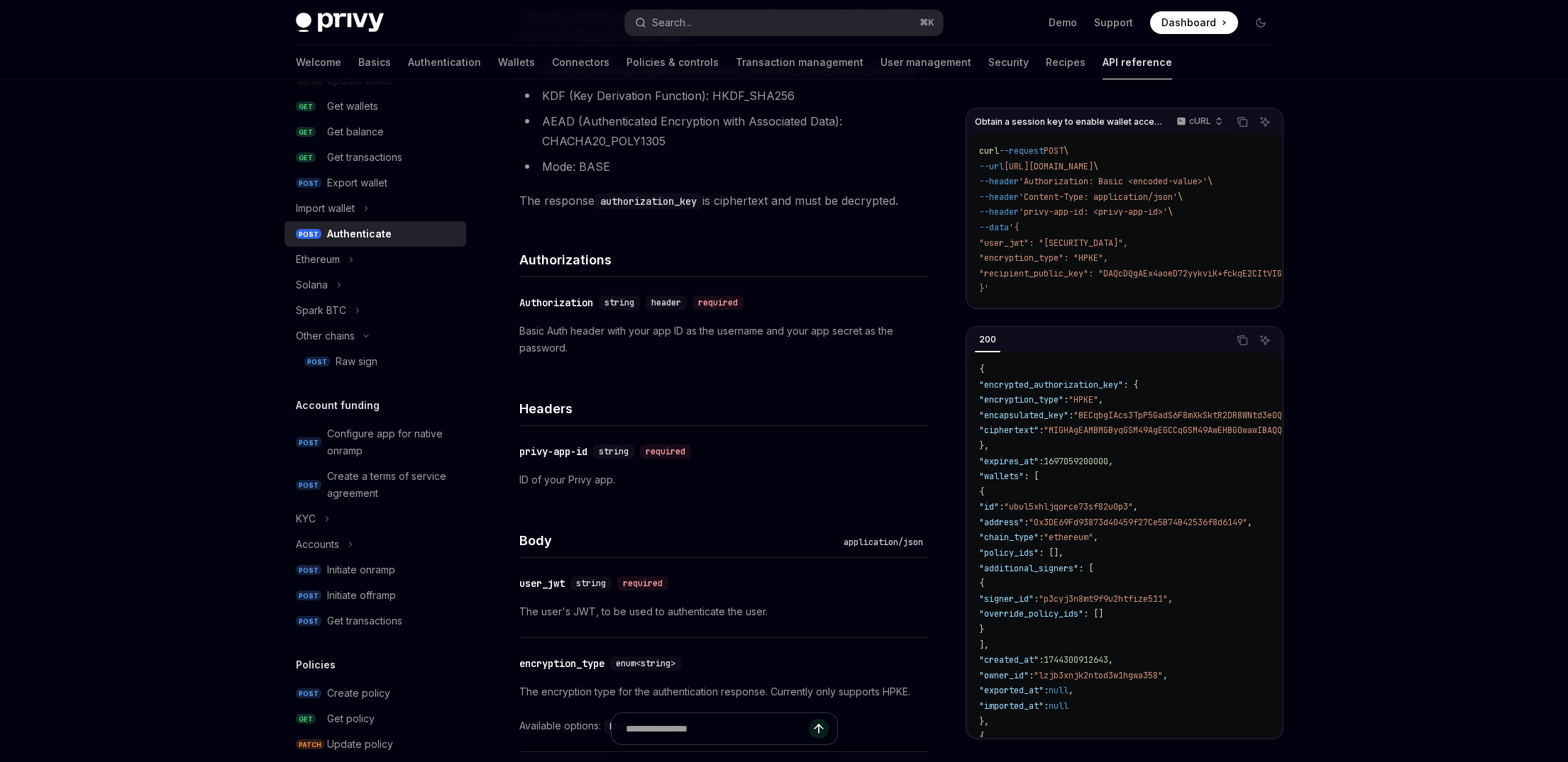
scroll to position [387, 0]
click at [685, 476] on p "ID of your Privy app." at bounding box center [723, 477] width 409 height 17
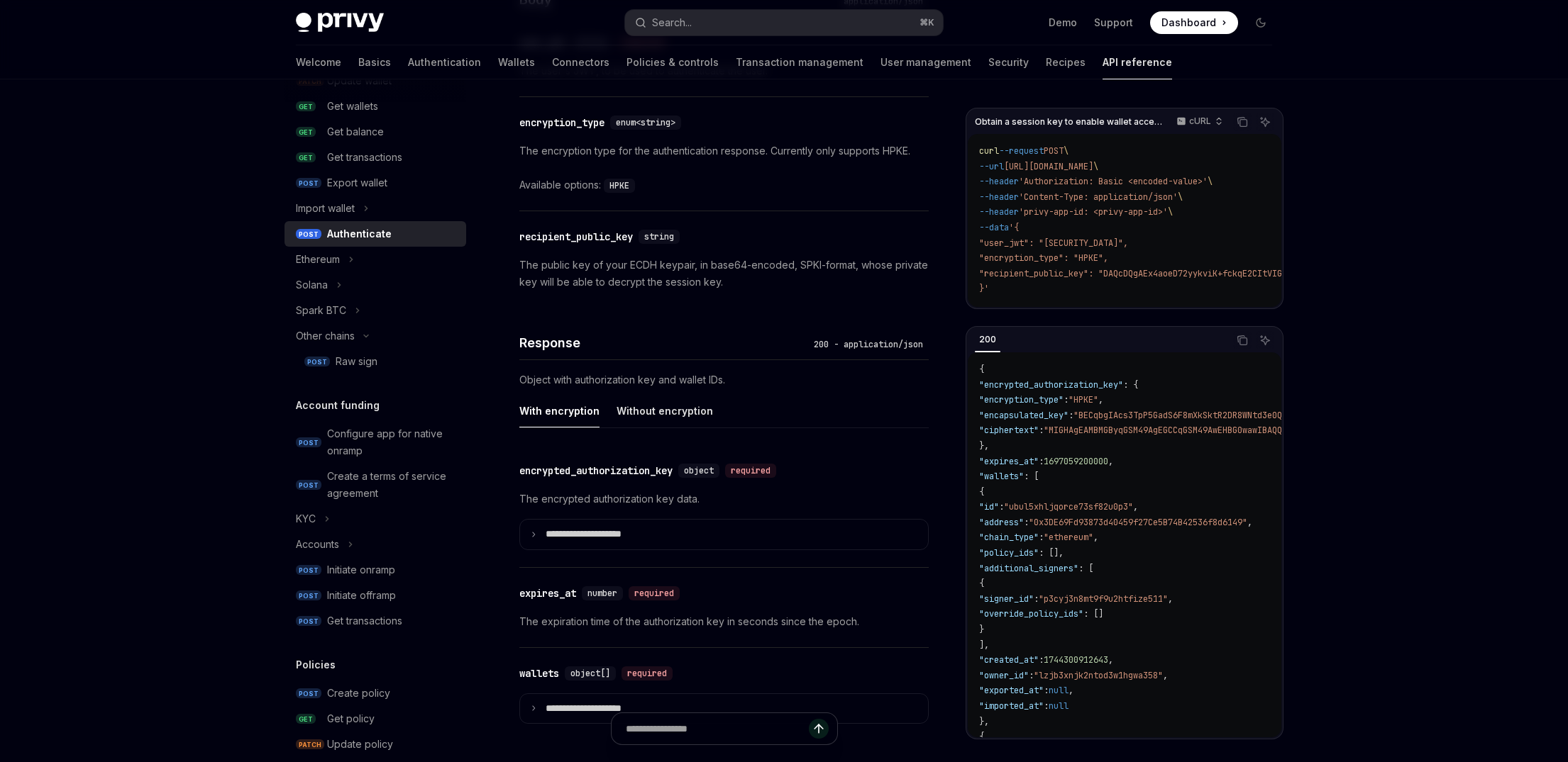
scroll to position [972, 0]
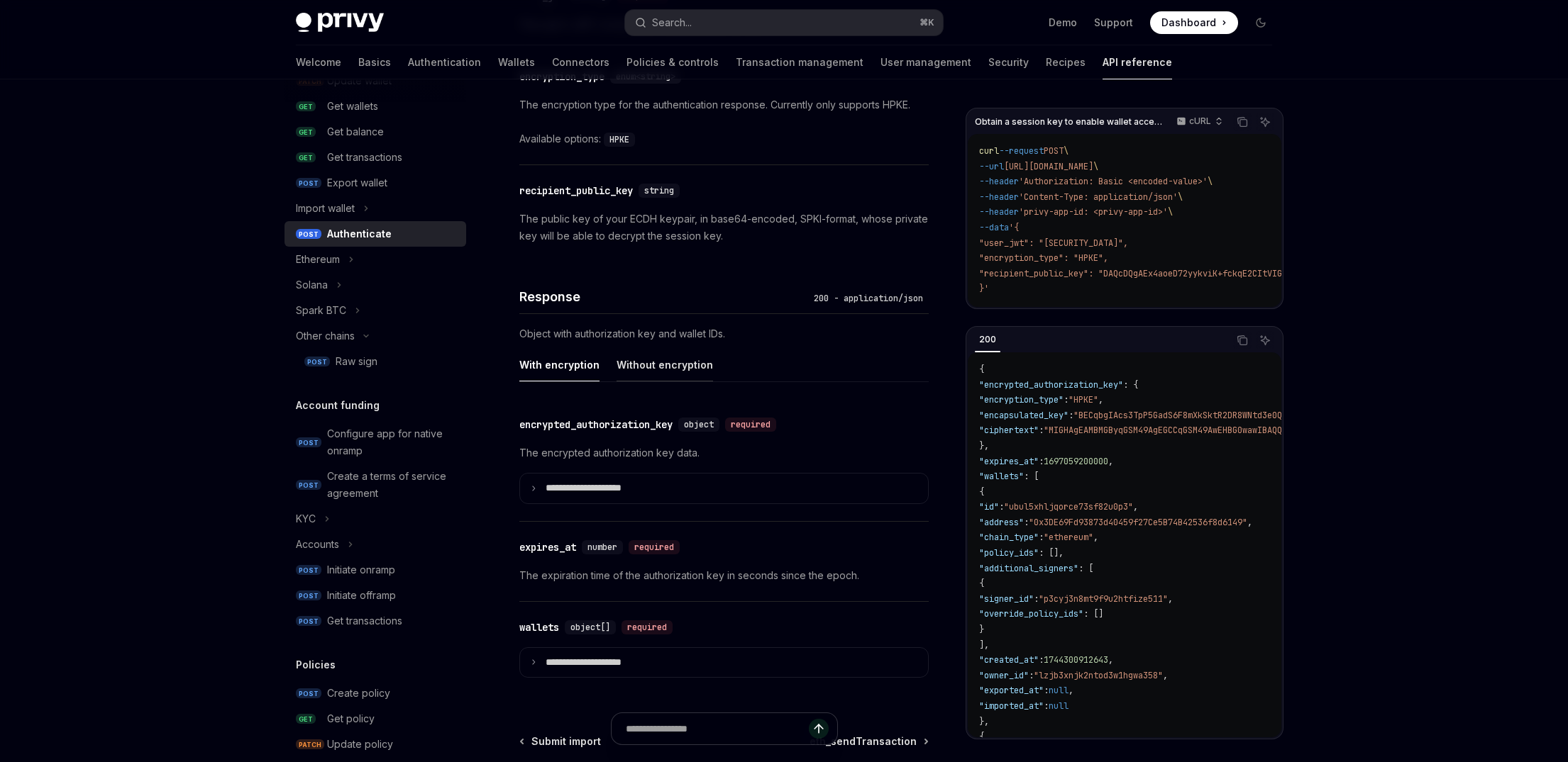
click at [664, 370] on div "Without encryption" at bounding box center [664, 365] width 96 height 34
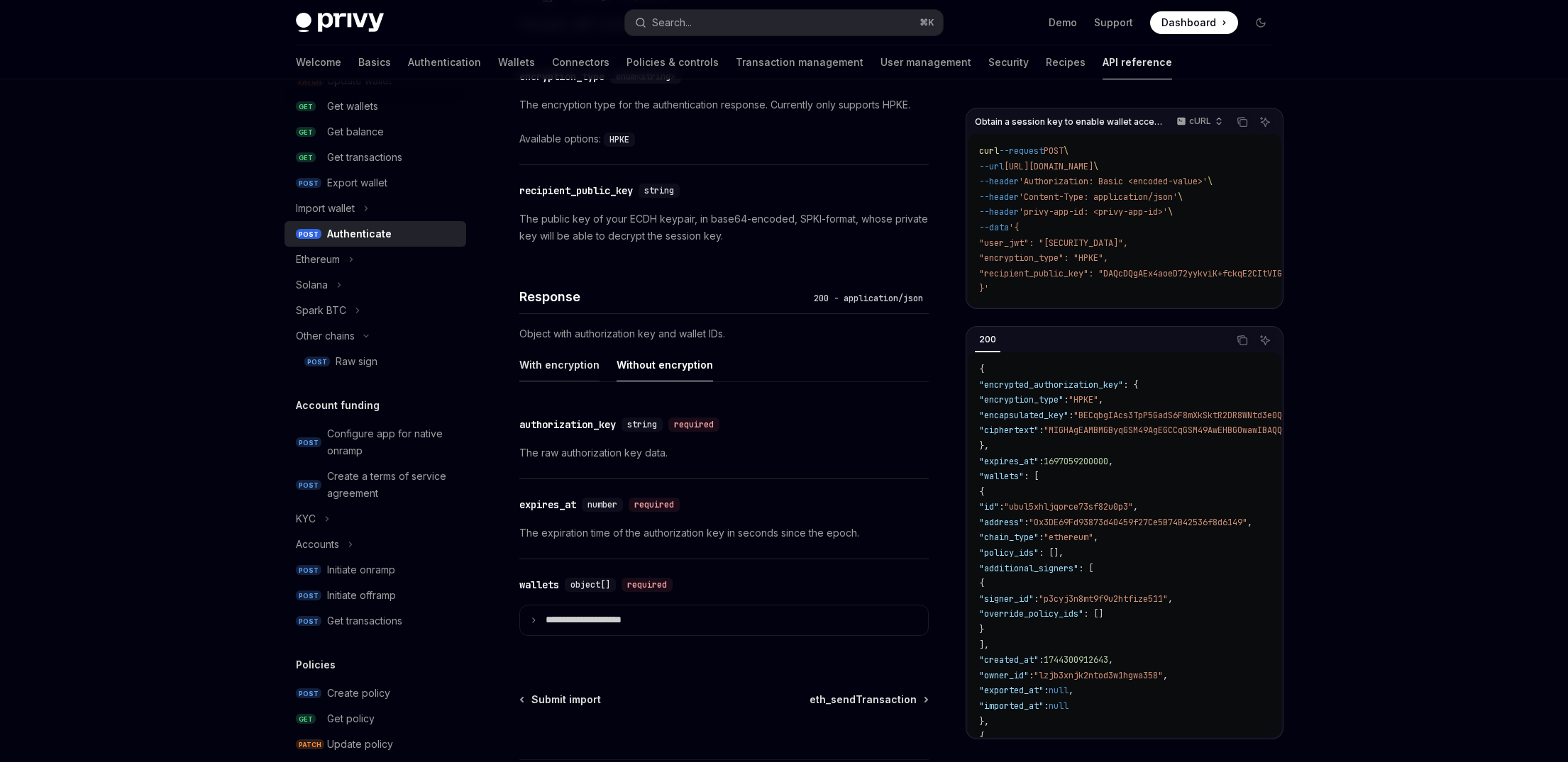
click at [576, 367] on div "With encryption" at bounding box center [559, 365] width 80 height 34
type textarea "*"
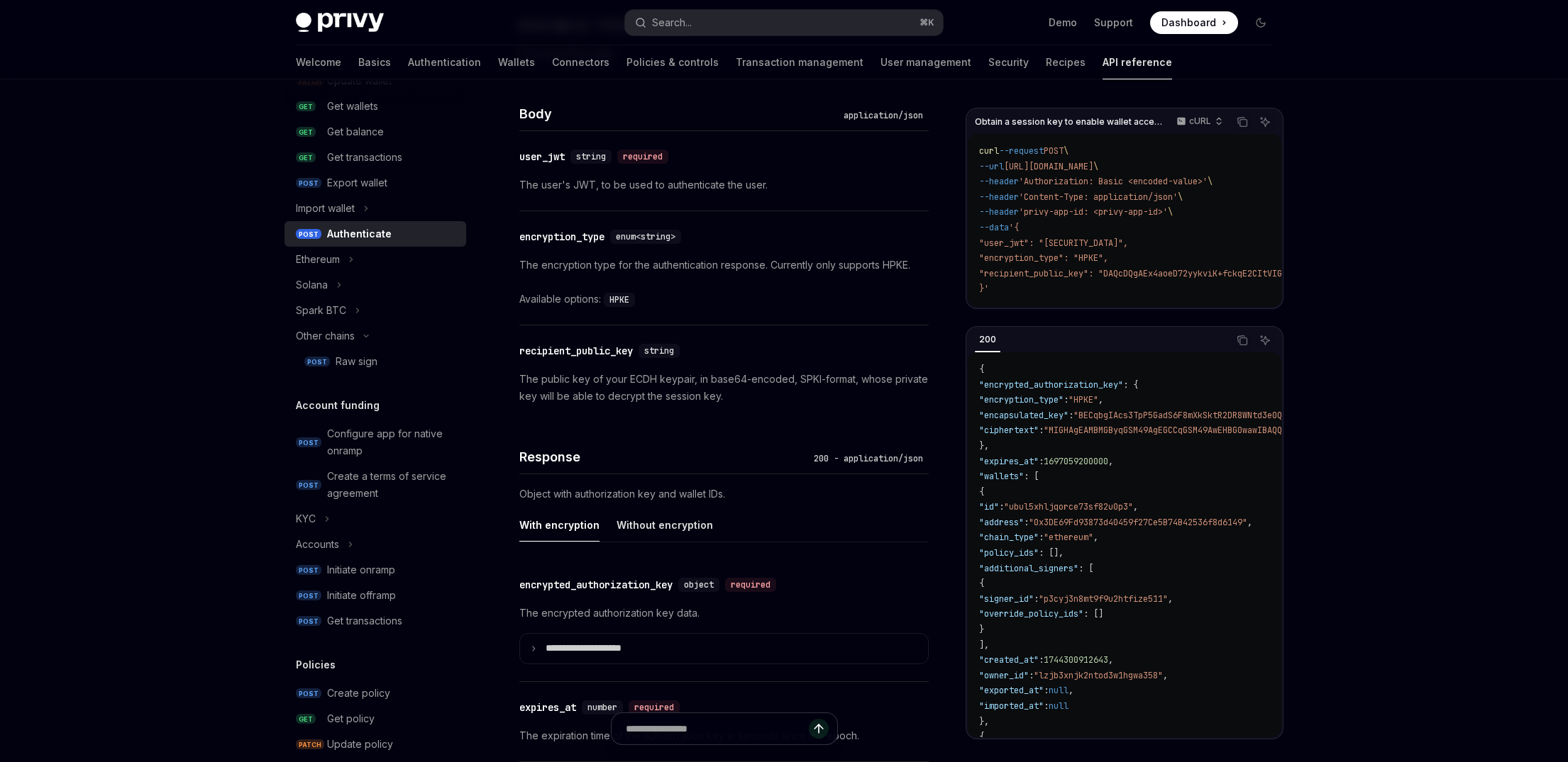
scroll to position [823, 0]
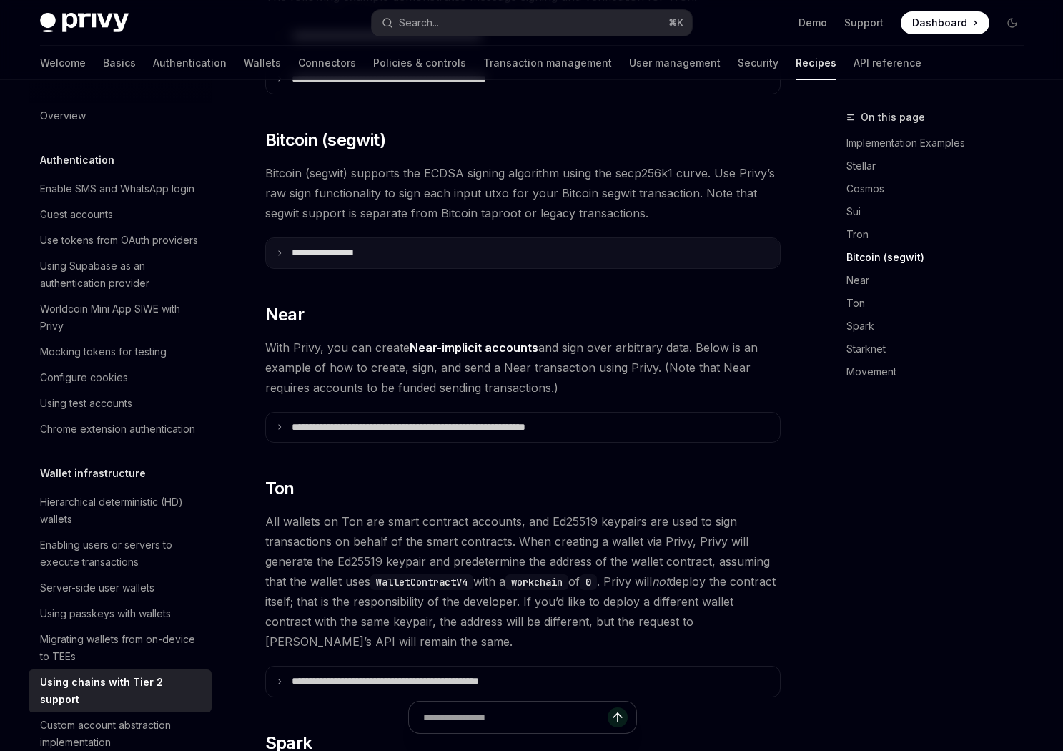
click at [274, 238] on summary "**********" at bounding box center [523, 253] width 514 height 30
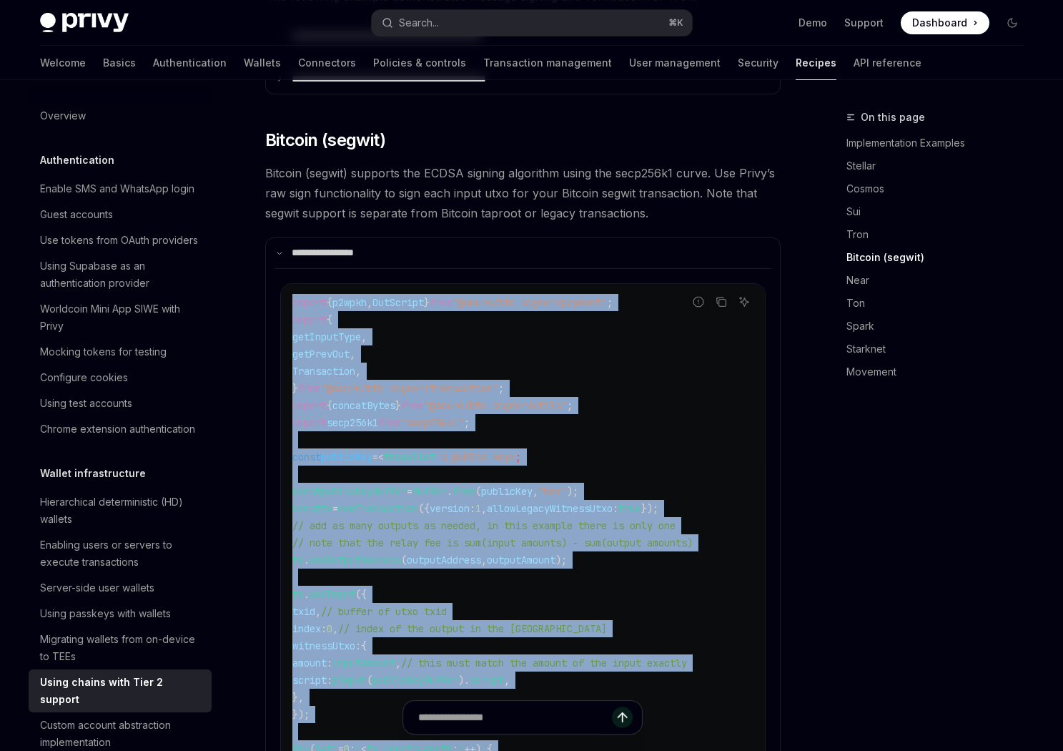
drag, startPoint x: 287, startPoint y: 280, endPoint x: 459, endPoint y: 727, distance: 478.6
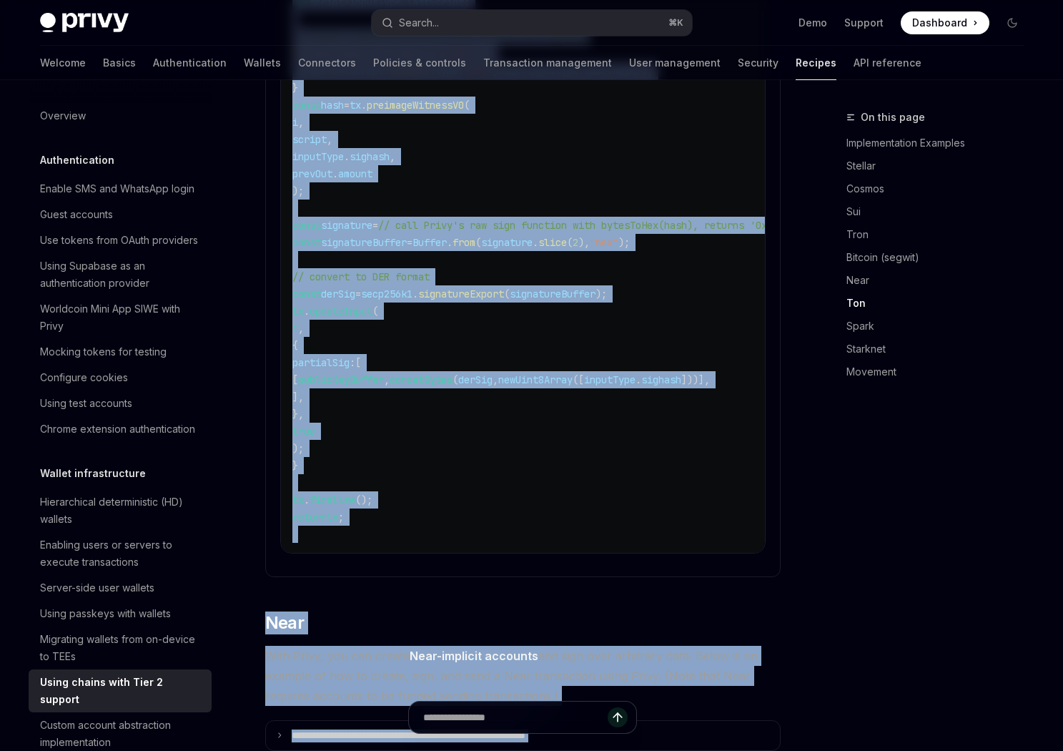
scroll to position [2127, 0]
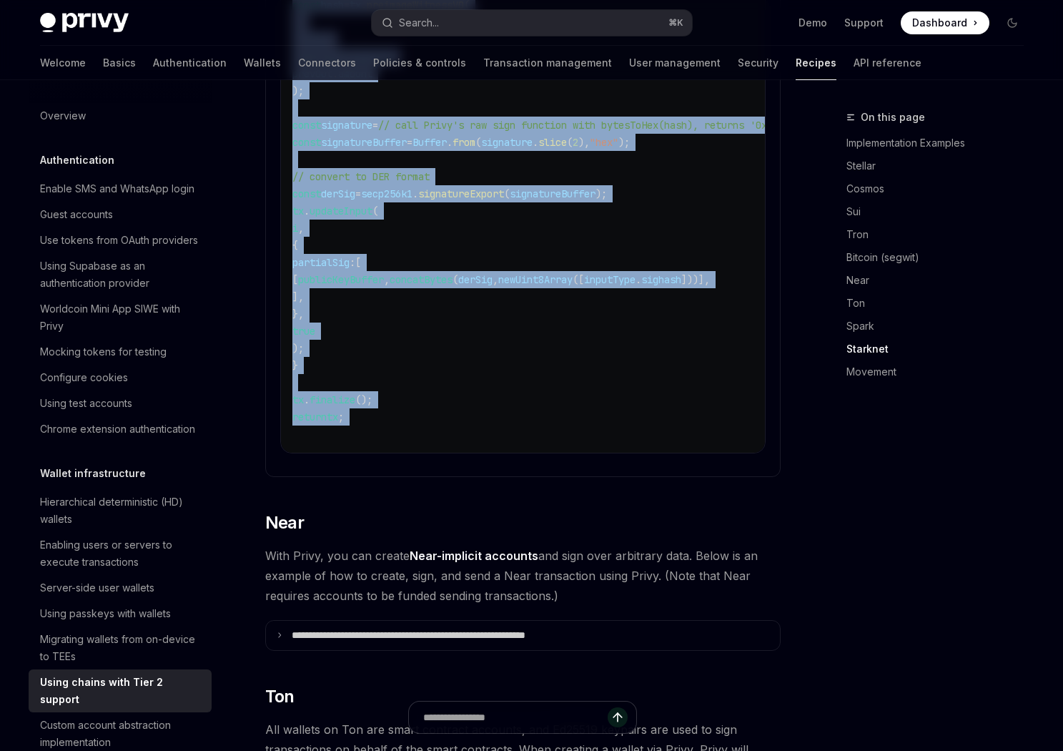
drag, startPoint x: 289, startPoint y: 263, endPoint x: 457, endPoint y: 409, distance: 222.4
copy code "import { p2wpkh , OutScript } from "@scure/btc-signer/payment" ; import { getIn…"
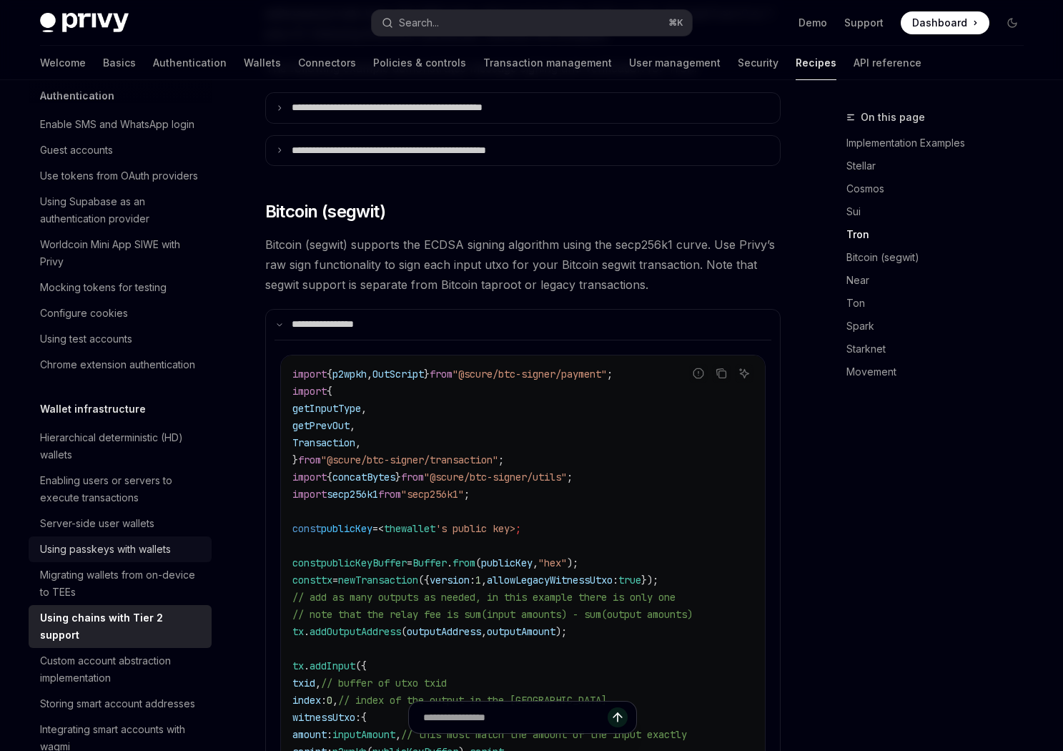
scroll to position [0, 0]
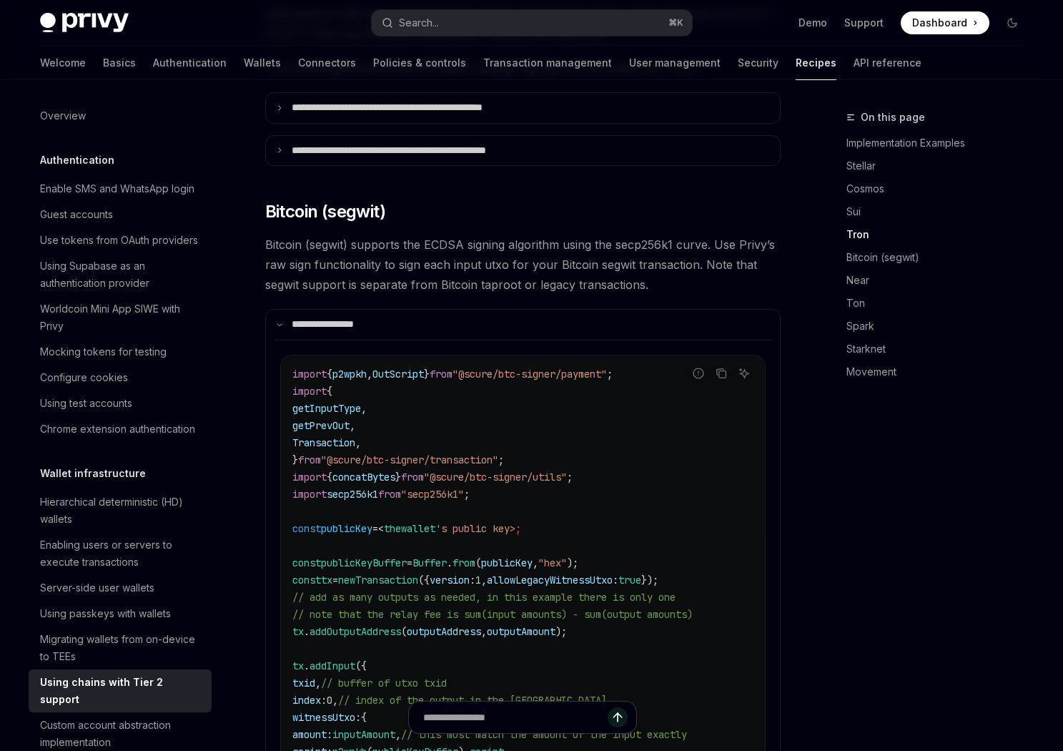
click at [94, 159] on h5 "Authentication" at bounding box center [77, 160] width 74 height 17
